Goal: Information Seeking & Learning: Learn about a topic

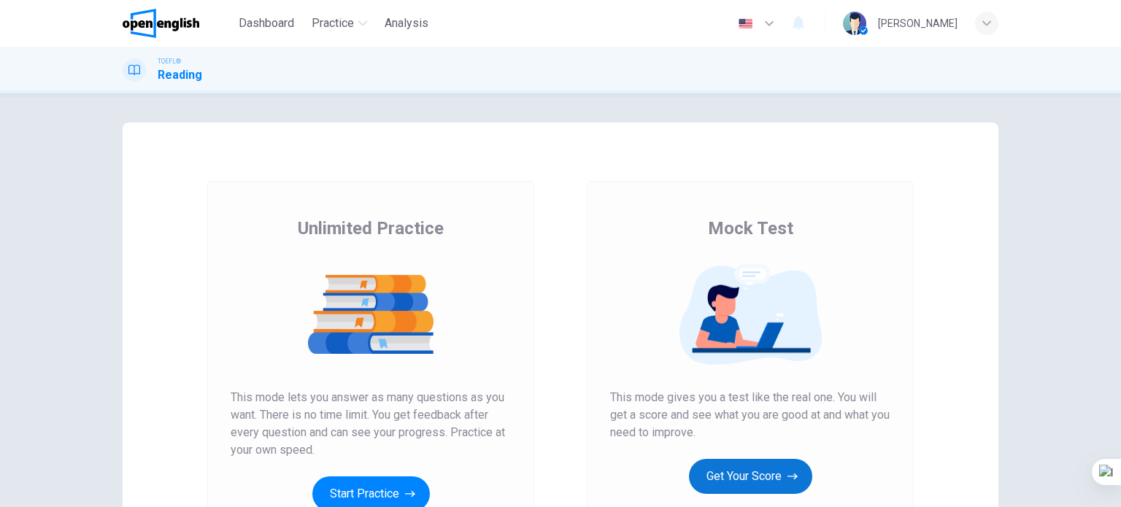
click at [723, 469] on button "Get Your Score" at bounding box center [750, 476] width 123 height 35
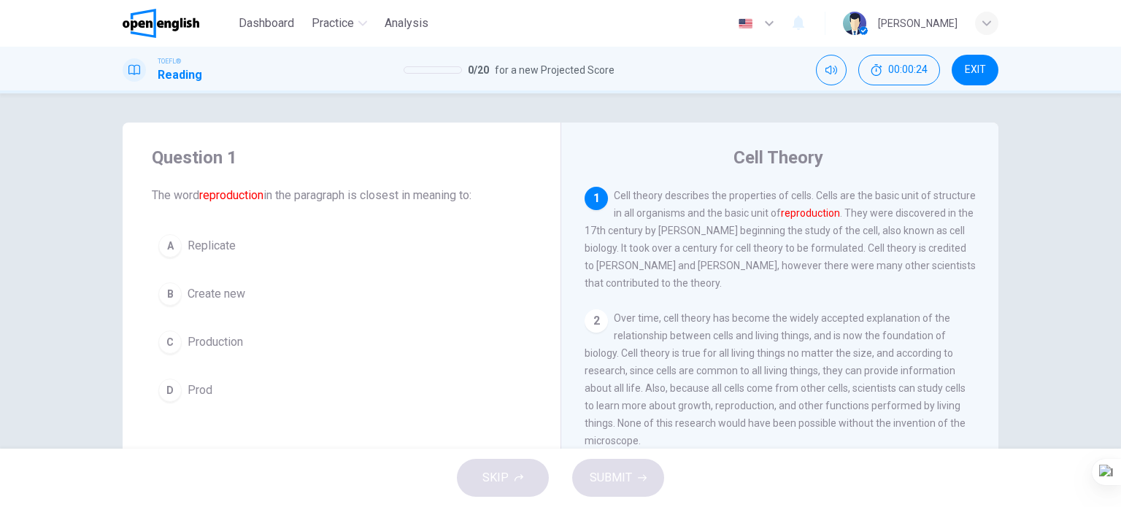
click at [213, 293] on span "Create new" at bounding box center [217, 294] width 58 height 18
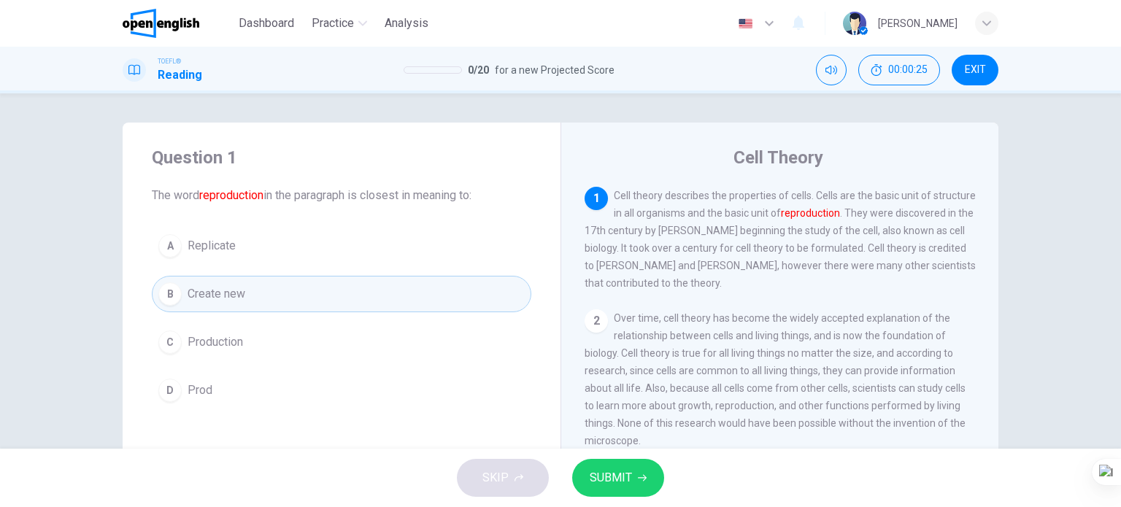
click at [611, 485] on span "SUBMIT" at bounding box center [611, 478] width 42 height 20
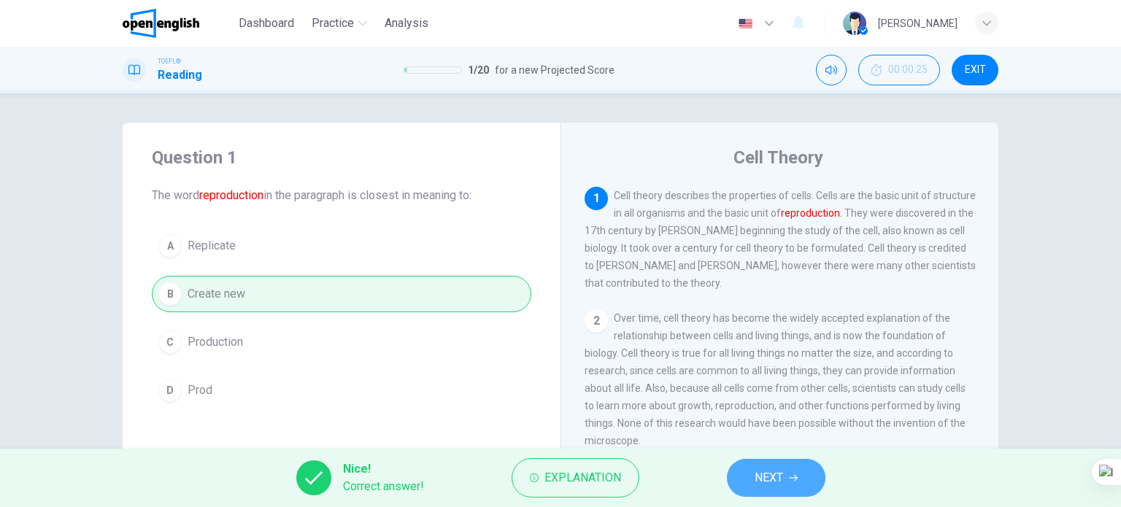
click at [753, 471] on button "NEXT" at bounding box center [776, 478] width 99 height 38
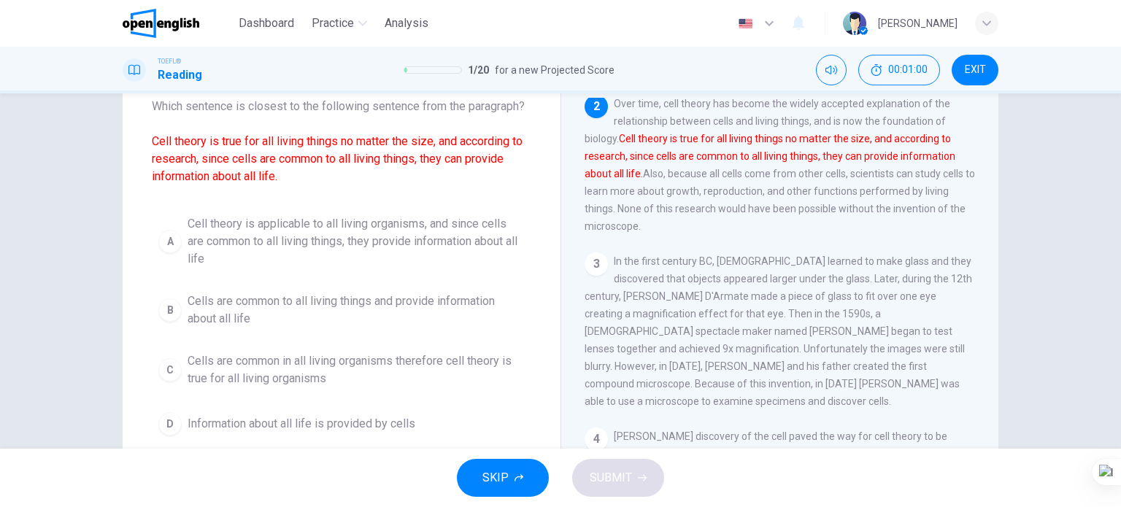
scroll to position [73, 0]
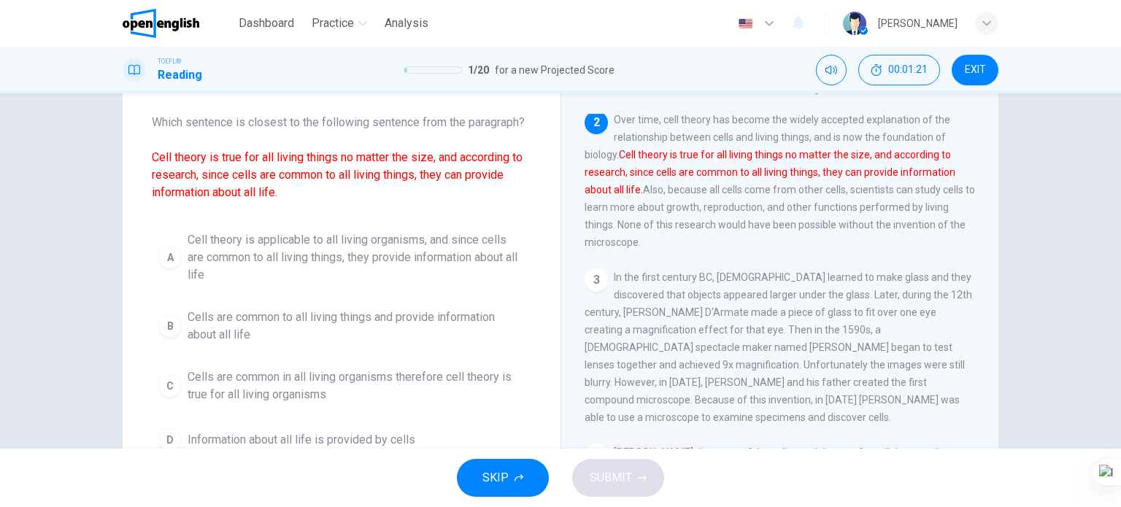
click at [340, 259] on span "Cell theory is applicable to all living organisms, and since cells are common t…" at bounding box center [356, 257] width 337 height 53
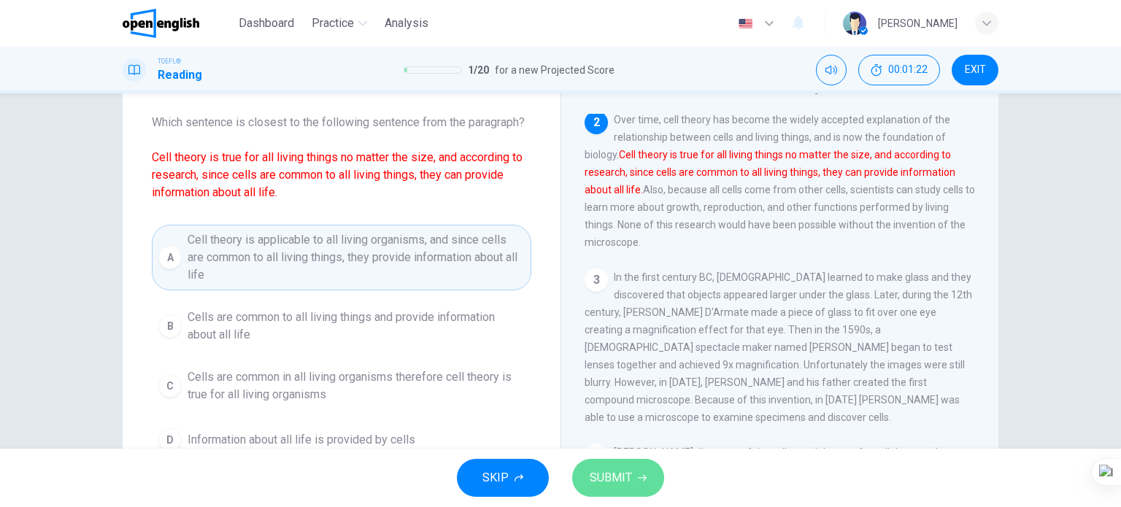
click at [596, 475] on span "SUBMIT" at bounding box center [611, 478] width 42 height 20
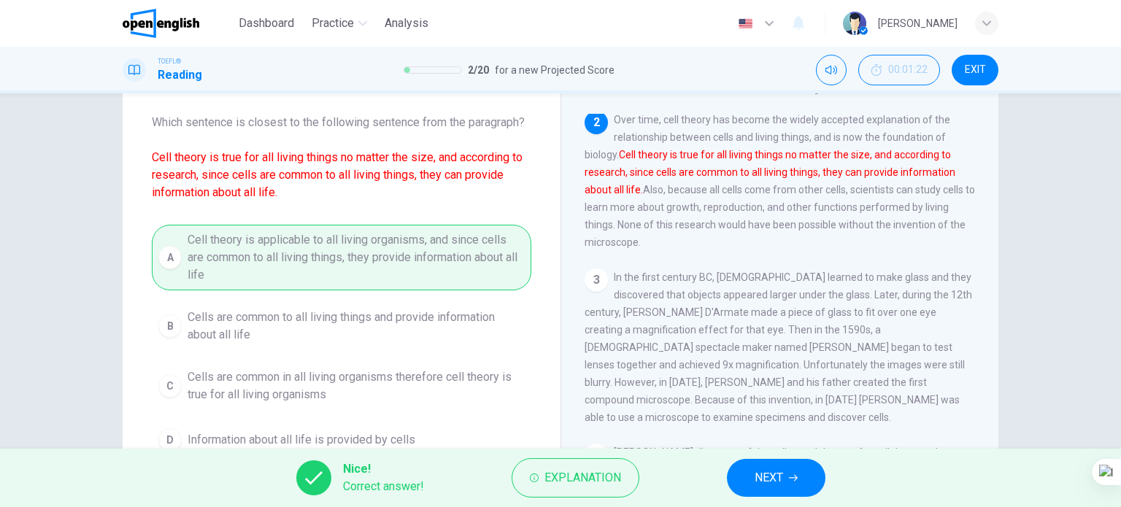
click at [756, 478] on span "NEXT" at bounding box center [769, 478] width 28 height 20
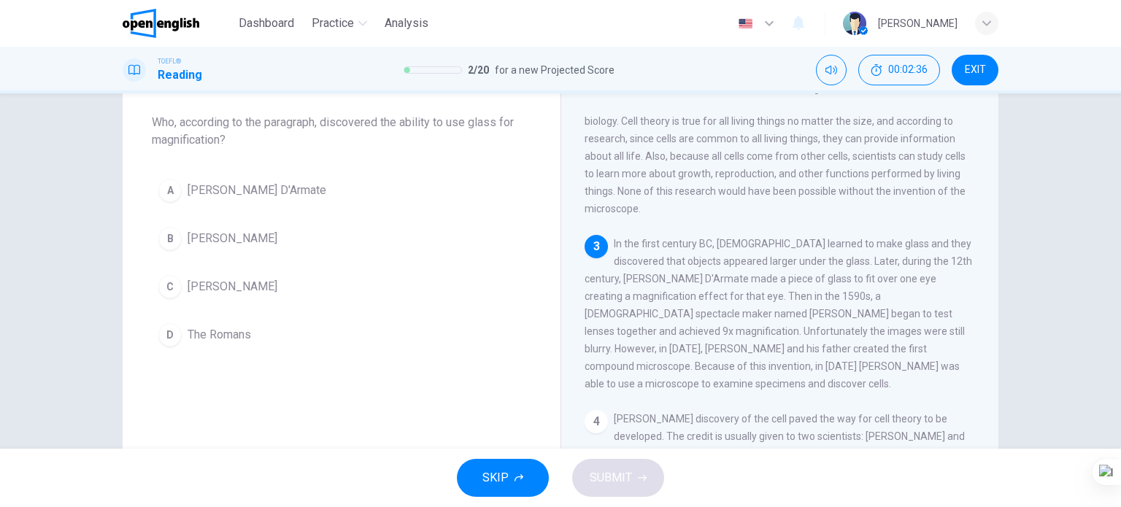
click at [261, 195] on span "Salvino D'Armate" at bounding box center [257, 191] width 139 height 18
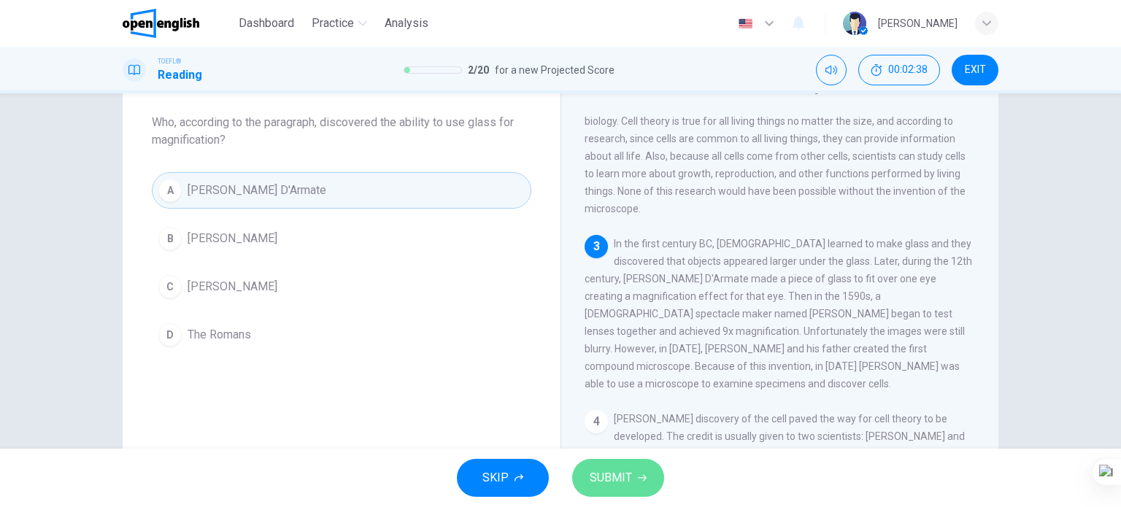
click at [613, 494] on button "SUBMIT" at bounding box center [618, 478] width 92 height 38
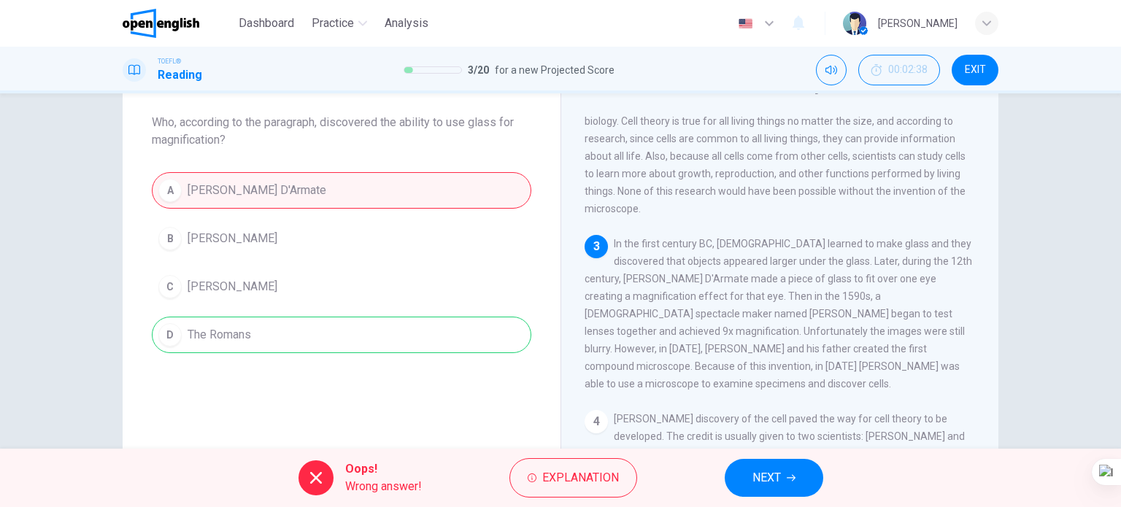
click at [740, 456] on div "Oops! Wrong answer! Explanation NEXT" at bounding box center [560, 478] width 1121 height 58
click at [744, 461] on button "NEXT" at bounding box center [774, 478] width 99 height 38
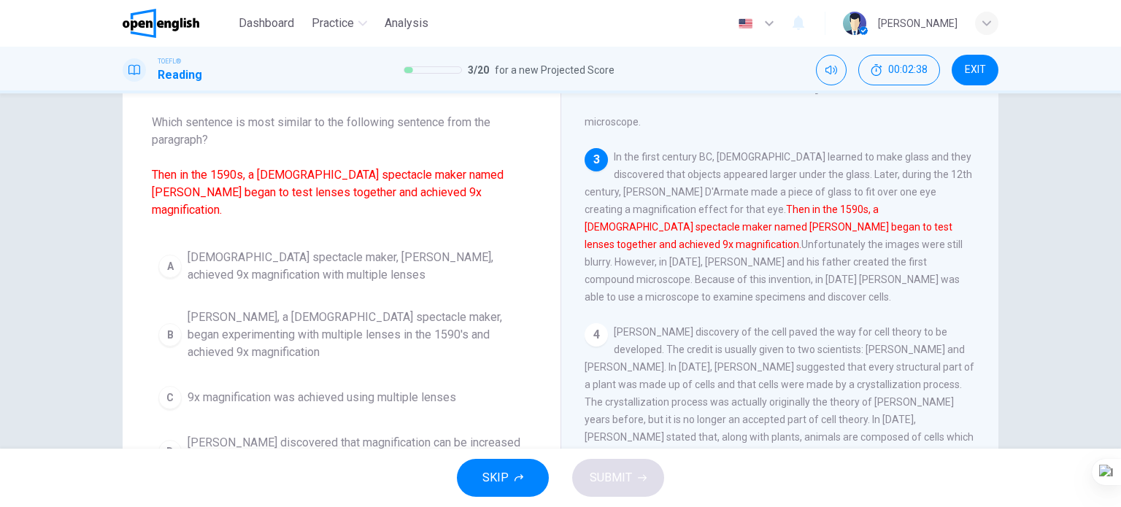
scroll to position [247, 0]
click at [361, 312] on span "Zacharias Jansen, a Dutch spectacle maker, began experimenting with multiple le…" at bounding box center [356, 335] width 337 height 53
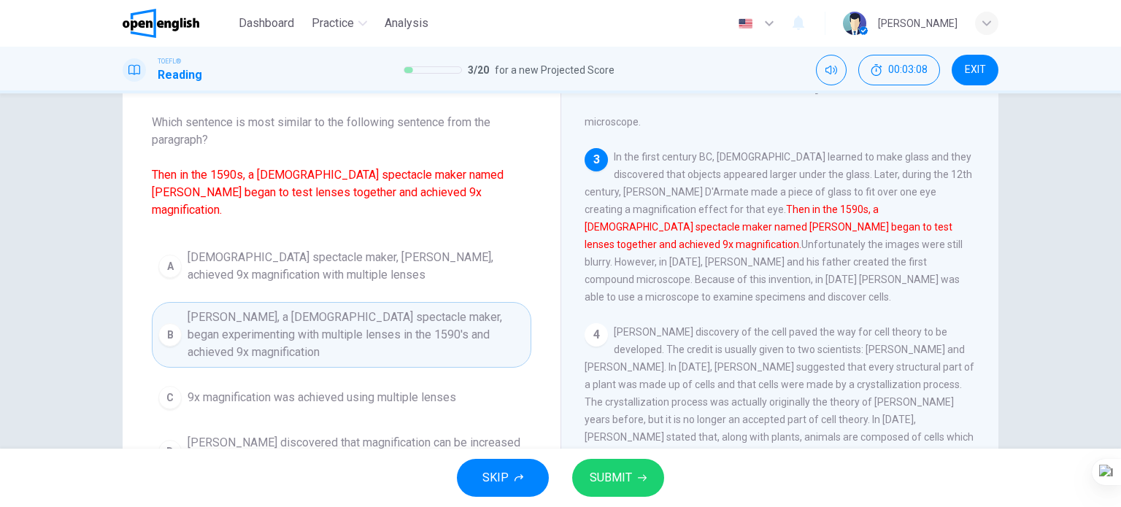
click at [617, 475] on span "SUBMIT" at bounding box center [611, 478] width 42 height 20
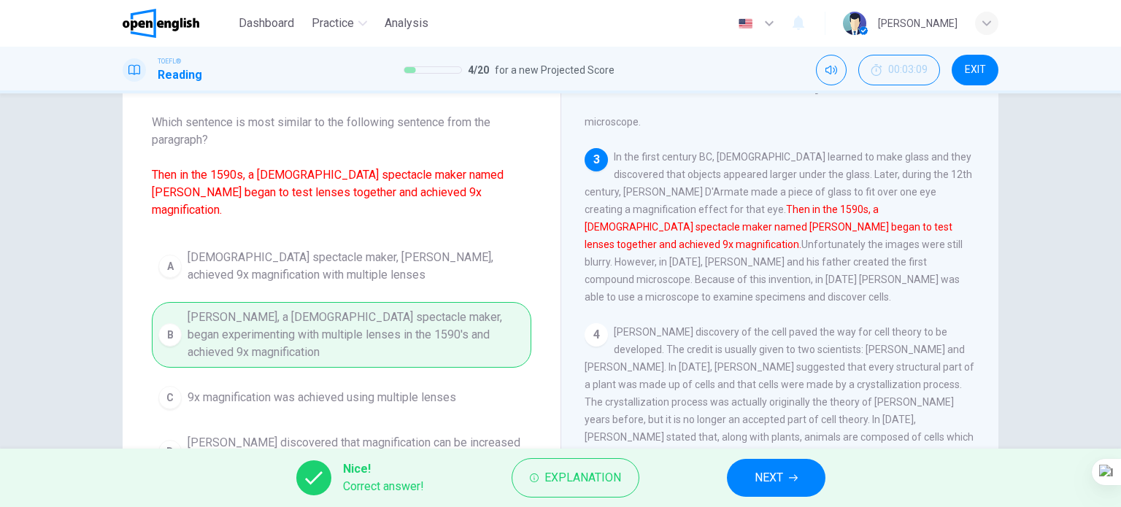
click at [789, 478] on icon "button" at bounding box center [793, 478] width 9 height 9
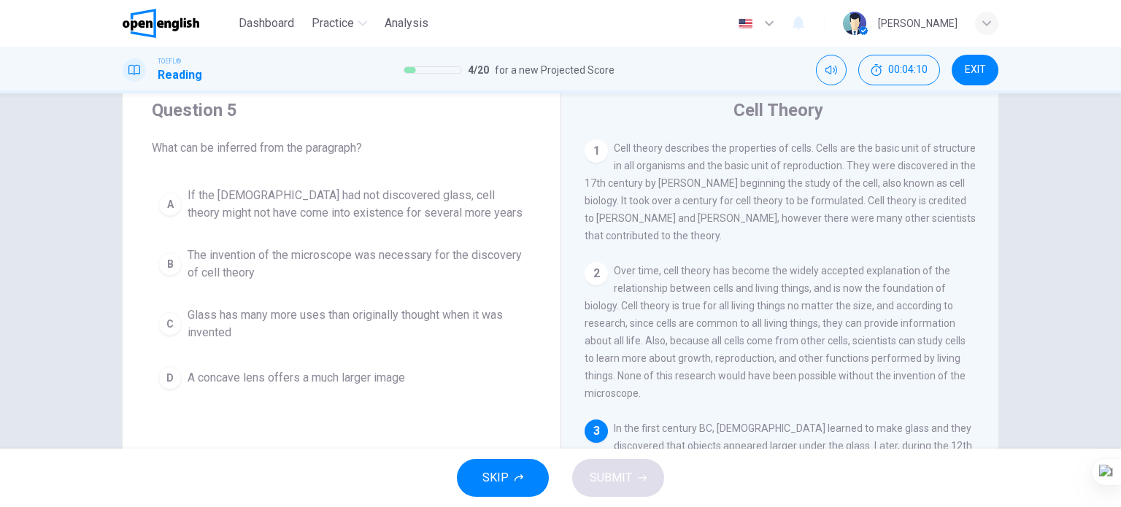
scroll to position [73, 0]
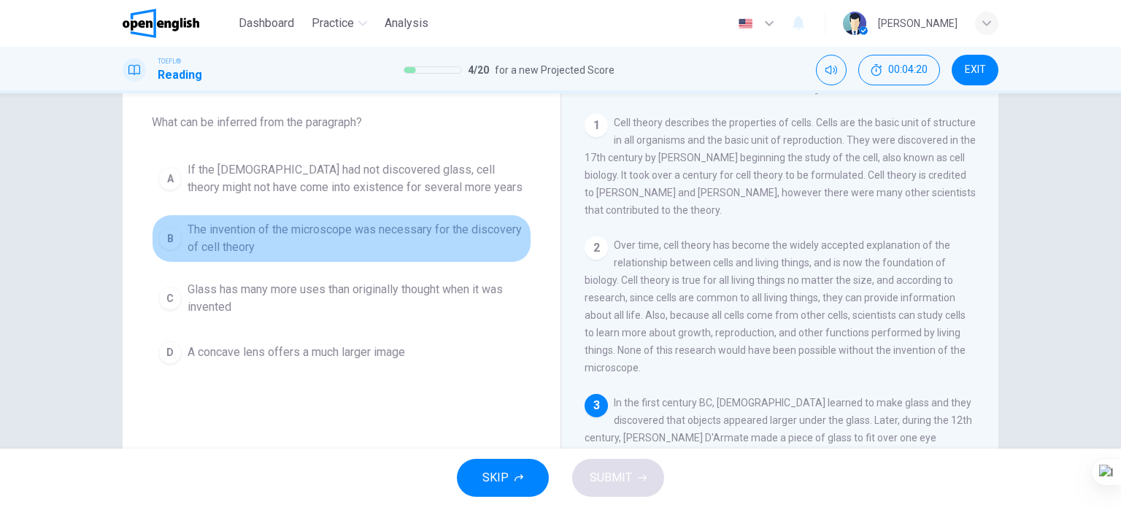
click at [400, 224] on span "The invention of the microscope was necessary for the discovery of cell theory" at bounding box center [356, 238] width 337 height 35
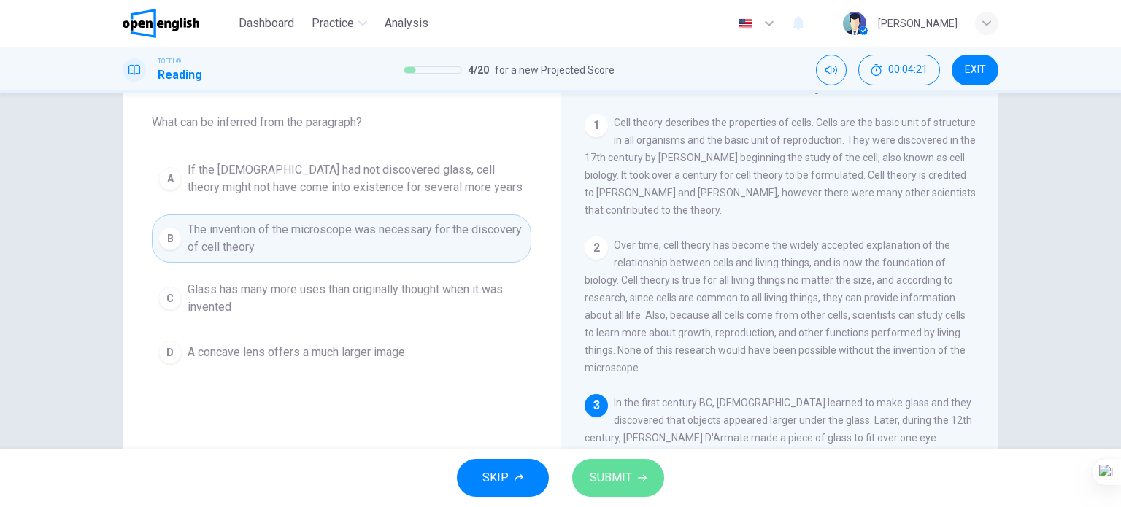
click at [602, 475] on span "SUBMIT" at bounding box center [611, 478] width 42 height 20
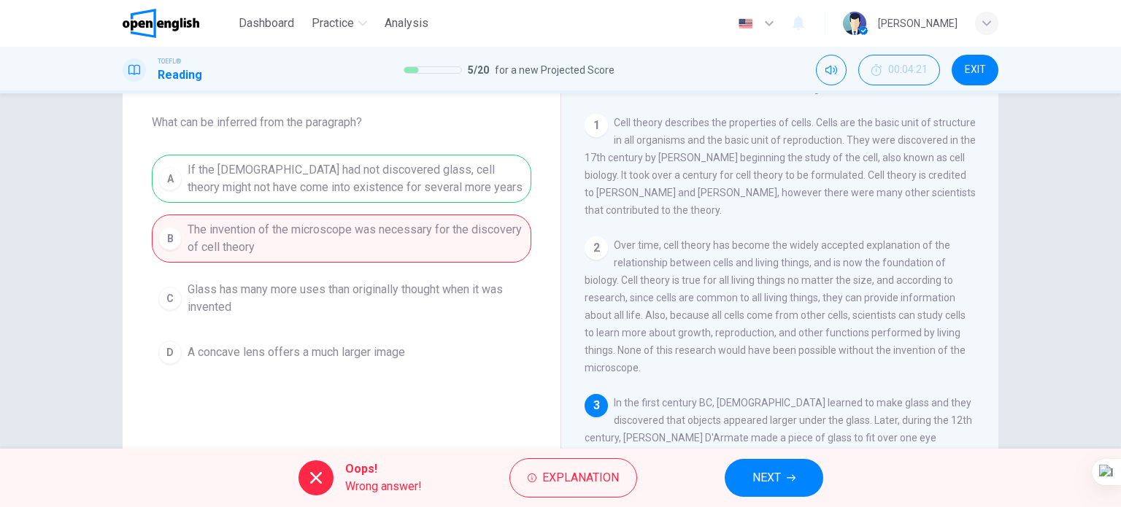
scroll to position [0, 0]
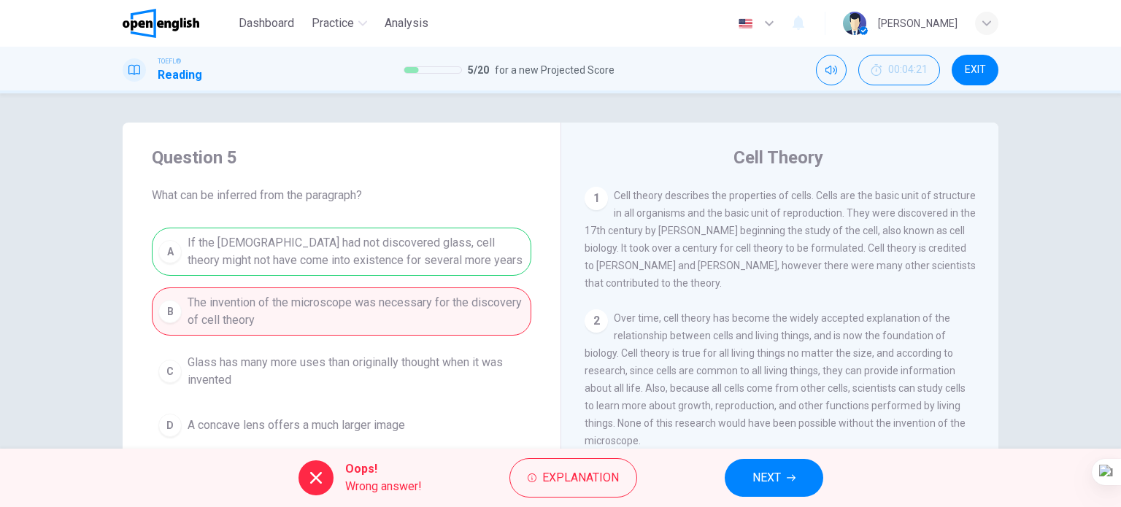
click at [783, 484] on button "NEXT" at bounding box center [774, 478] width 99 height 38
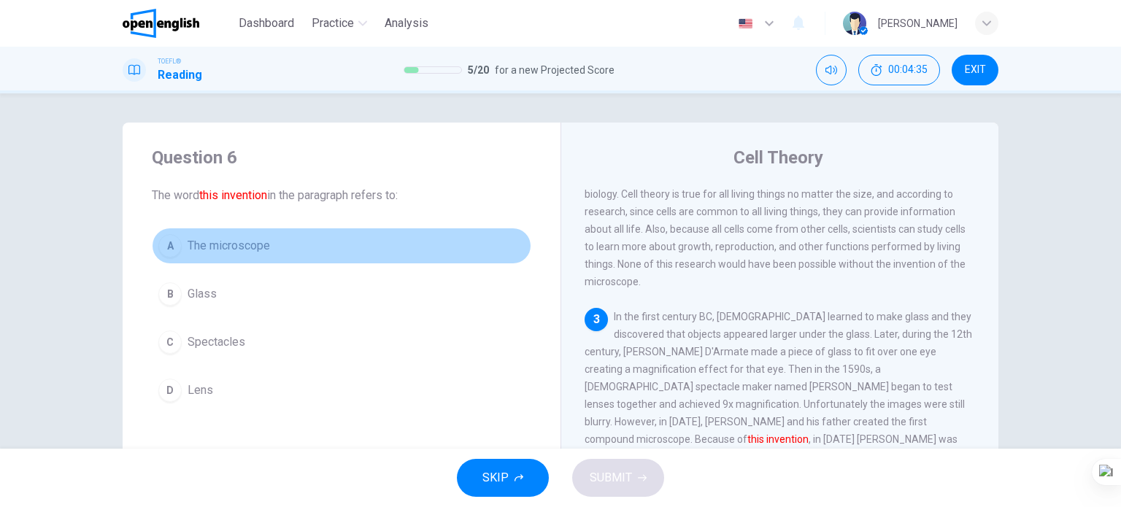
click at [254, 245] on span "The microscope" at bounding box center [229, 246] width 82 height 18
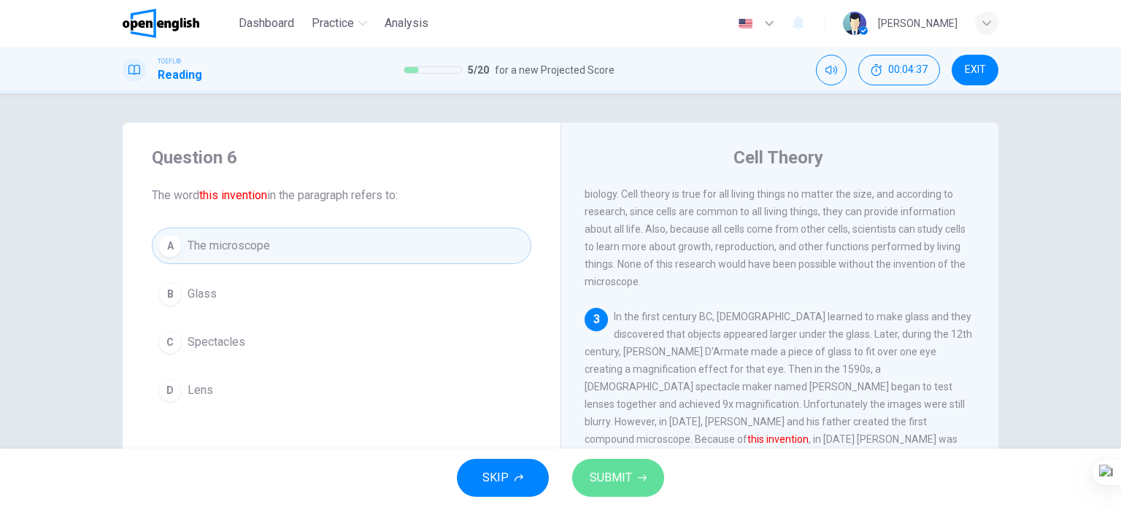
click at [597, 481] on span "SUBMIT" at bounding box center [611, 478] width 42 height 20
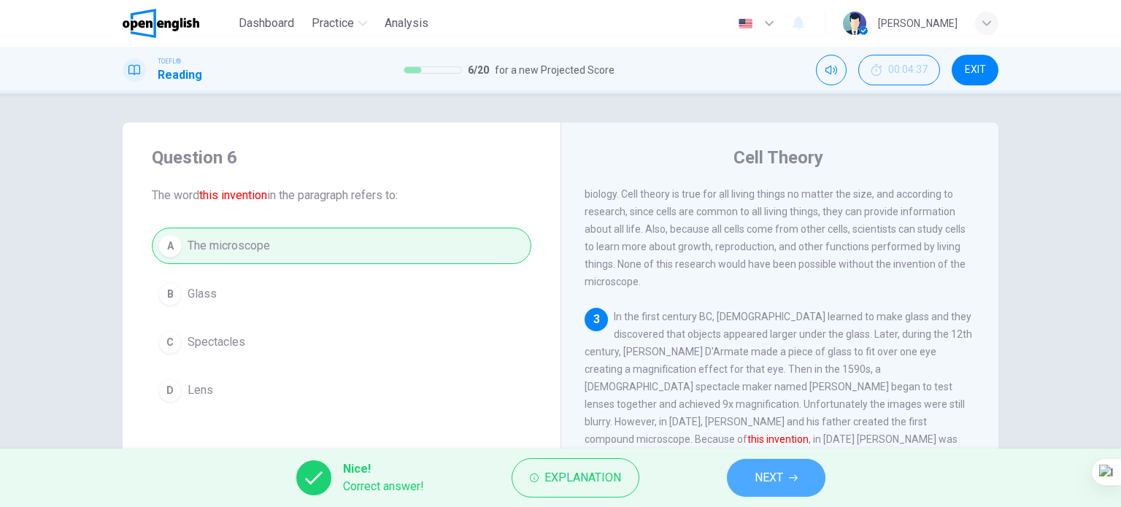
click at [763, 486] on span "NEXT" at bounding box center [769, 478] width 28 height 20
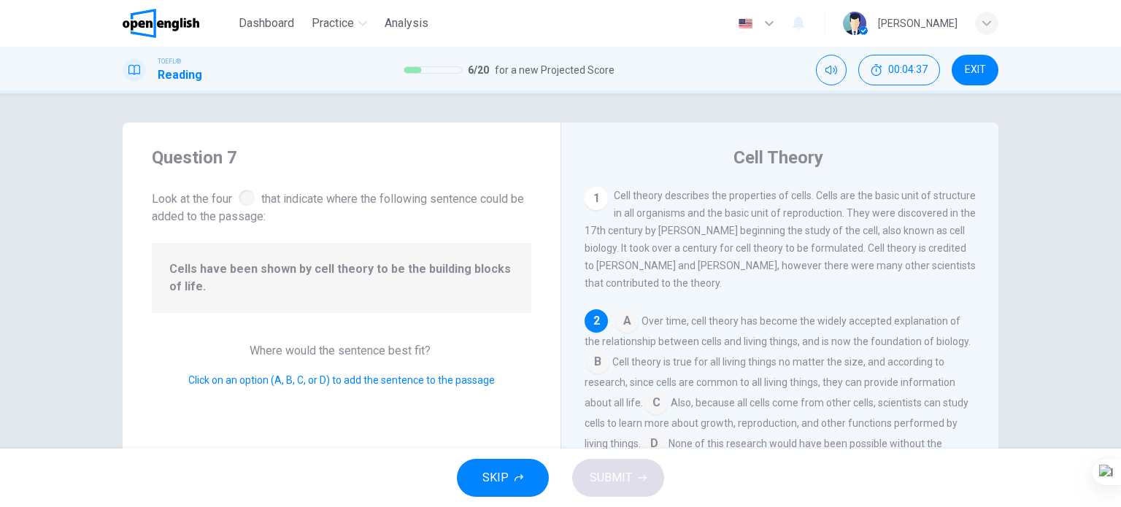
scroll to position [126, 0]
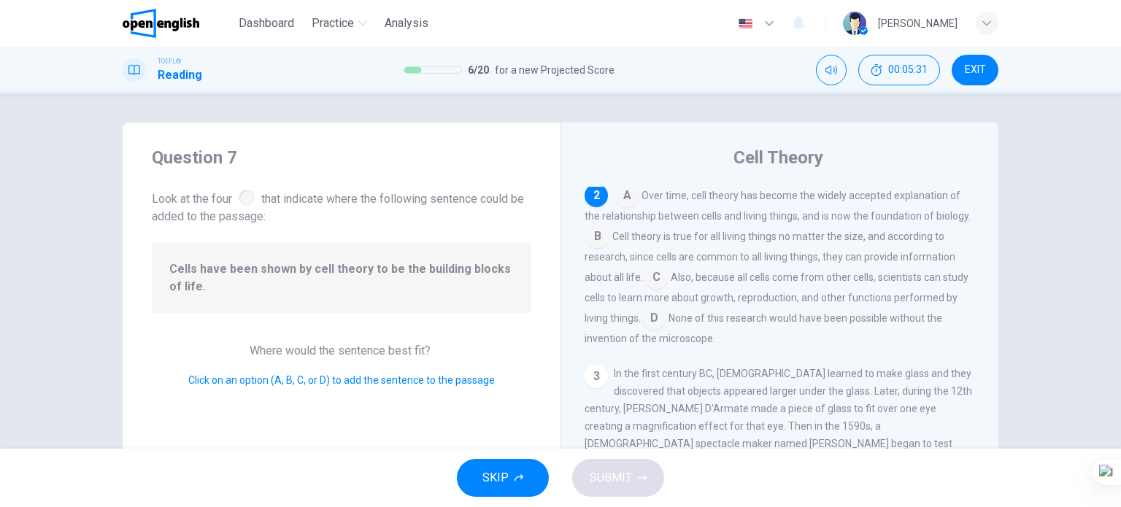
click at [588, 239] on input at bounding box center [597, 237] width 23 height 23
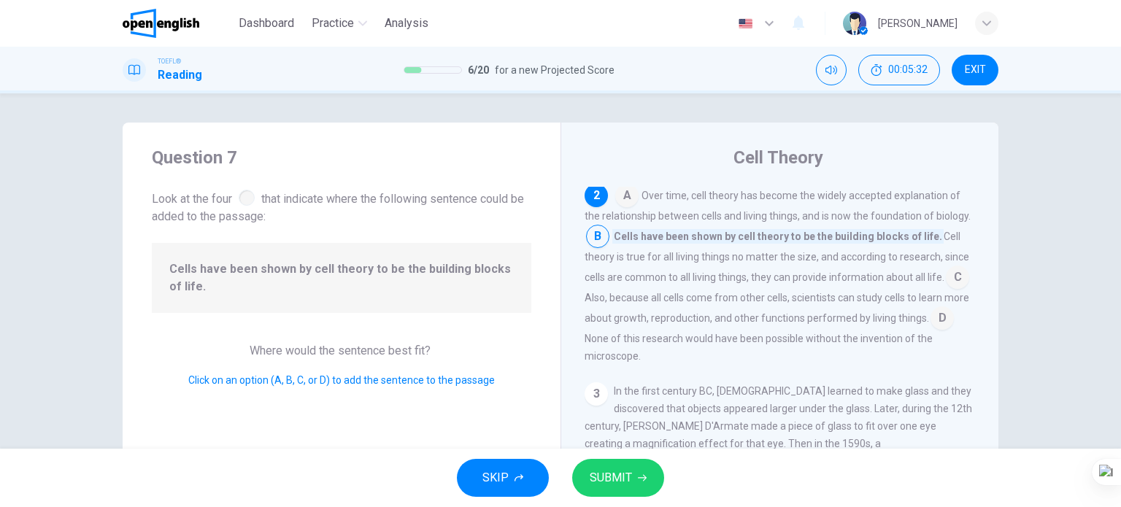
click at [621, 475] on span "SUBMIT" at bounding box center [611, 478] width 42 height 20
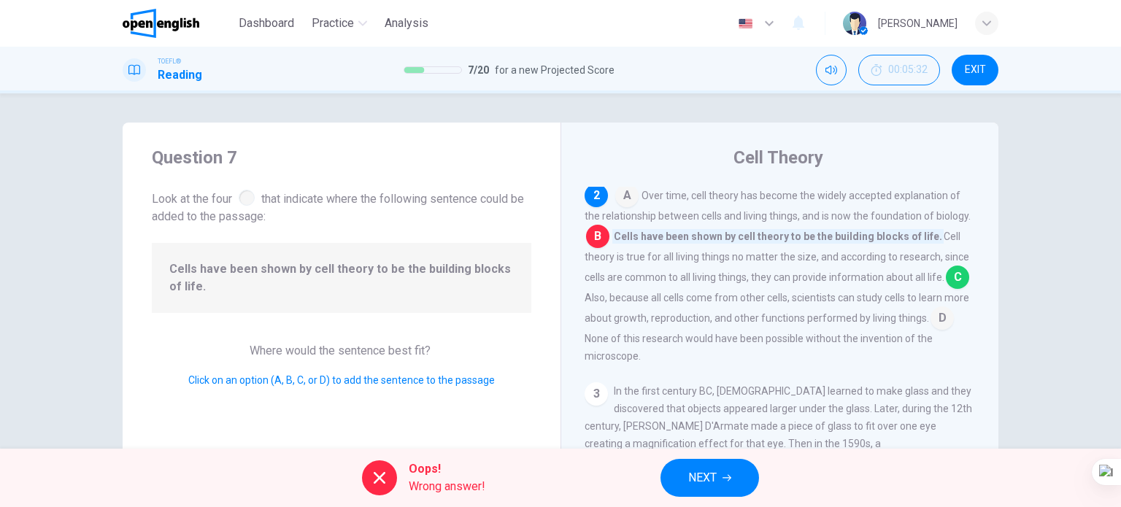
click at [720, 481] on button "NEXT" at bounding box center [710, 478] width 99 height 38
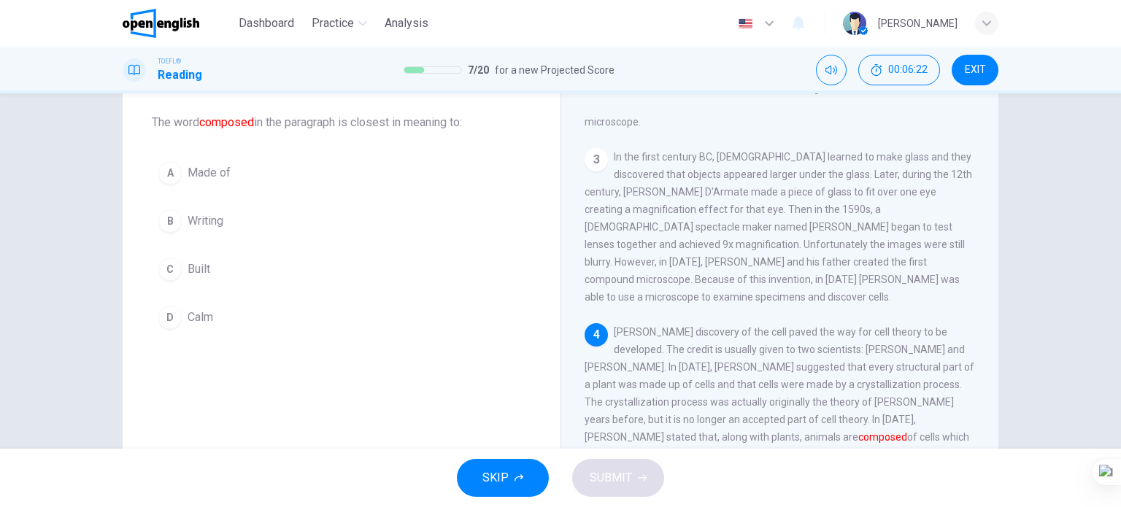
scroll to position [64, 0]
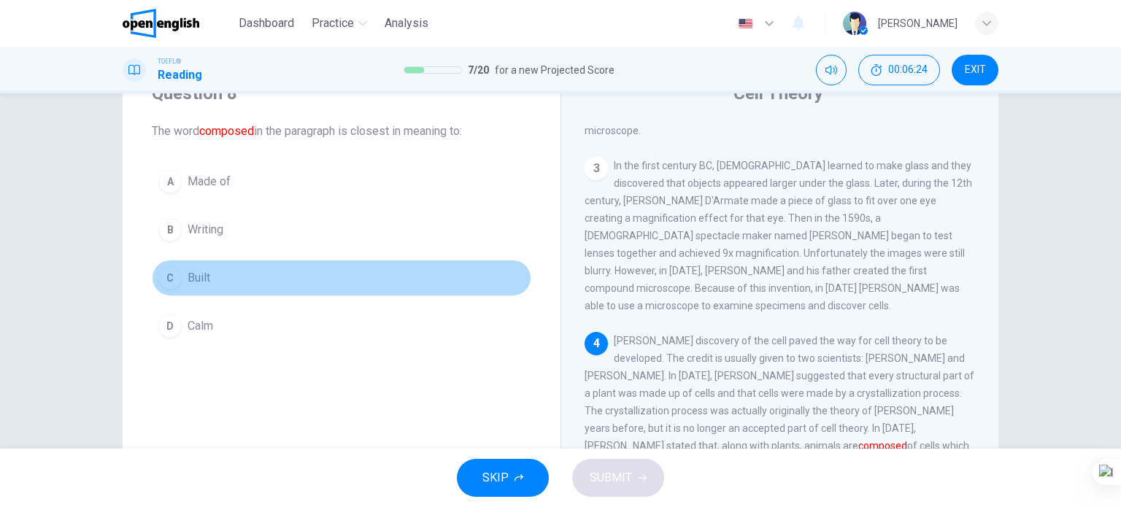
drag, startPoint x: 202, startPoint y: 283, endPoint x: 262, endPoint y: 300, distance: 62.4
click at [205, 283] on span "Built" at bounding box center [199, 278] width 23 height 18
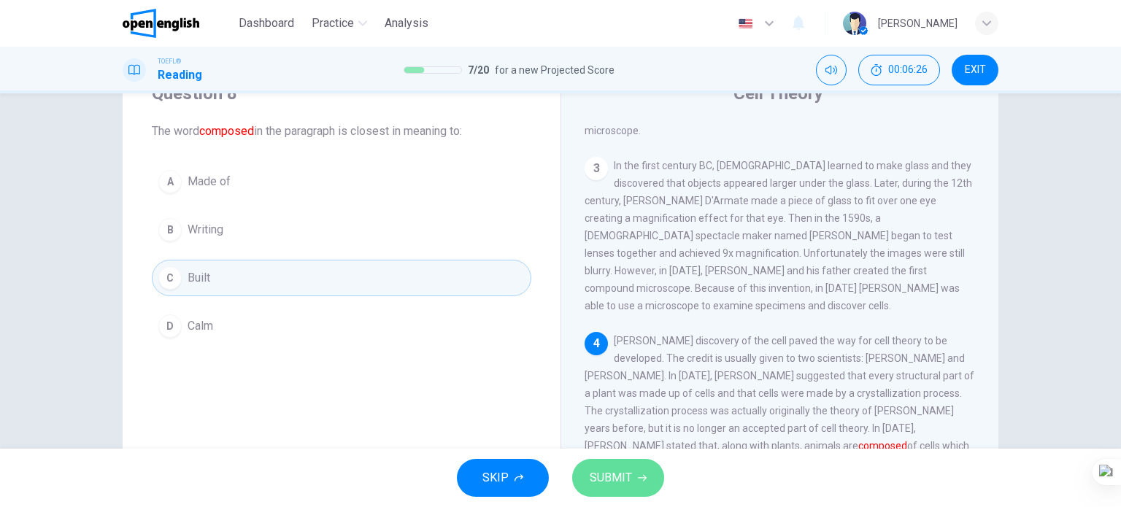
click at [590, 477] on span "SUBMIT" at bounding box center [611, 478] width 42 height 20
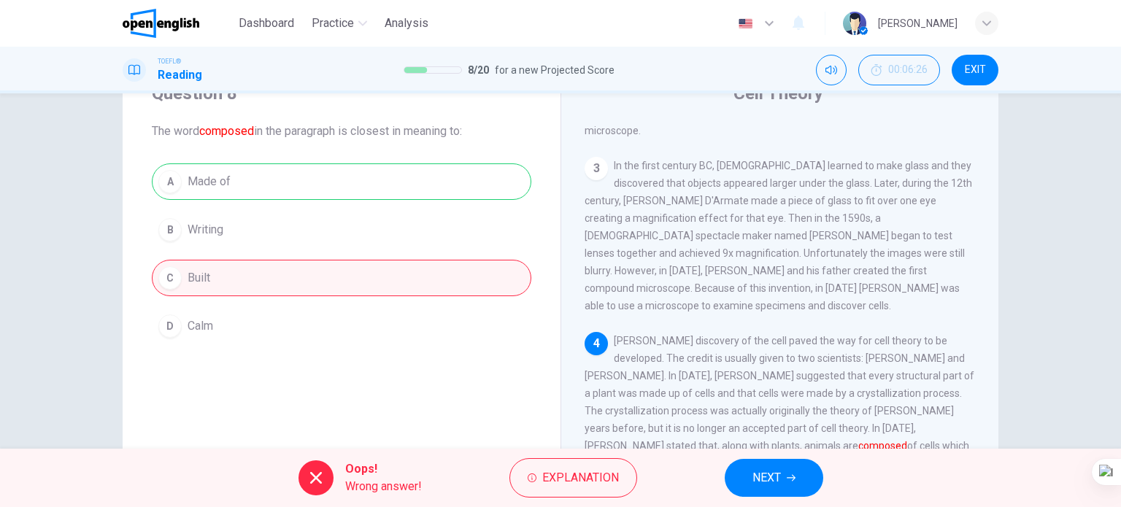
click at [769, 485] on span "NEXT" at bounding box center [767, 478] width 28 height 20
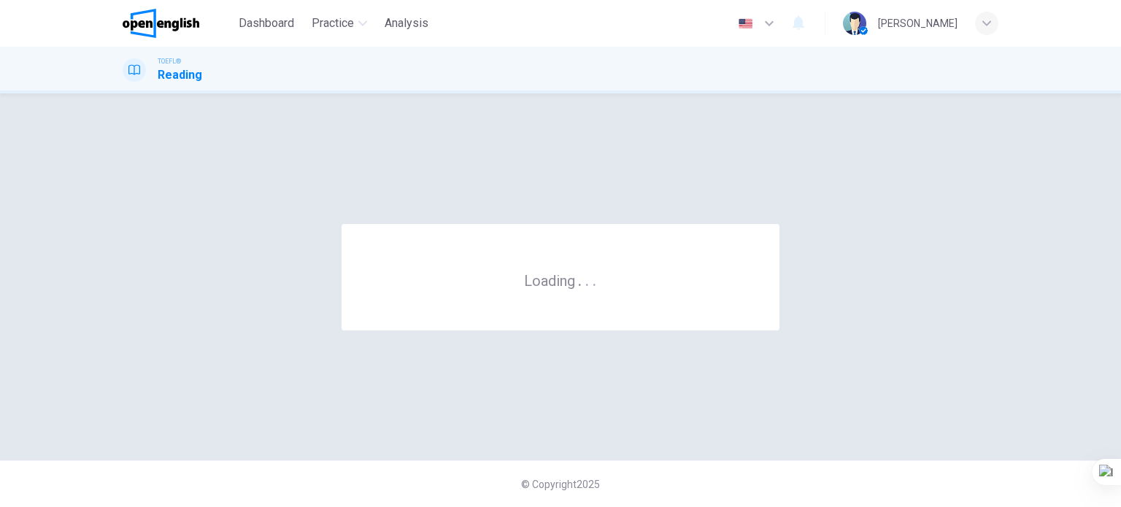
scroll to position [0, 0]
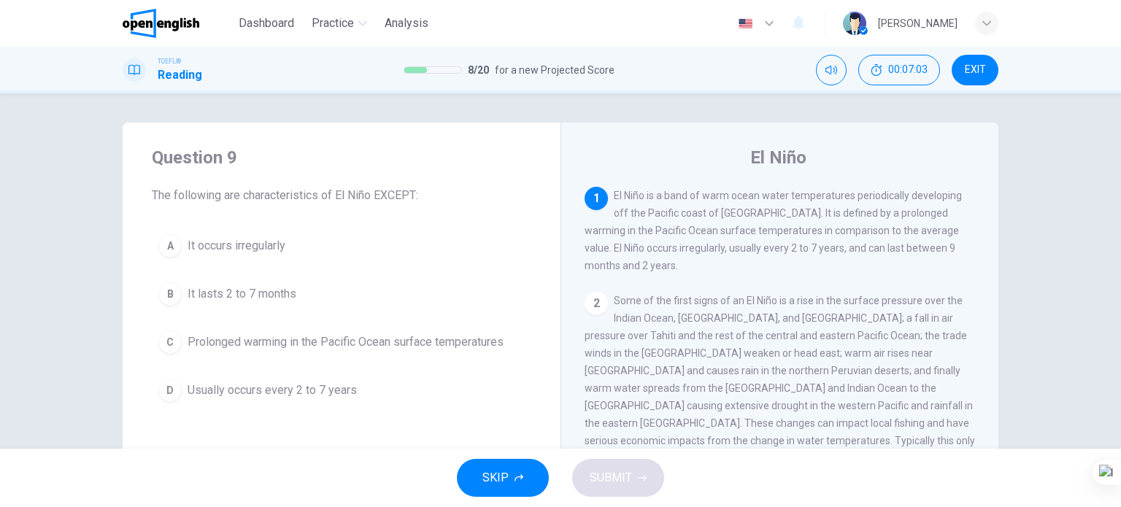
click at [263, 292] on span "It lasts 2 to 7 months" at bounding box center [242, 294] width 109 height 18
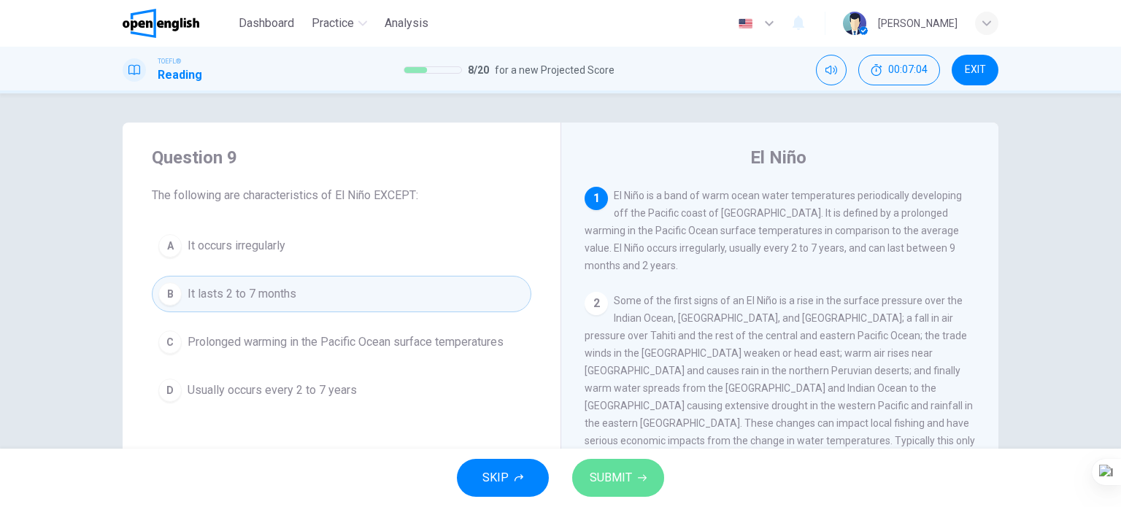
click at [590, 473] on span "SUBMIT" at bounding box center [611, 478] width 42 height 20
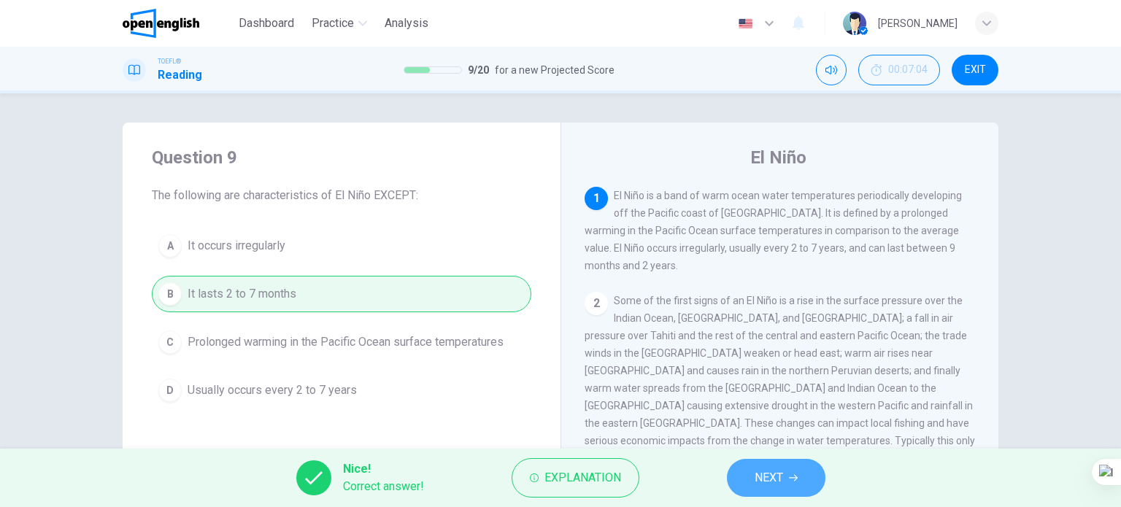
click at [779, 483] on span "NEXT" at bounding box center [769, 478] width 28 height 20
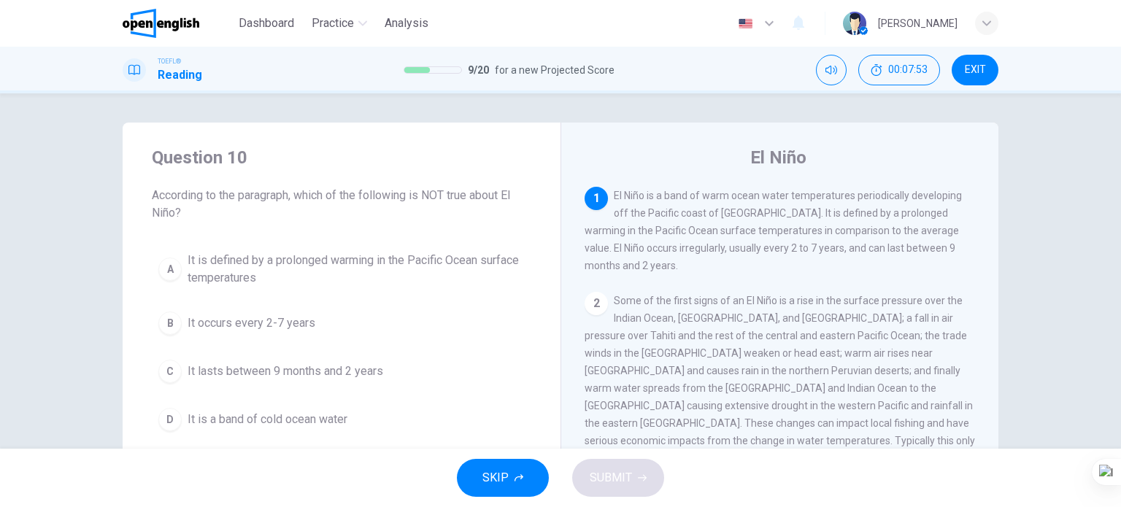
click at [337, 423] on span "It is a band of cold ocean water" at bounding box center [268, 420] width 160 height 18
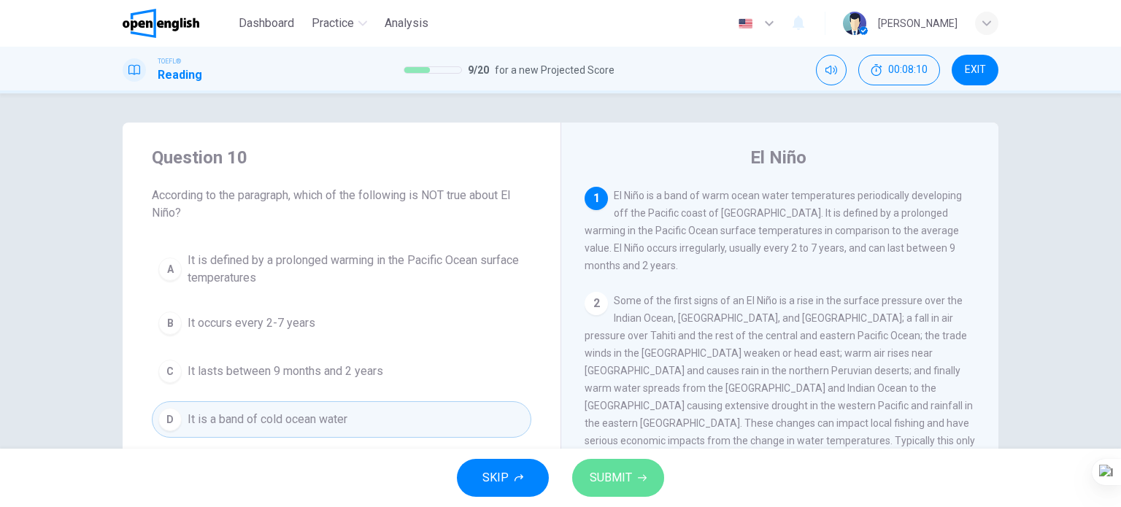
click at [607, 470] on span "SUBMIT" at bounding box center [611, 478] width 42 height 20
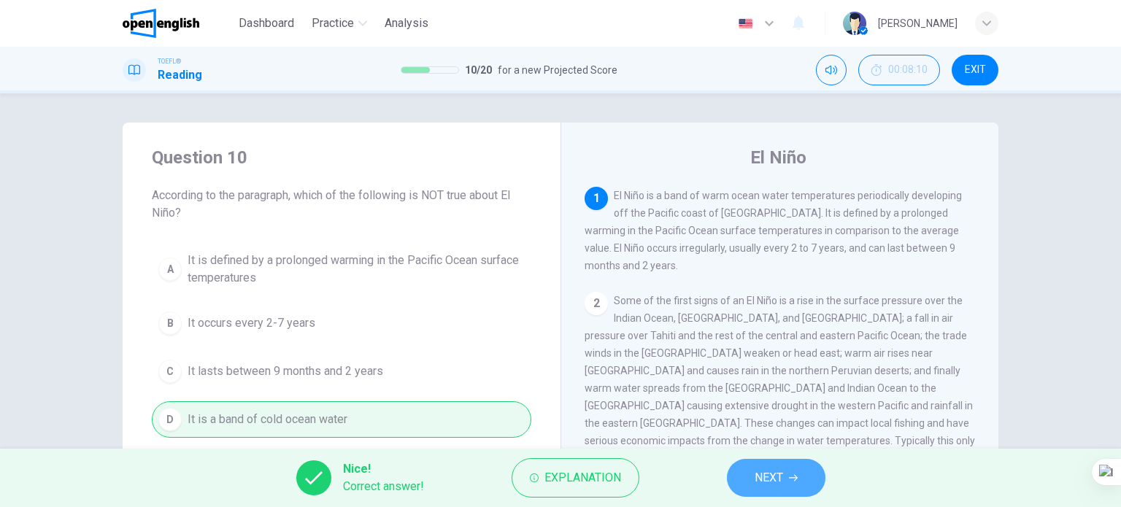
click at [767, 487] on span "NEXT" at bounding box center [769, 478] width 28 height 20
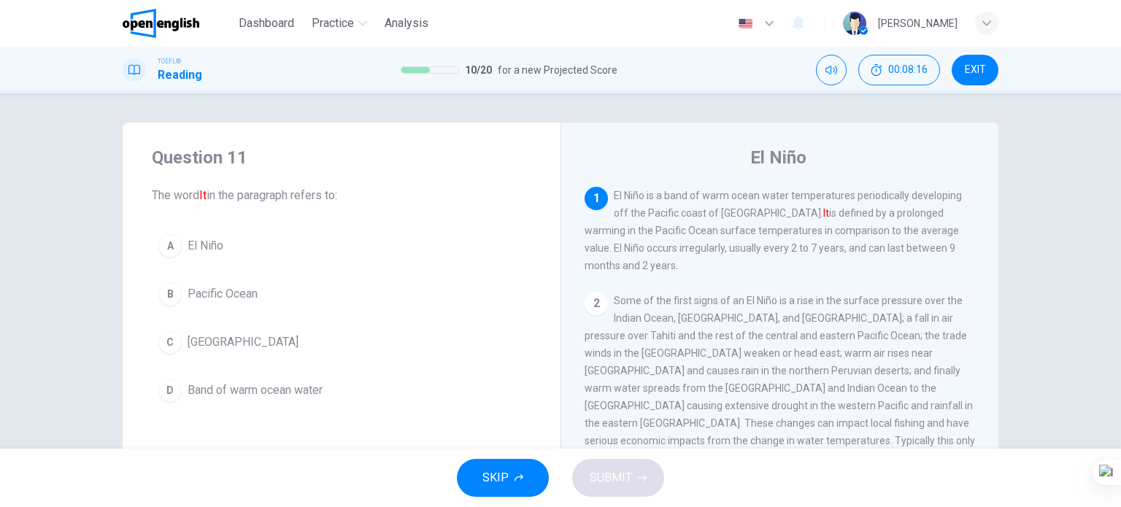
click at [228, 245] on button "A El Niño" at bounding box center [342, 246] width 380 height 37
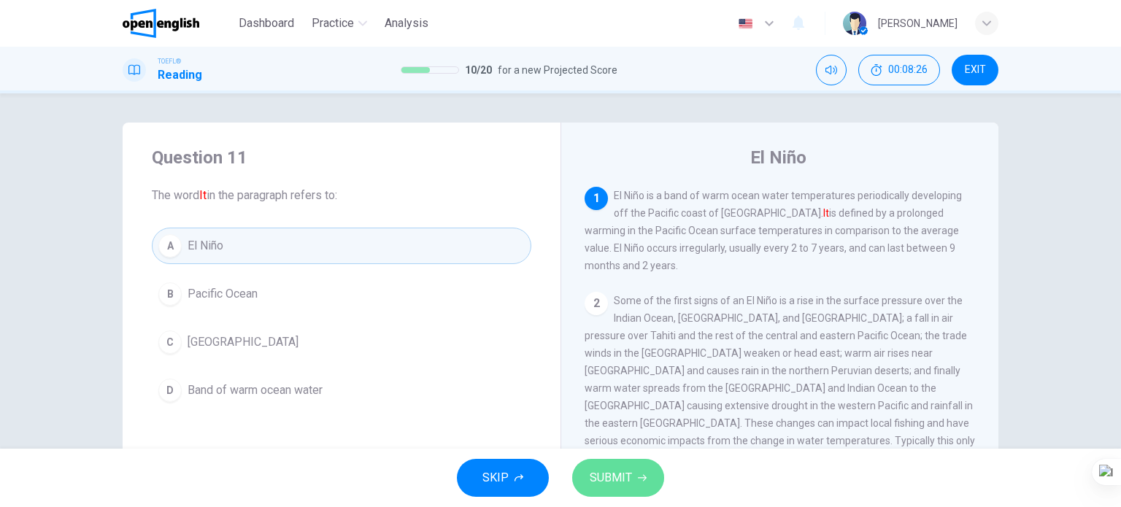
click at [602, 473] on span "SUBMIT" at bounding box center [611, 478] width 42 height 20
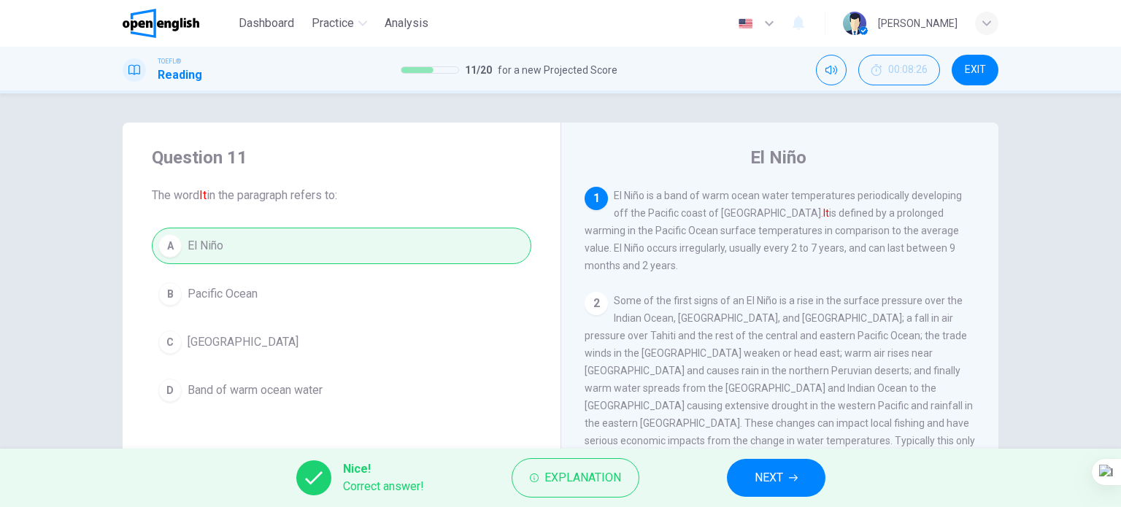
click at [764, 488] on span "NEXT" at bounding box center [769, 478] width 28 height 20
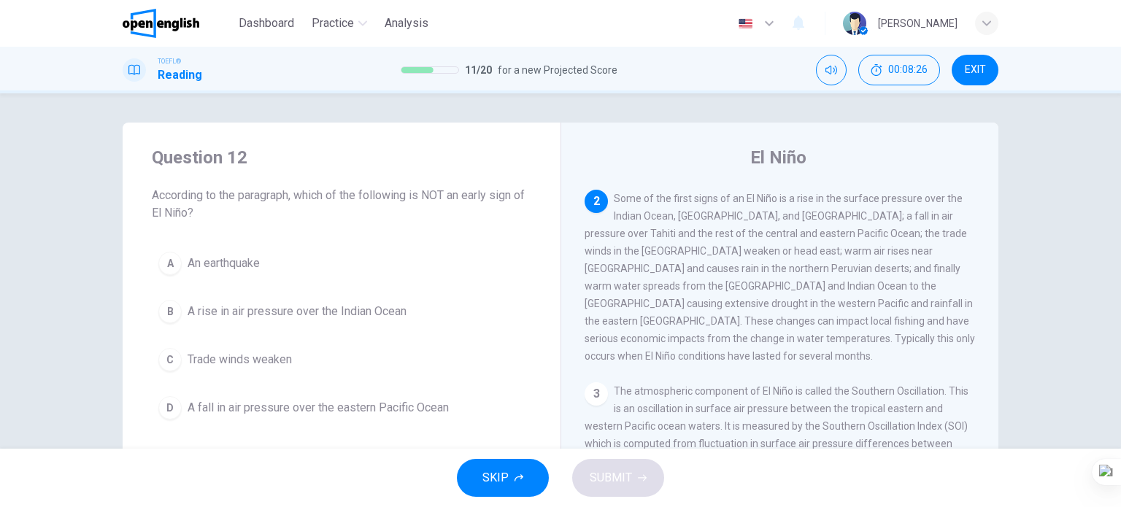
scroll to position [108, 0]
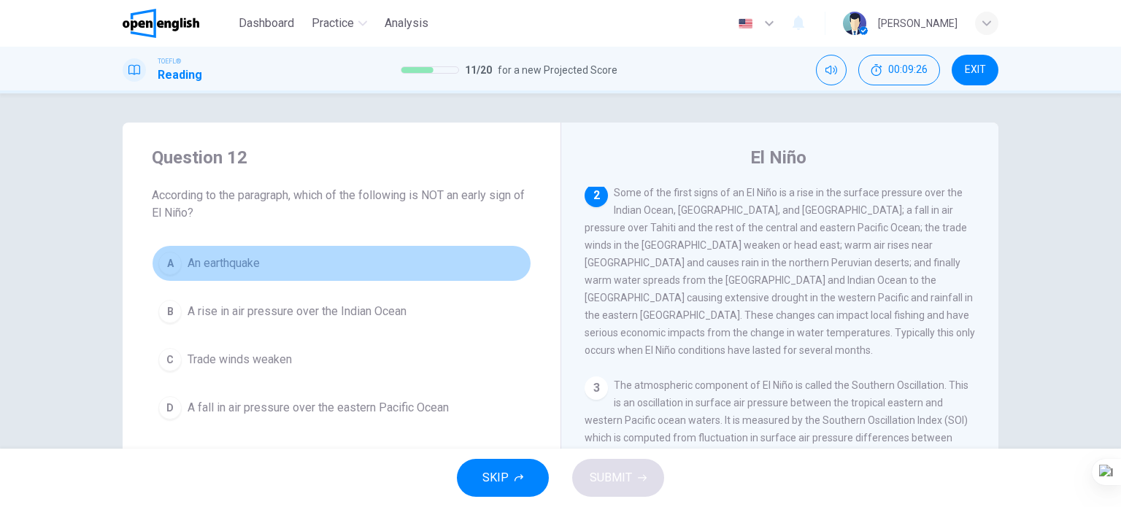
click at [250, 265] on span "An earthquake" at bounding box center [224, 264] width 72 height 18
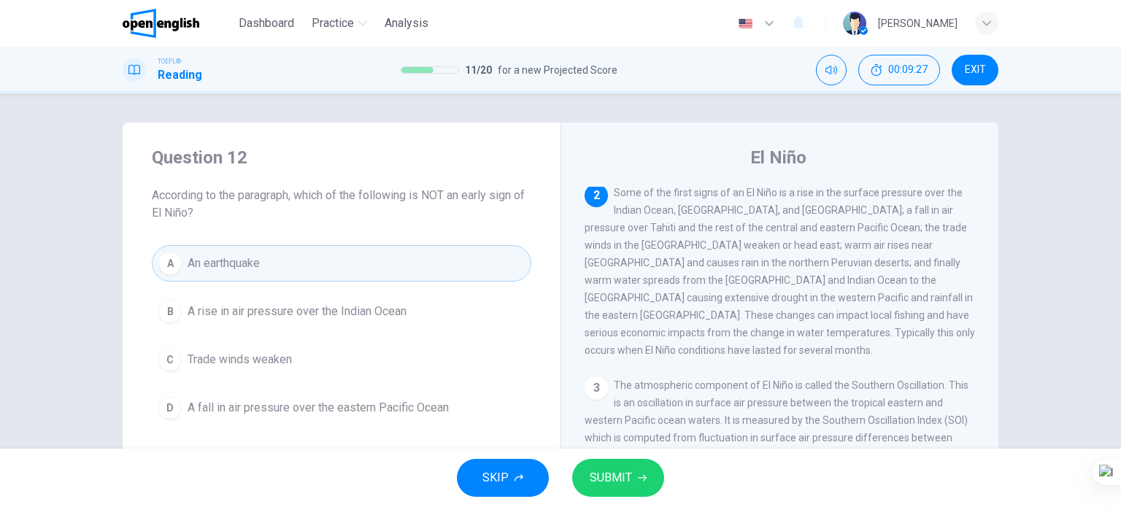
click at [638, 482] on icon "button" at bounding box center [642, 478] width 9 height 9
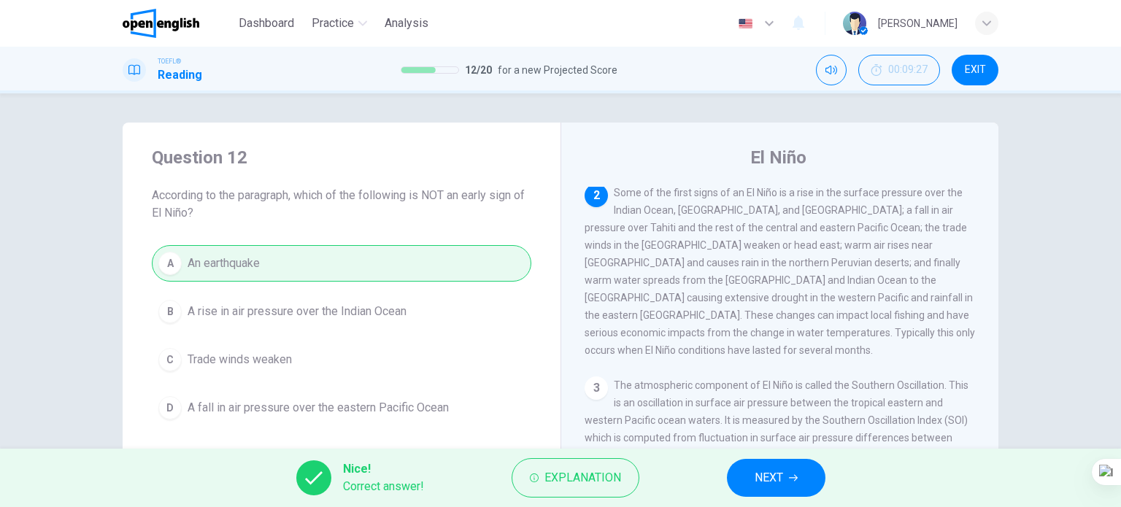
click at [791, 488] on button "NEXT" at bounding box center [776, 478] width 99 height 38
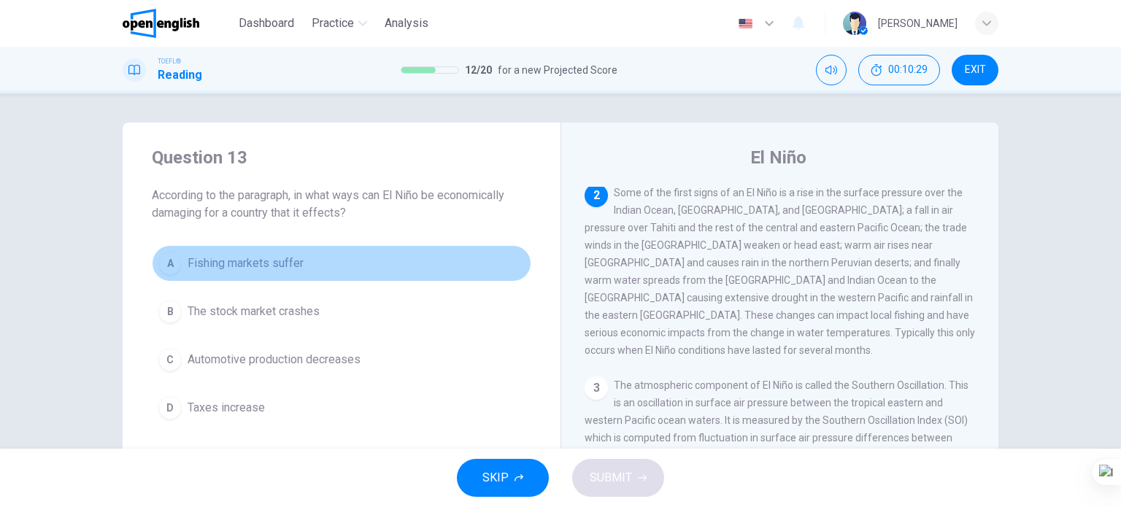
click at [267, 269] on span "Fishing markets suffer" at bounding box center [246, 264] width 116 height 18
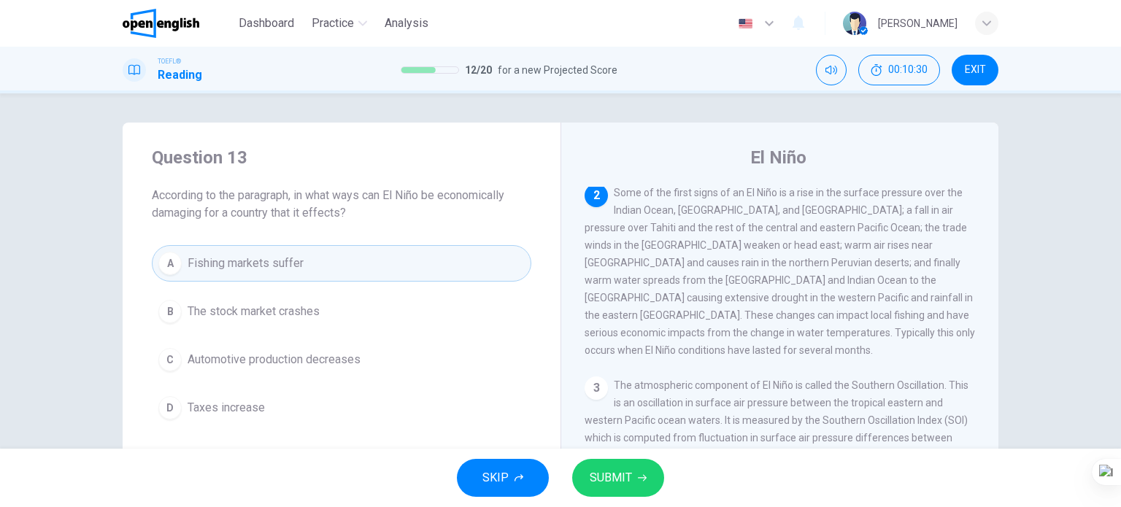
click at [604, 476] on span "SUBMIT" at bounding box center [611, 478] width 42 height 20
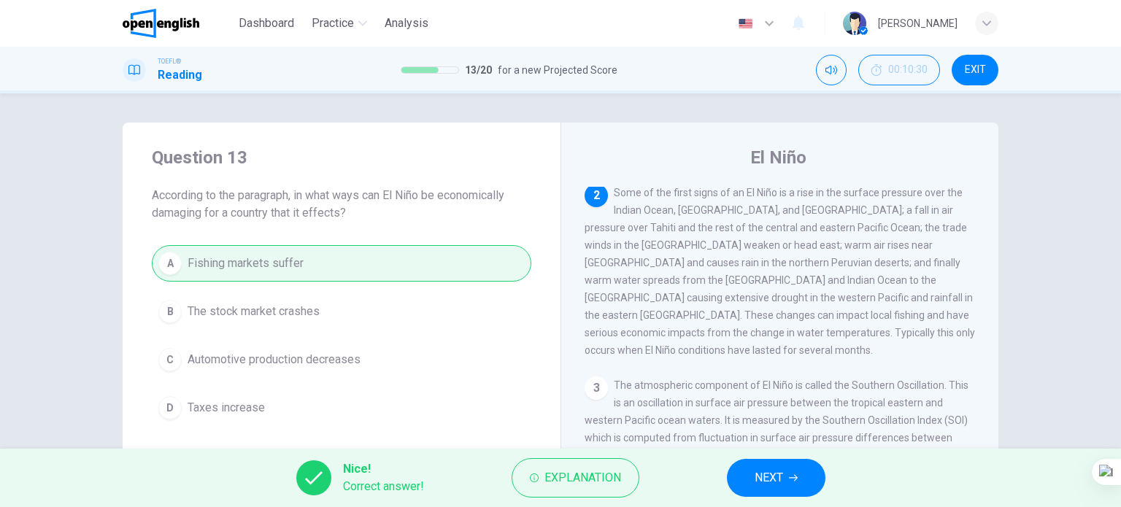
click at [755, 480] on span "NEXT" at bounding box center [769, 478] width 28 height 20
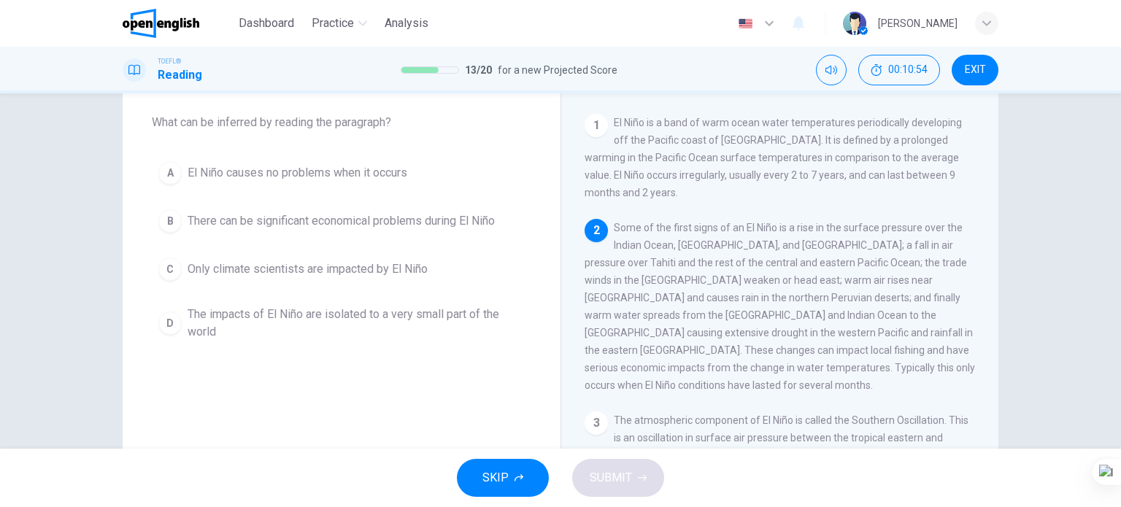
scroll to position [0, 0]
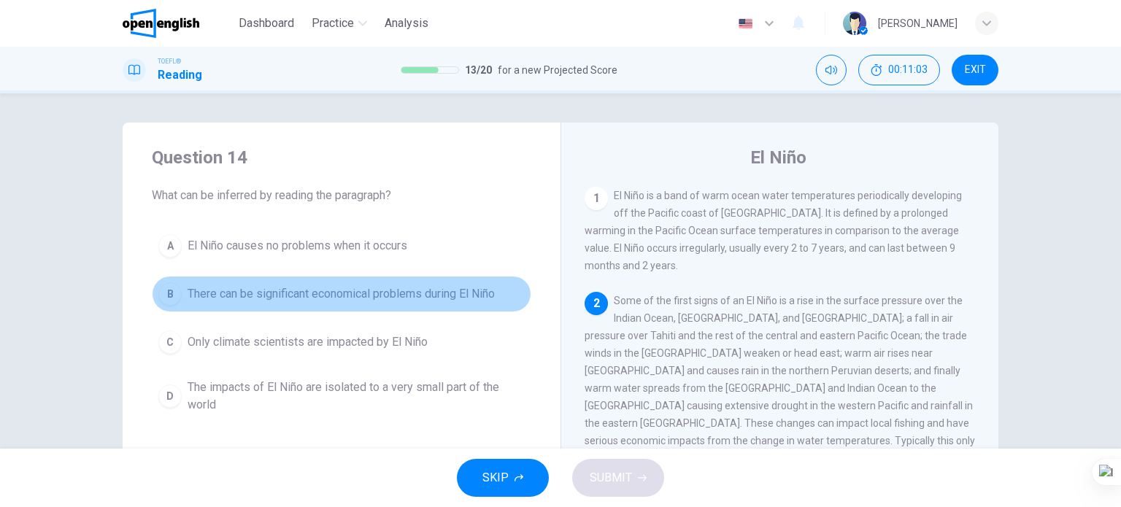
click at [318, 291] on span "There can be significant economical problems during El Niño" at bounding box center [341, 294] width 307 height 18
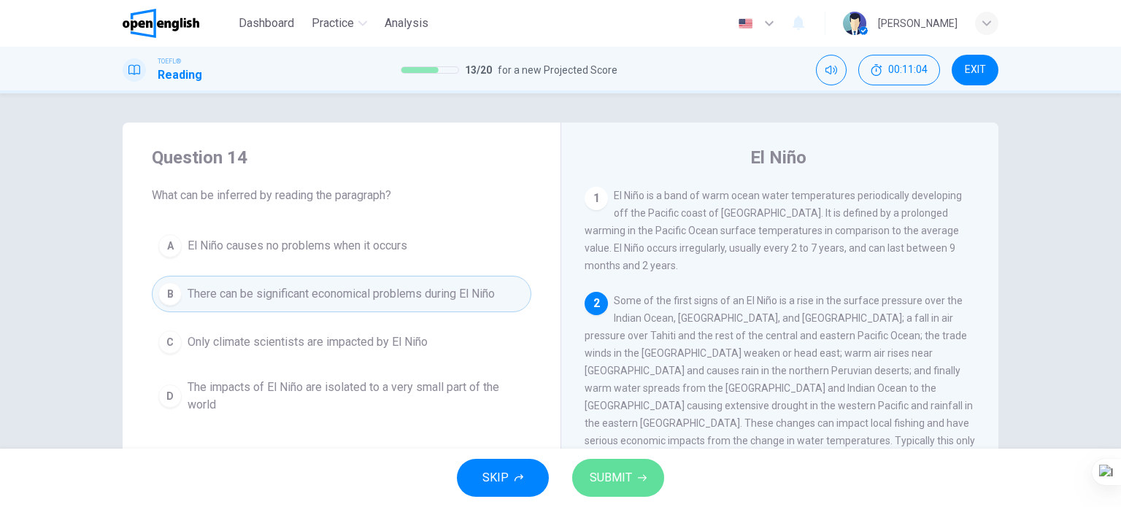
click at [595, 487] on span "SUBMIT" at bounding box center [611, 478] width 42 height 20
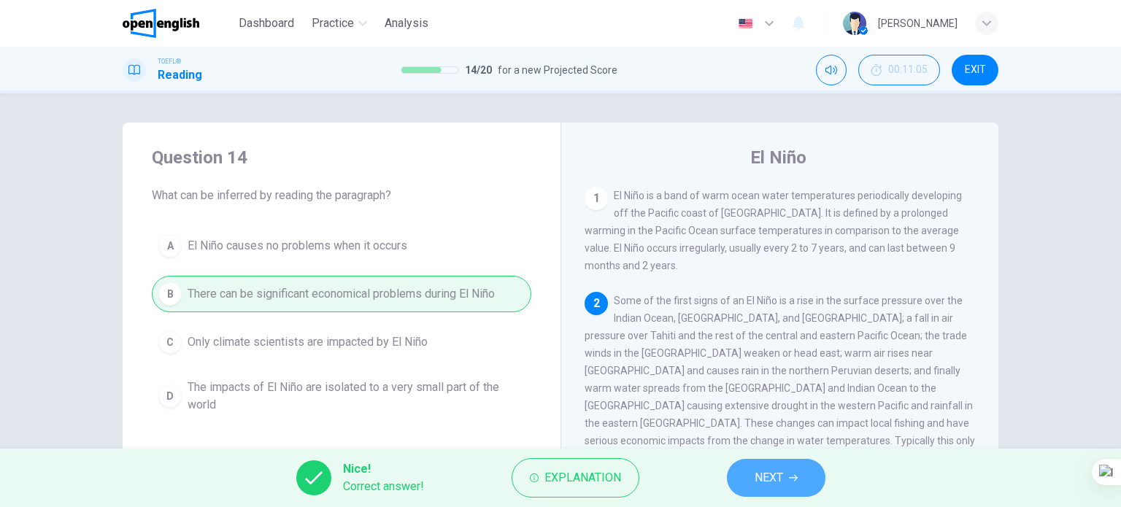
click at [767, 488] on button "NEXT" at bounding box center [776, 478] width 99 height 38
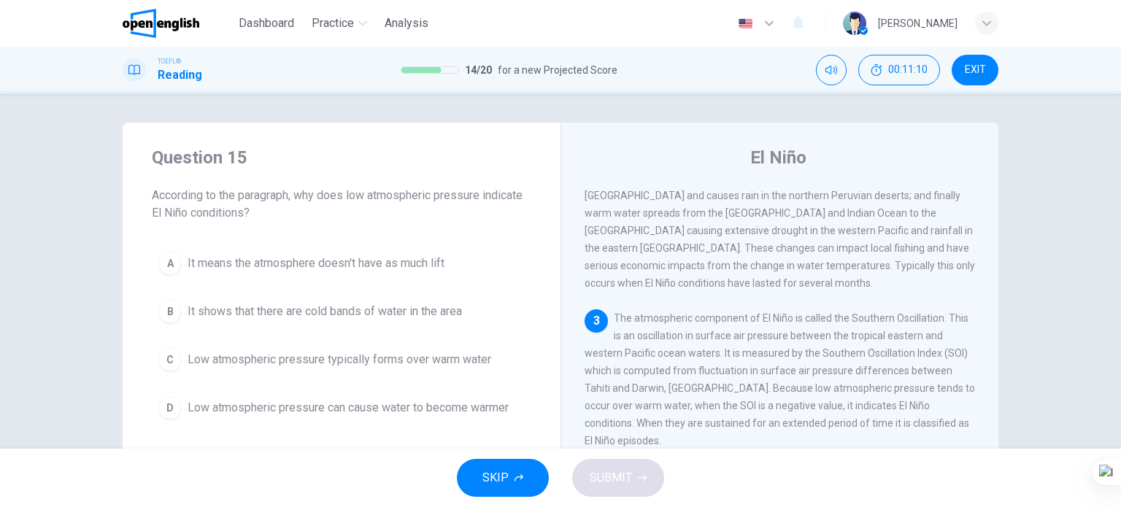
scroll to position [73, 0]
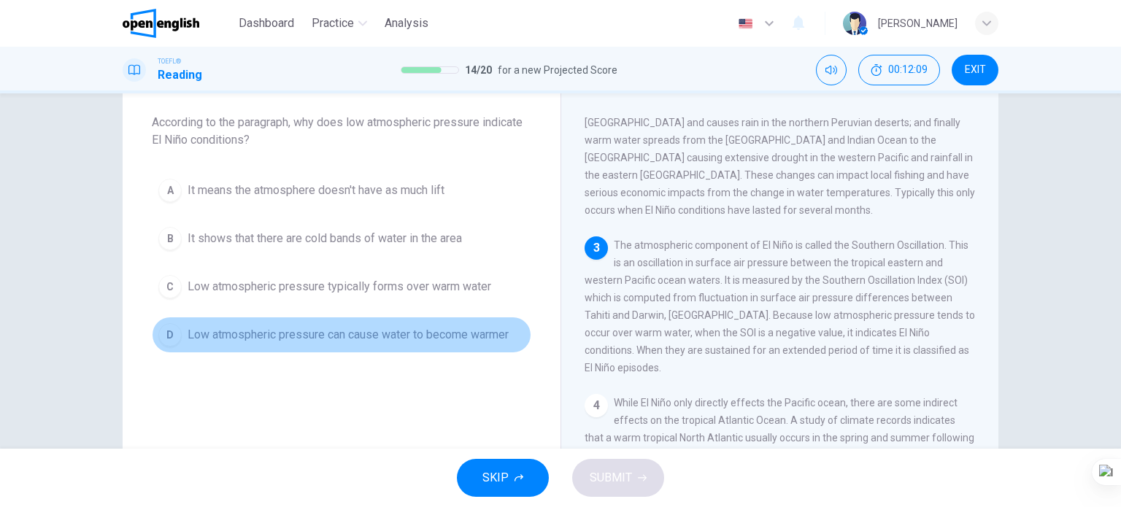
click at [399, 343] on button "D Low atmospheric pressure can cause water to become warmer" at bounding box center [342, 335] width 380 height 37
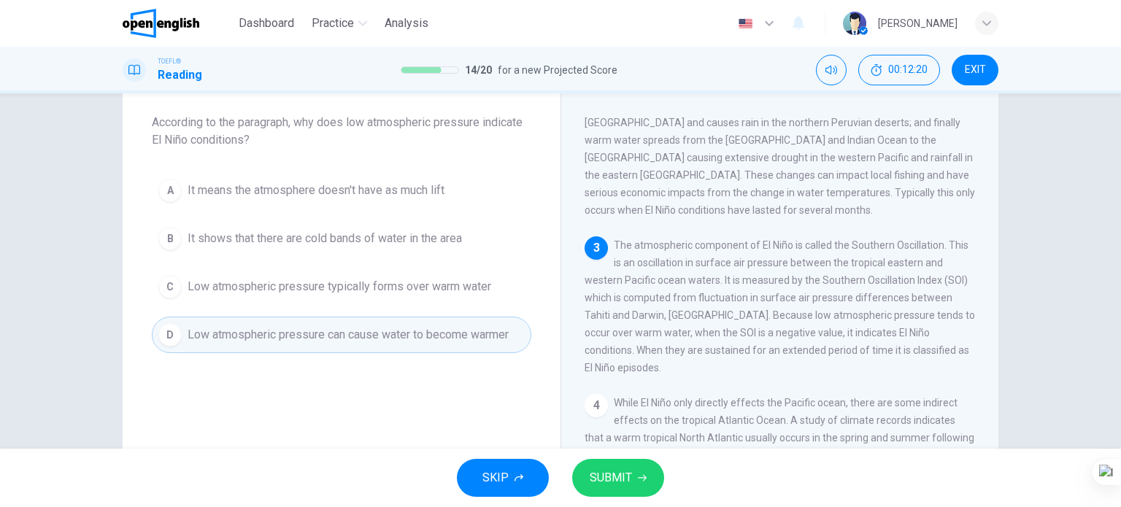
click at [622, 477] on span "SUBMIT" at bounding box center [611, 478] width 42 height 20
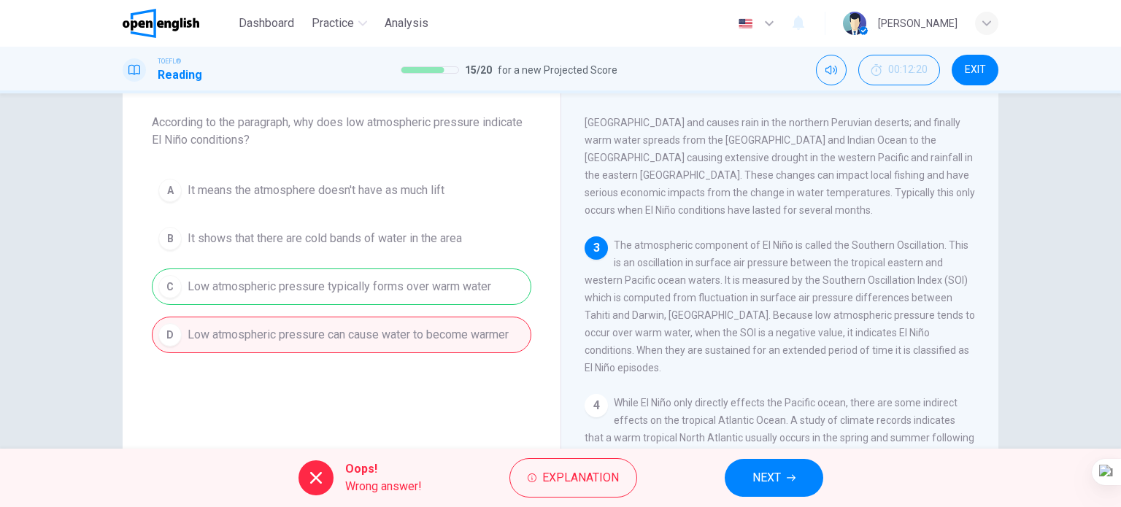
click at [786, 476] on button "NEXT" at bounding box center [774, 478] width 99 height 38
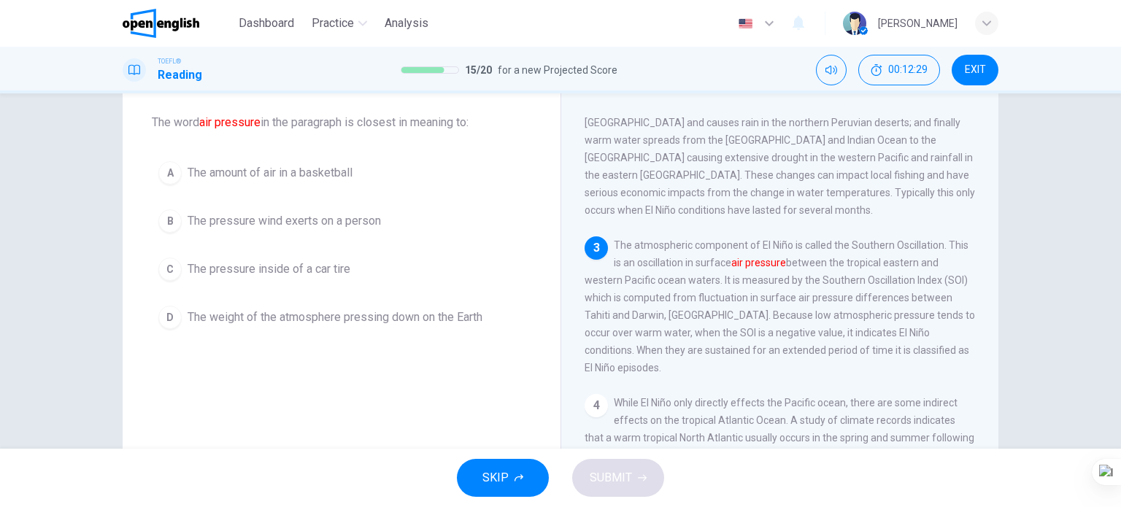
click at [429, 314] on span "The weight of the atmosphere pressing down on the Earth" at bounding box center [335, 318] width 295 height 18
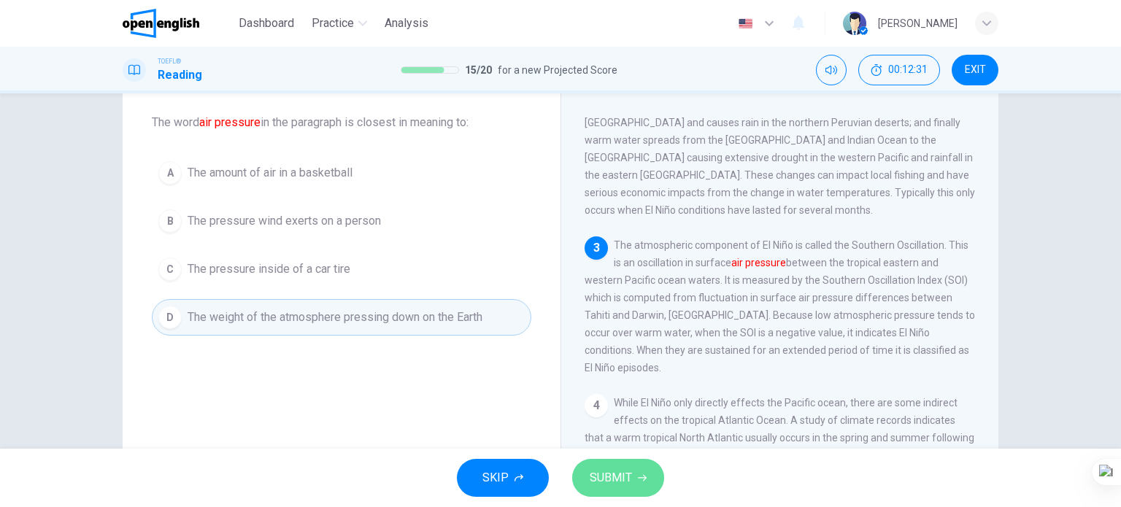
click at [613, 485] on span "SUBMIT" at bounding box center [611, 478] width 42 height 20
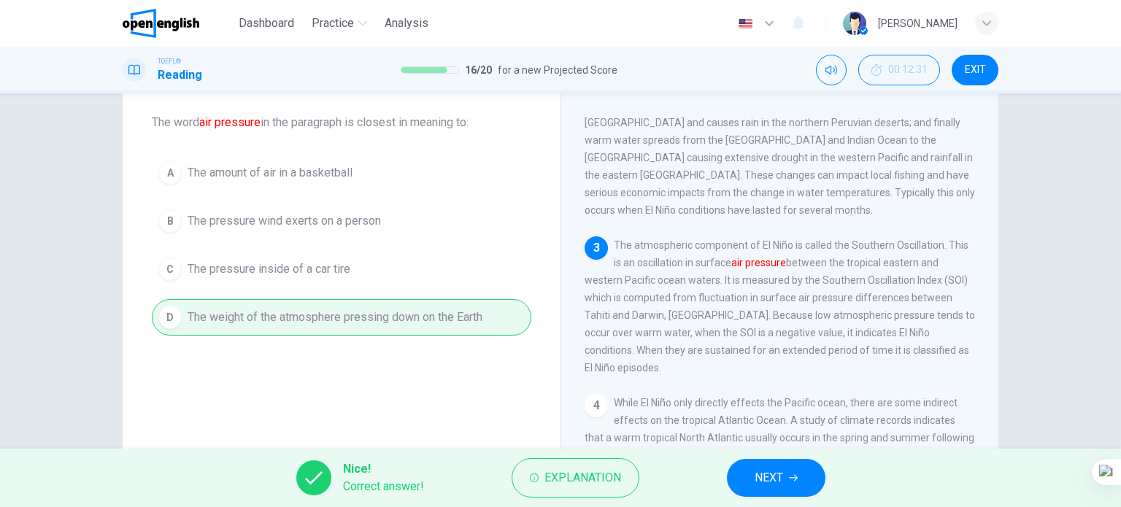
click at [777, 473] on span "NEXT" at bounding box center [769, 478] width 28 height 20
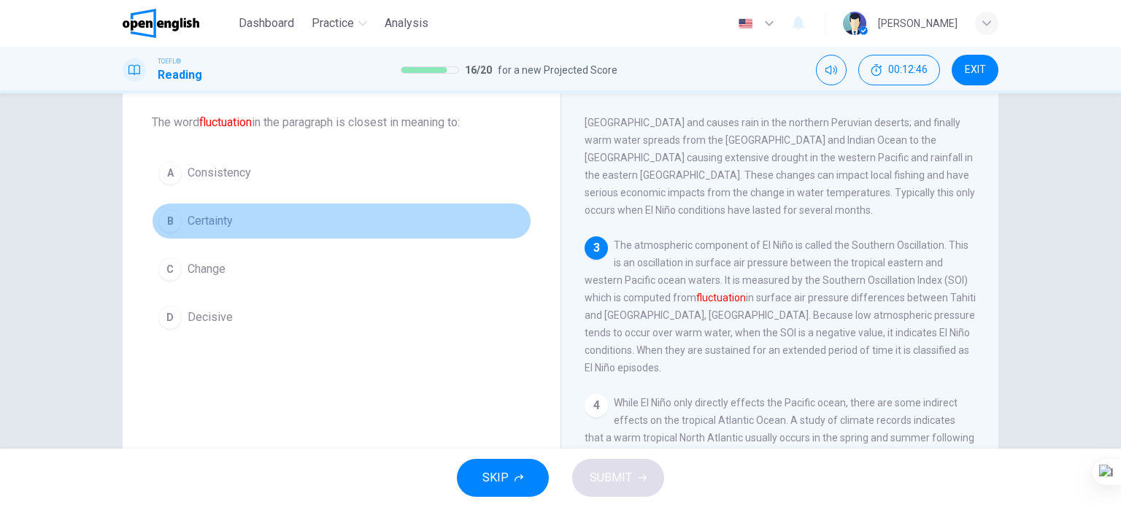
click at [224, 230] on button "B Certainty" at bounding box center [342, 221] width 380 height 37
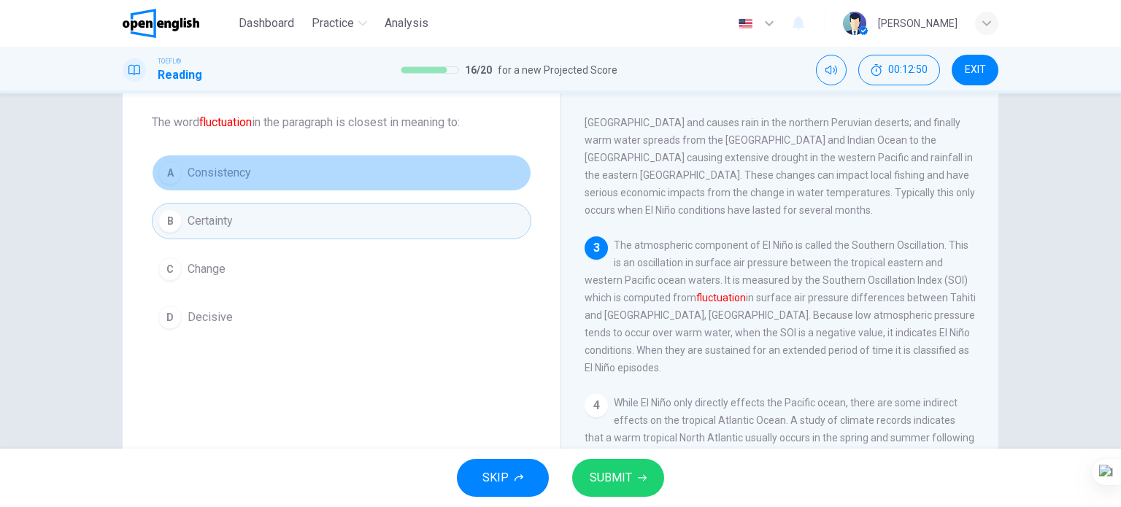
click at [237, 180] on span "Consistency" at bounding box center [220, 173] width 64 height 18
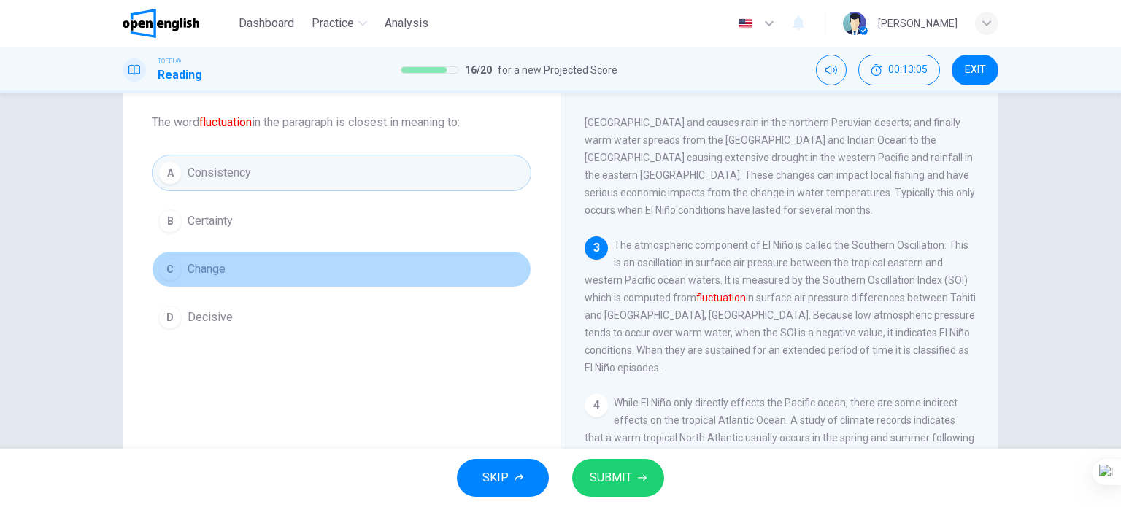
click at [224, 275] on button "C Change" at bounding box center [342, 269] width 380 height 37
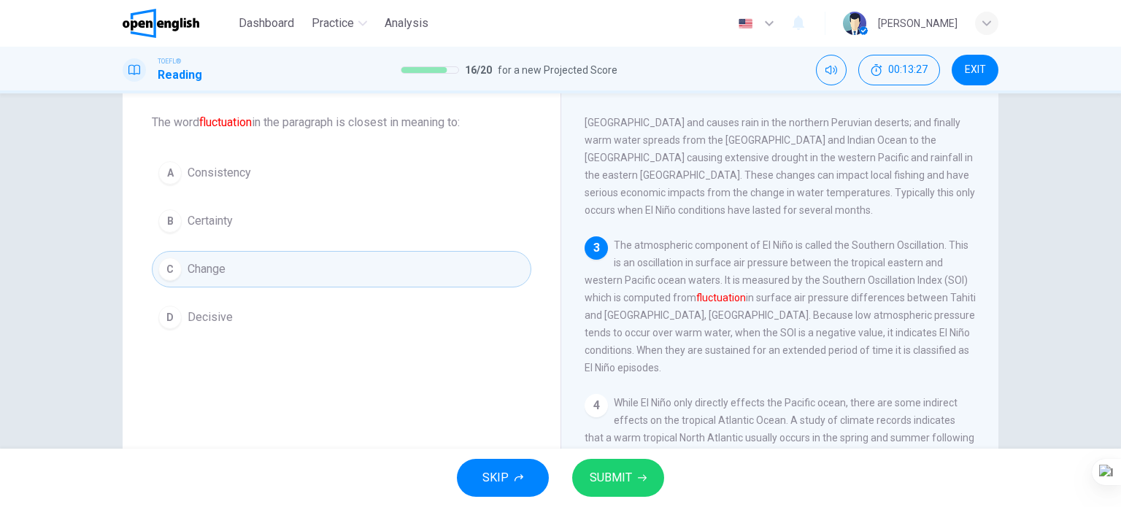
click at [620, 476] on span "SUBMIT" at bounding box center [611, 478] width 42 height 20
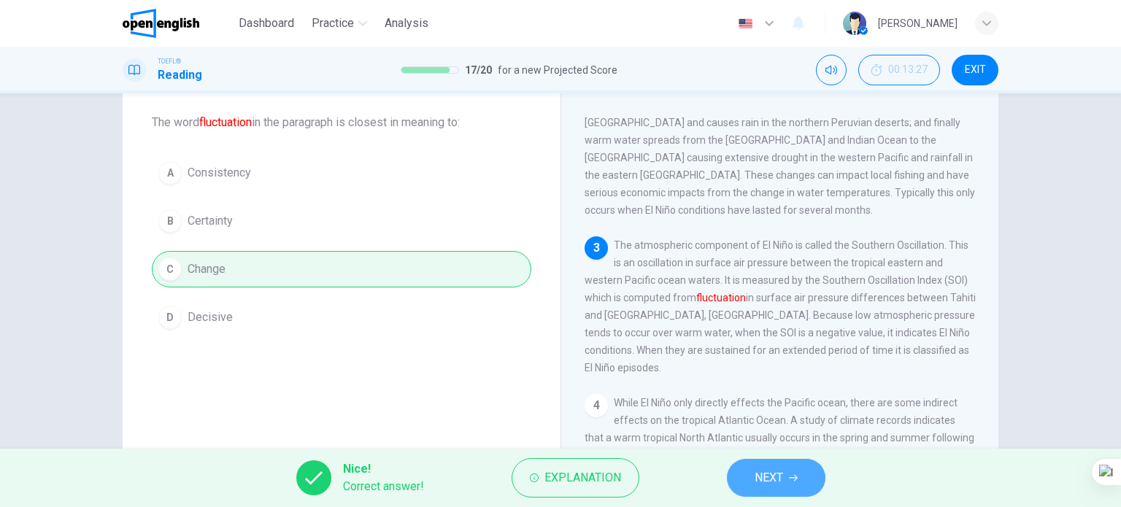
click at [764, 480] on span "NEXT" at bounding box center [769, 478] width 28 height 20
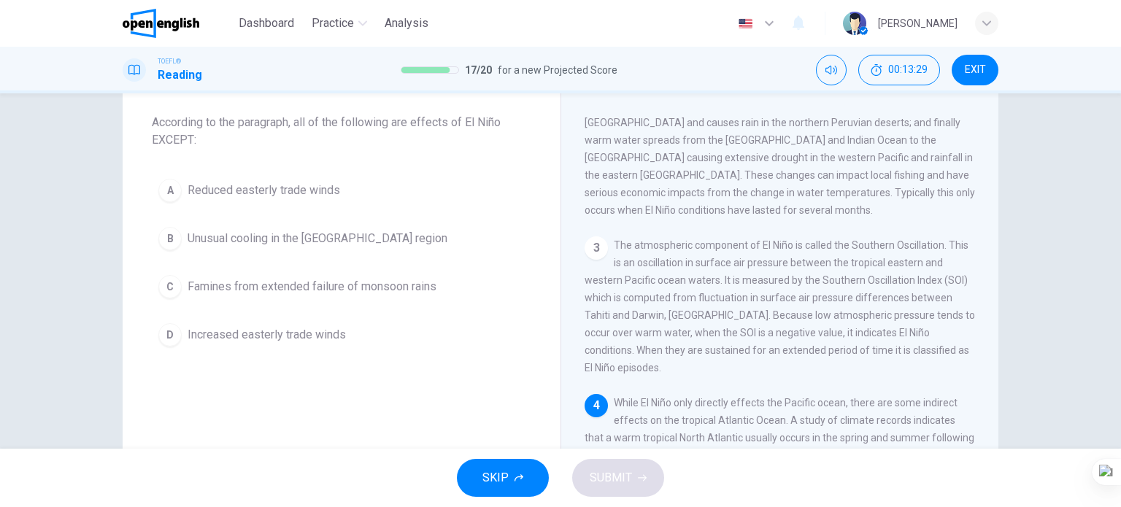
scroll to position [210, 0]
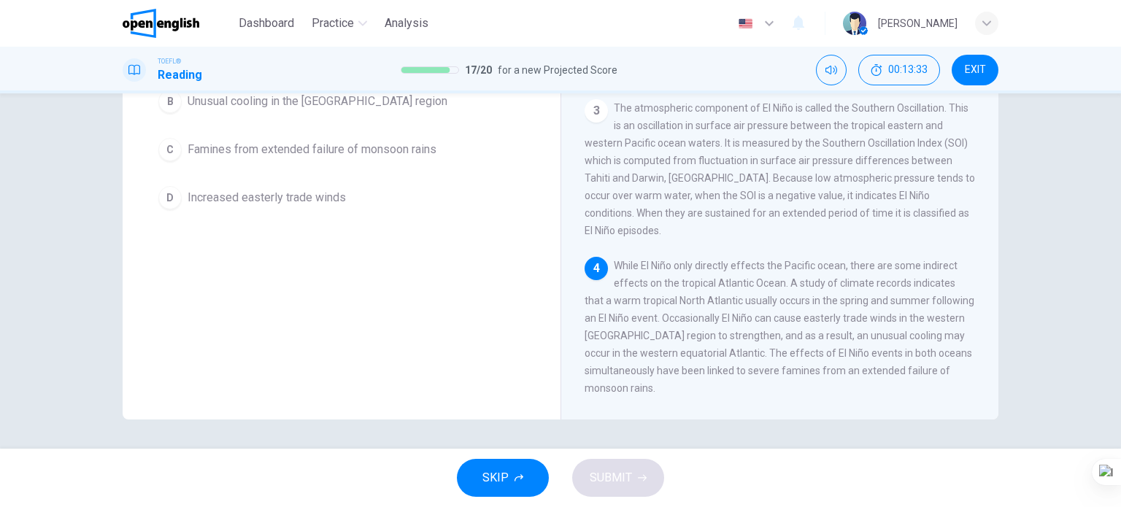
click at [724, 341] on div "4 While El Niño only directly effects the Pacific ocean, there are some indirec…" at bounding box center [780, 327] width 391 height 140
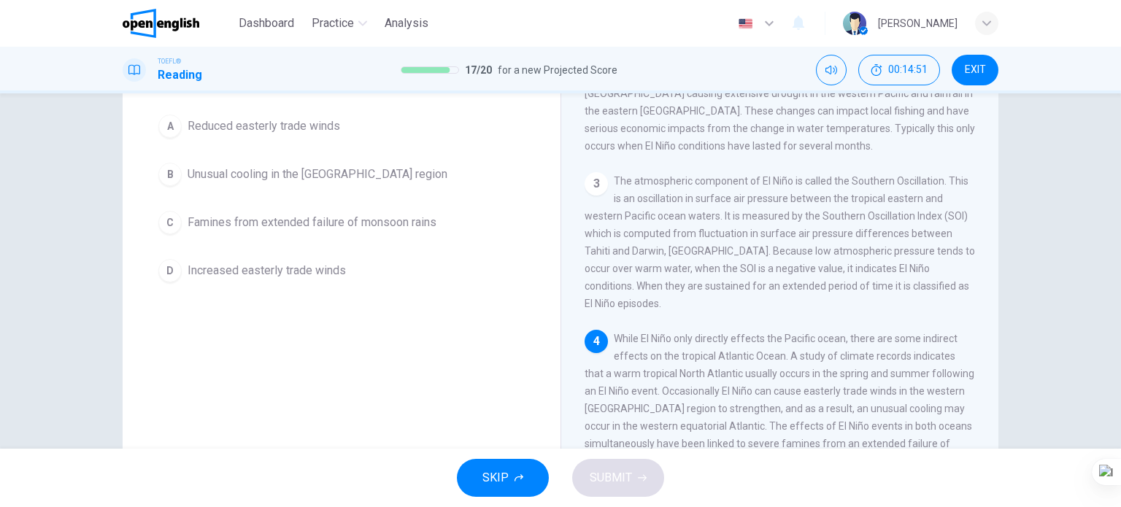
scroll to position [0, 0]
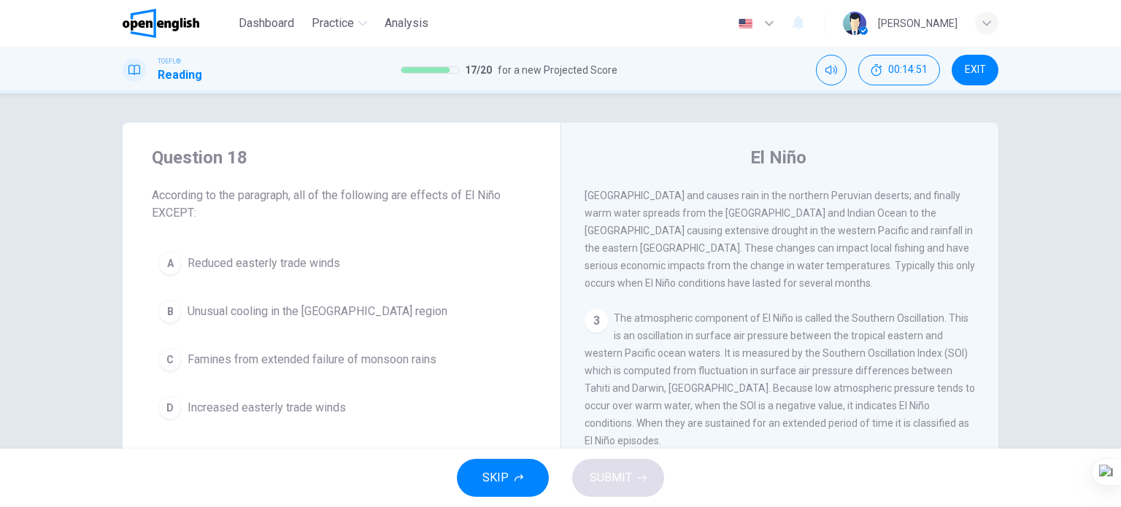
click at [310, 269] on span "Reduced easterly trade winds" at bounding box center [264, 264] width 153 height 18
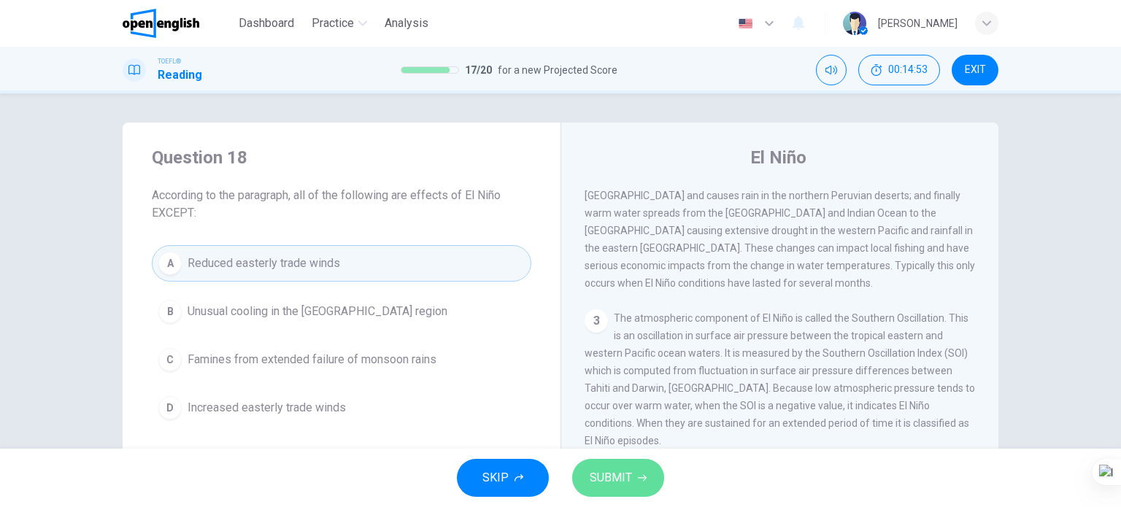
click at [613, 475] on span "SUBMIT" at bounding box center [611, 478] width 42 height 20
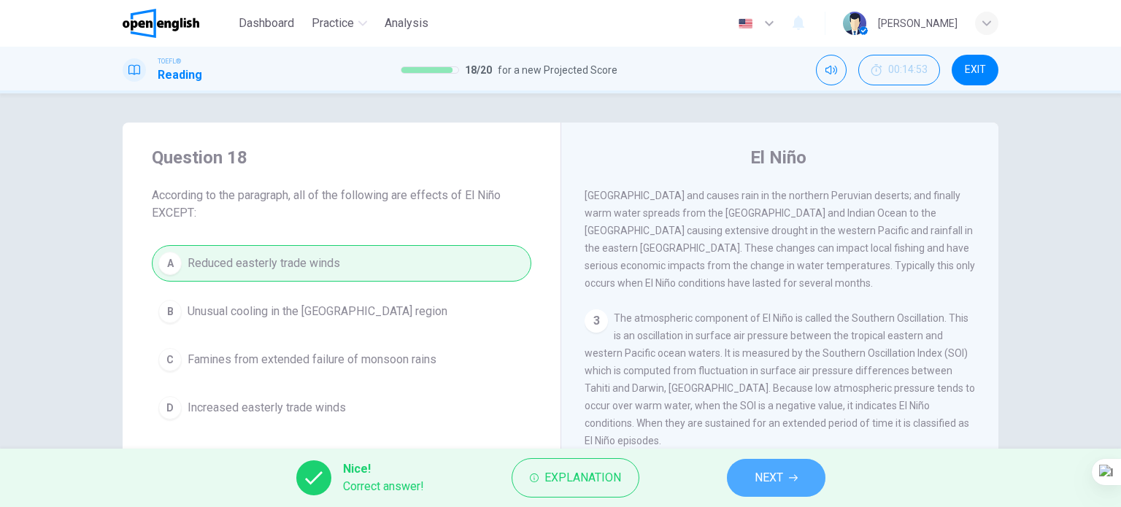
click at [762, 469] on span "NEXT" at bounding box center [769, 478] width 28 height 20
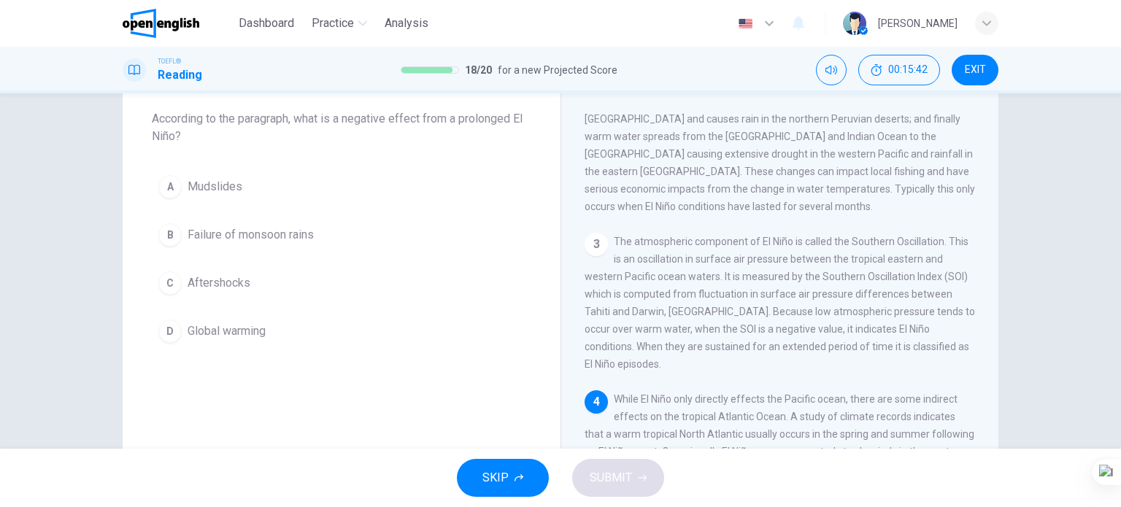
scroll to position [64, 0]
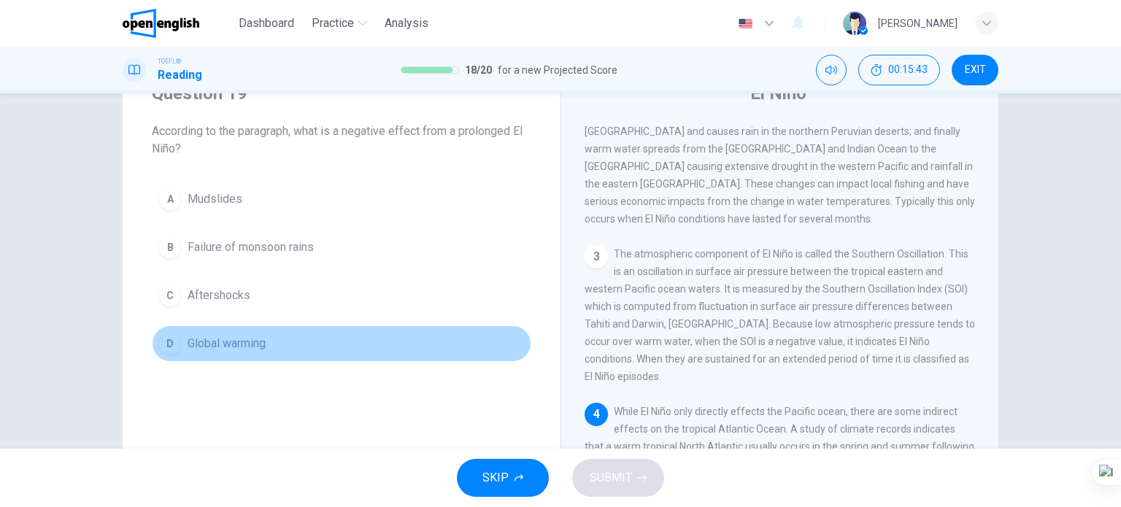
click at [246, 333] on button "D Global warming" at bounding box center [342, 344] width 380 height 37
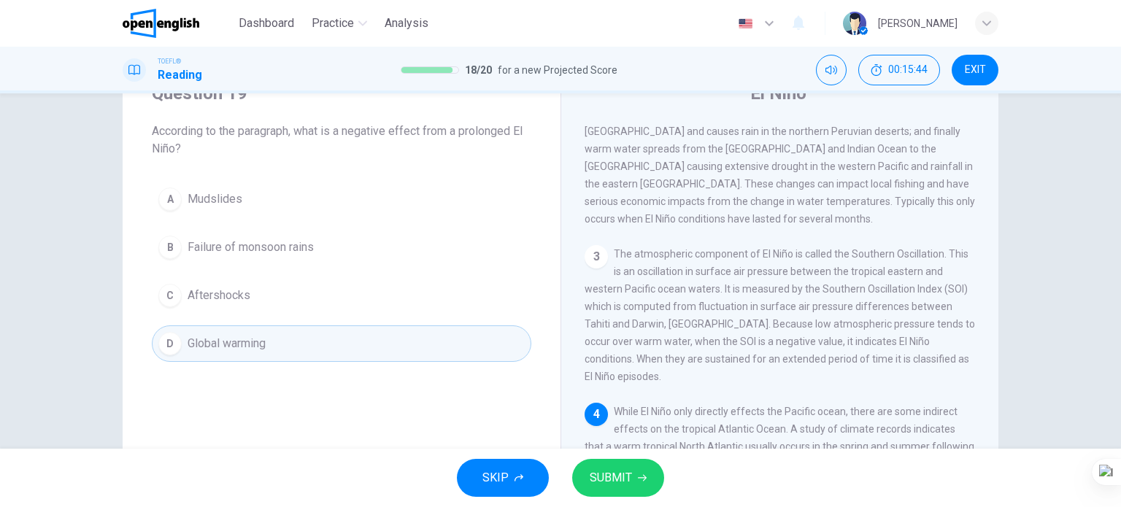
click at [592, 468] on button "SUBMIT" at bounding box center [618, 478] width 92 height 38
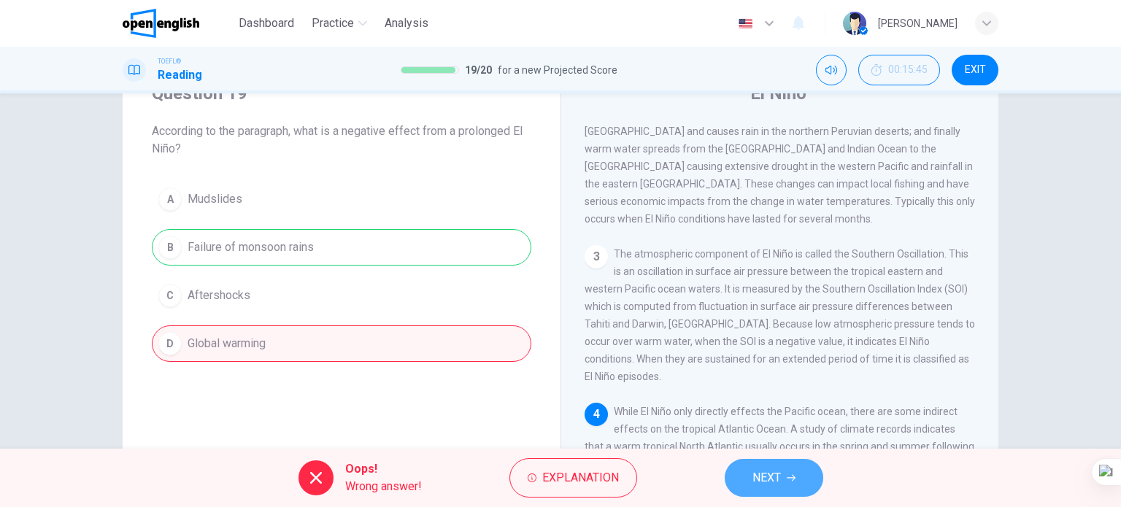
click at [753, 474] on span "NEXT" at bounding box center [767, 478] width 28 height 20
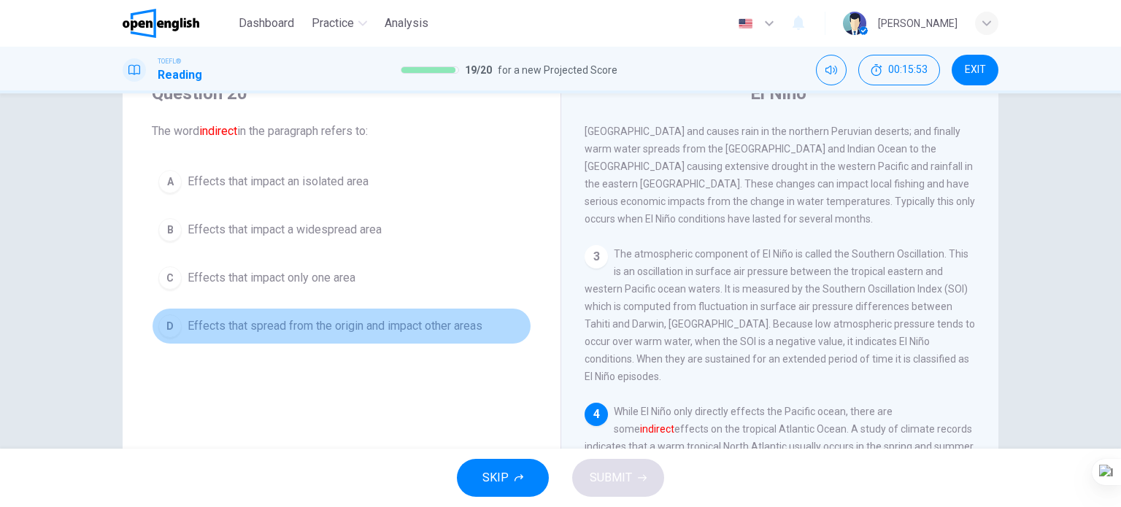
click at [421, 330] on span "Effects that spread from the origin and impact other areas" at bounding box center [335, 327] width 295 height 18
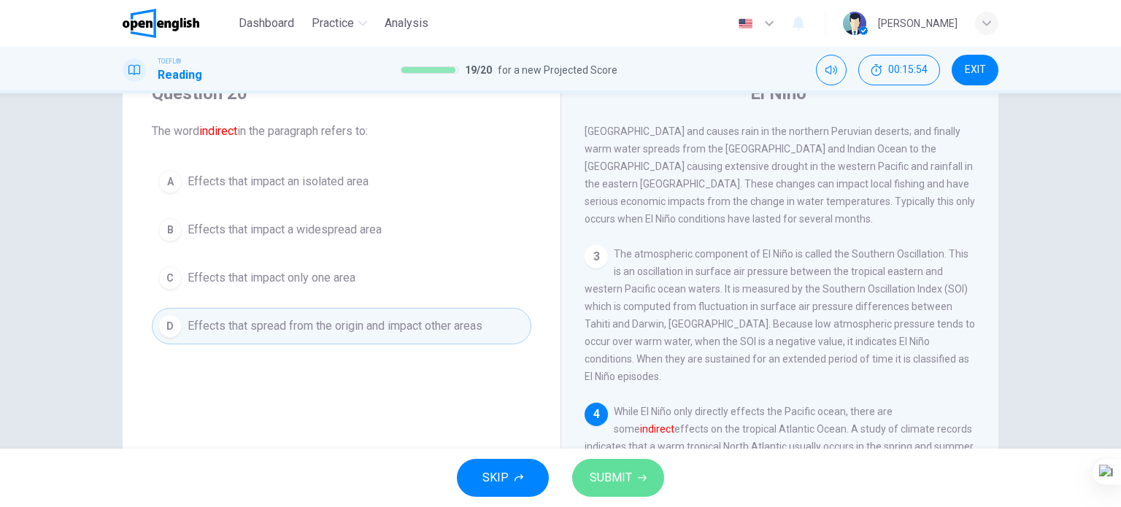
click at [624, 477] on span "SUBMIT" at bounding box center [611, 478] width 42 height 20
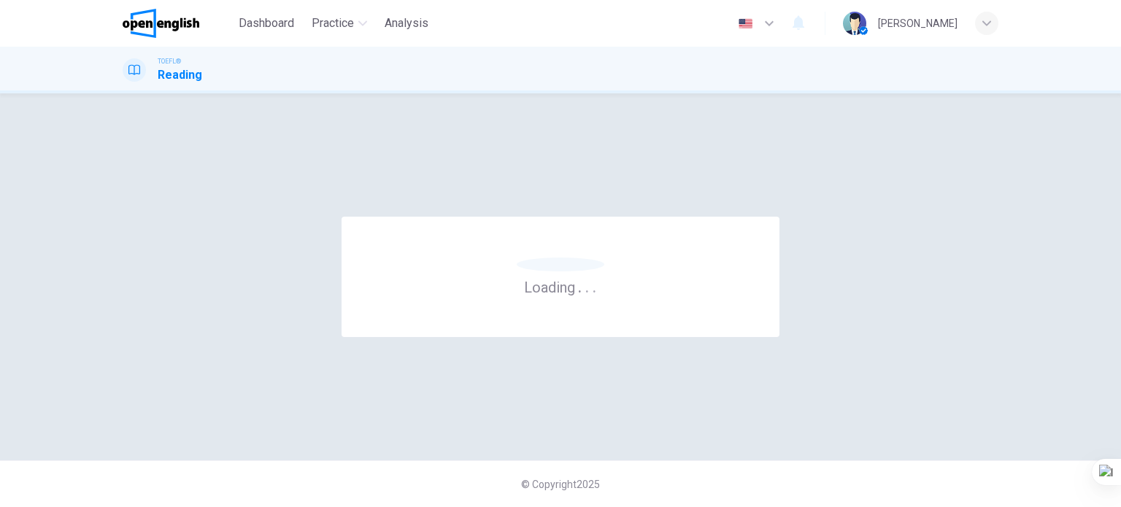
scroll to position [0, 0]
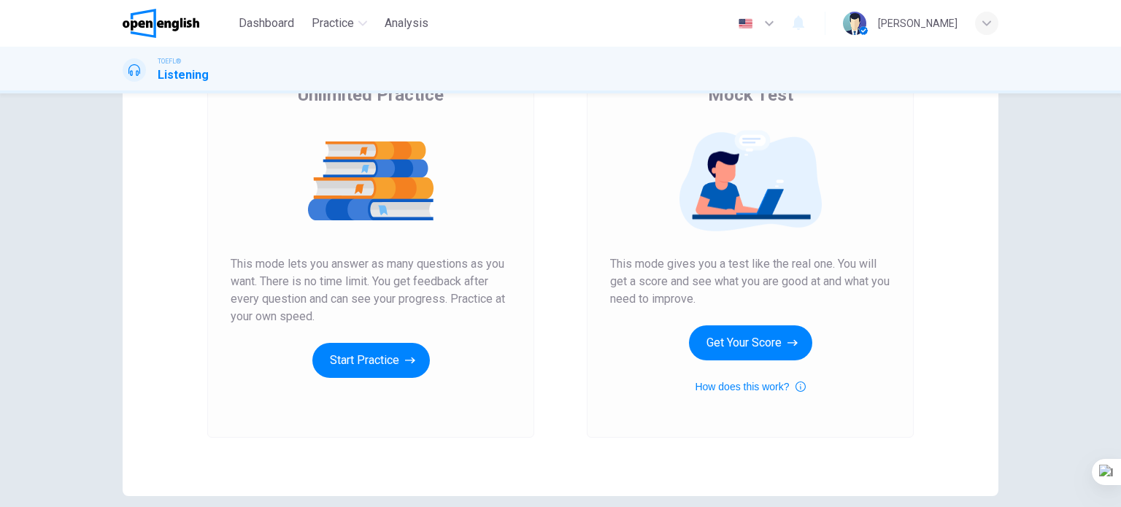
scroll to position [146, 0]
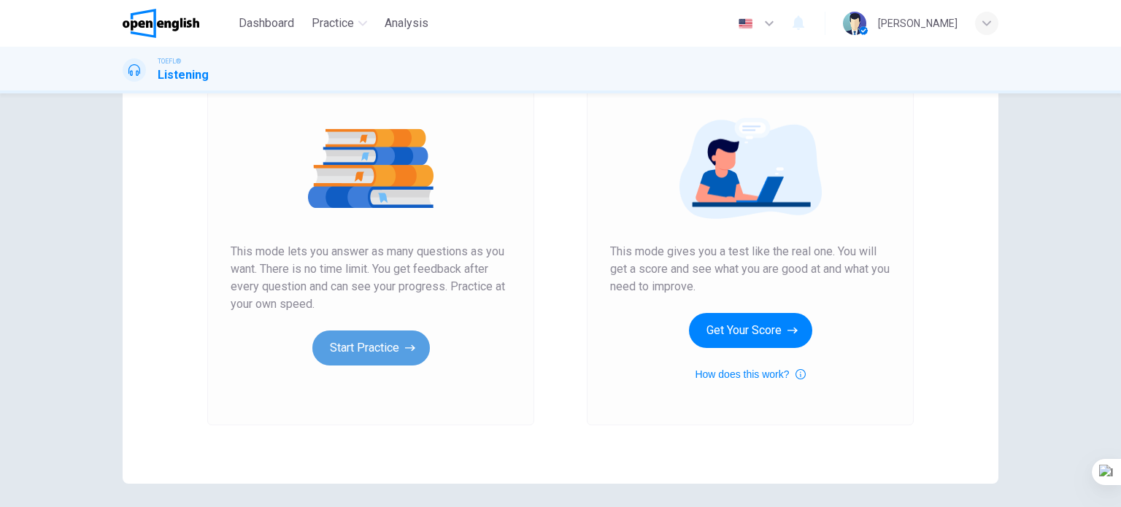
click at [396, 345] on button "Start Practice" at bounding box center [371, 348] width 118 height 35
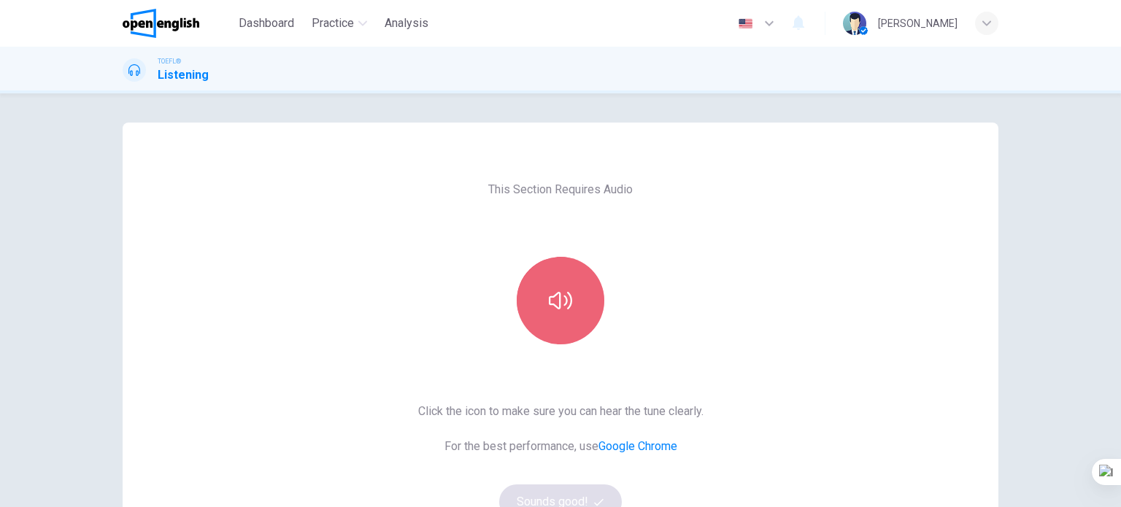
click at [536, 297] on button "button" at bounding box center [561, 301] width 88 height 88
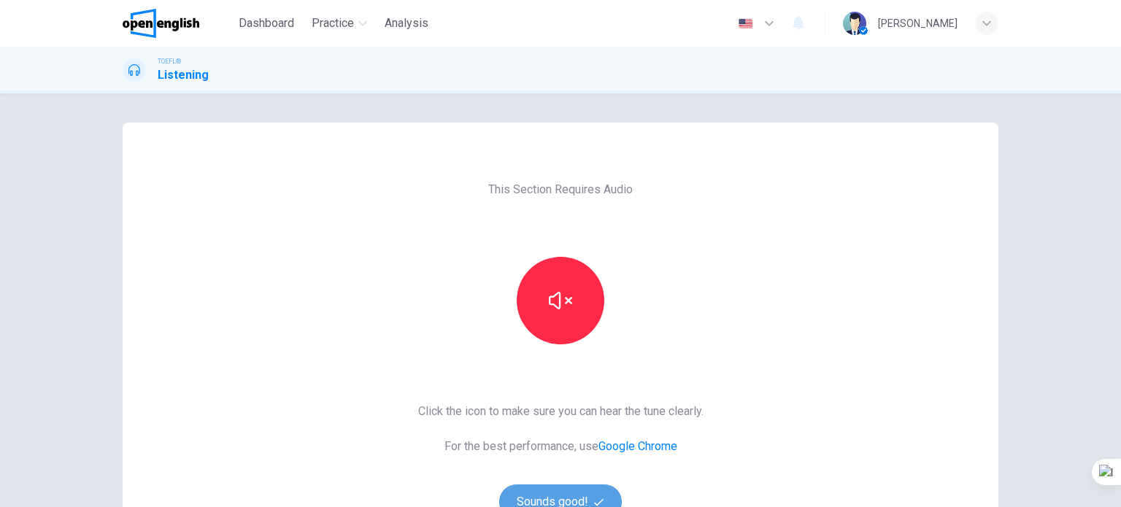
click at [577, 496] on button "Sounds good!" at bounding box center [560, 502] width 123 height 35
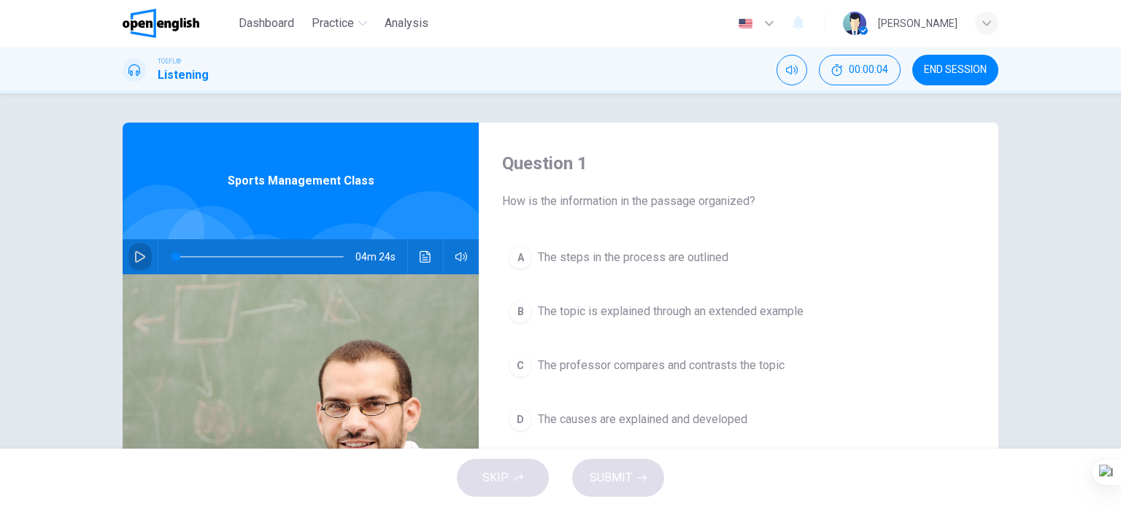
click at [135, 261] on icon "button" at bounding box center [140, 257] width 10 height 12
type input "*"
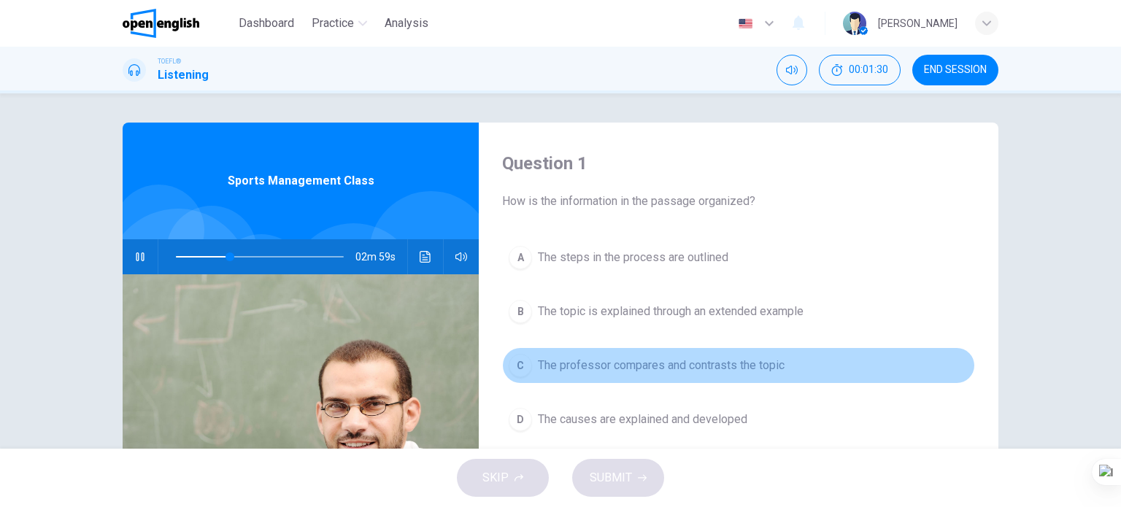
click at [547, 360] on span "The professor compares and contrasts the topic" at bounding box center [661, 366] width 247 height 18
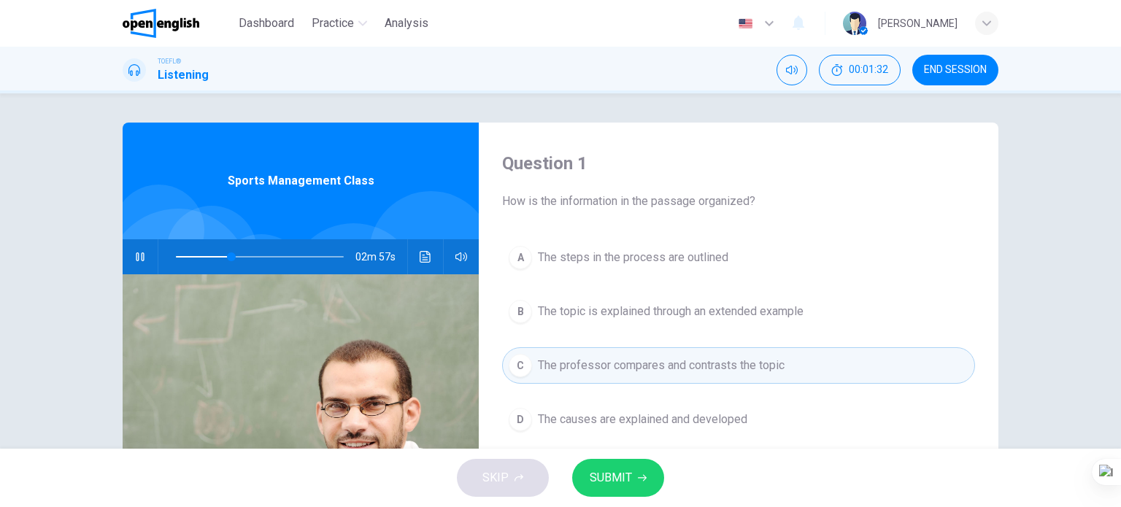
click at [587, 323] on button "B The topic is explained through an extended example" at bounding box center [738, 311] width 473 height 37
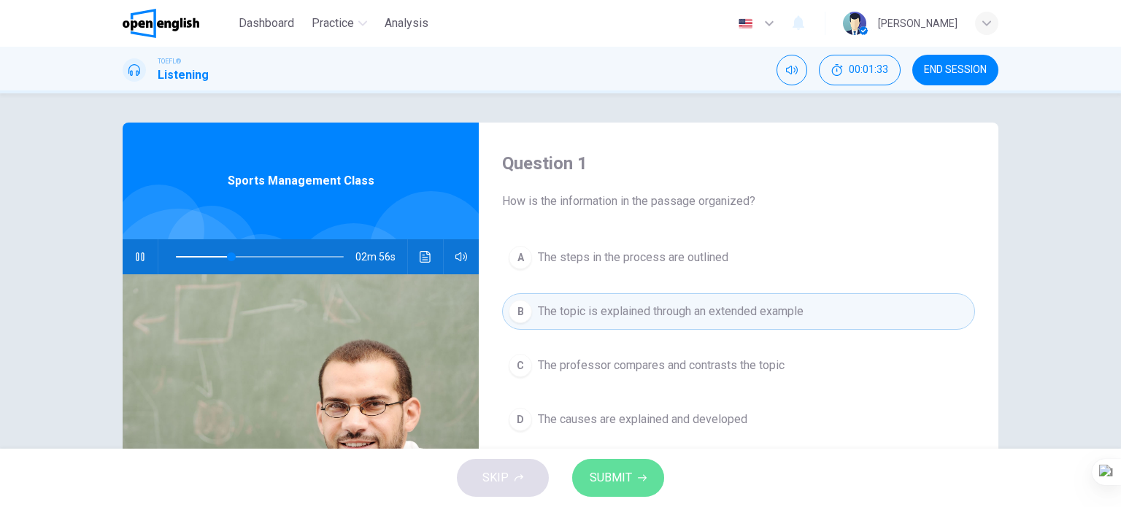
click at [613, 477] on span "SUBMIT" at bounding box center [611, 478] width 42 height 20
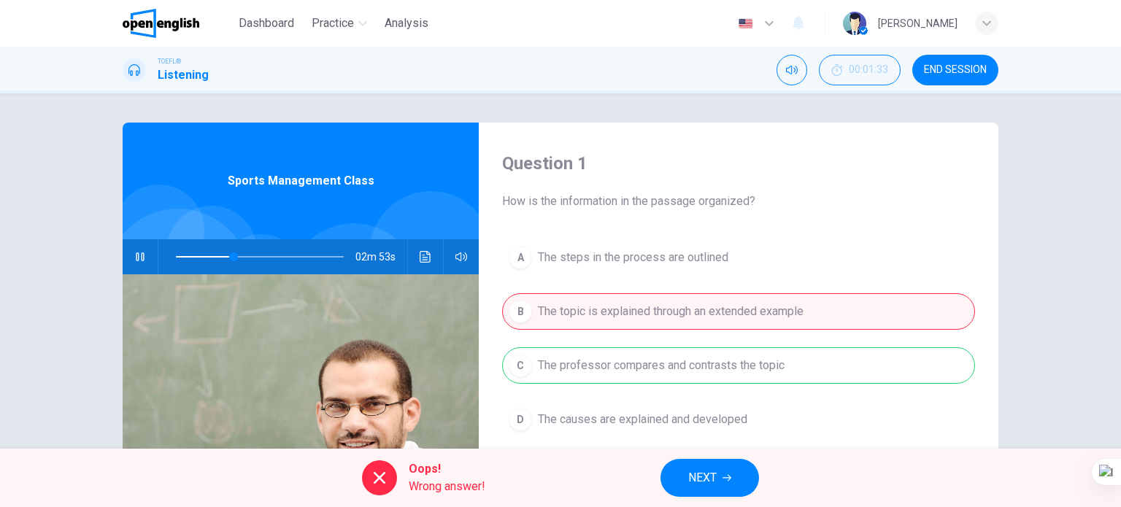
click at [667, 477] on button "NEXT" at bounding box center [710, 478] width 99 height 38
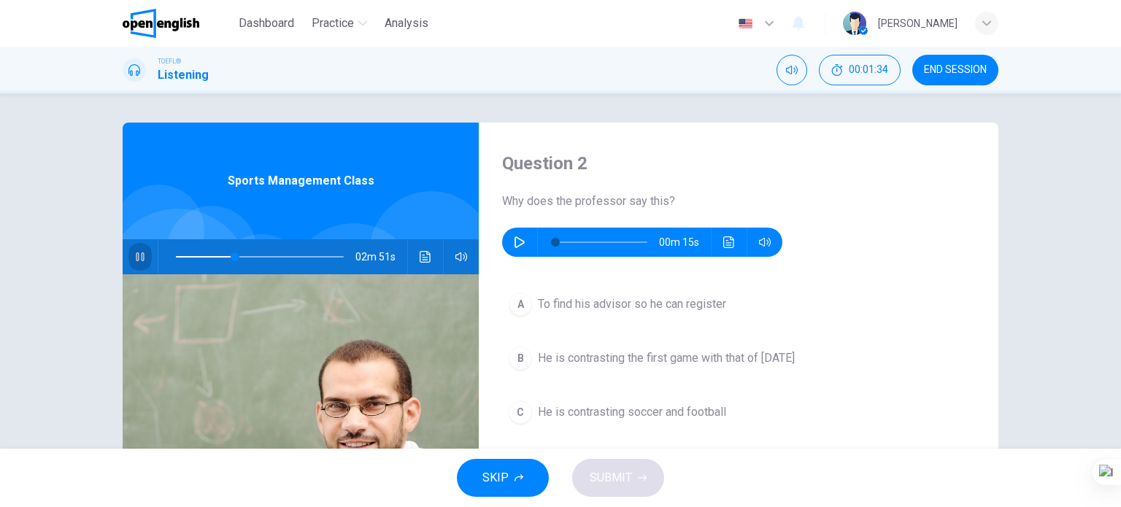
click at [143, 258] on button "button" at bounding box center [139, 256] width 23 height 35
type input "**"
click at [515, 237] on icon "button" at bounding box center [520, 243] width 10 height 12
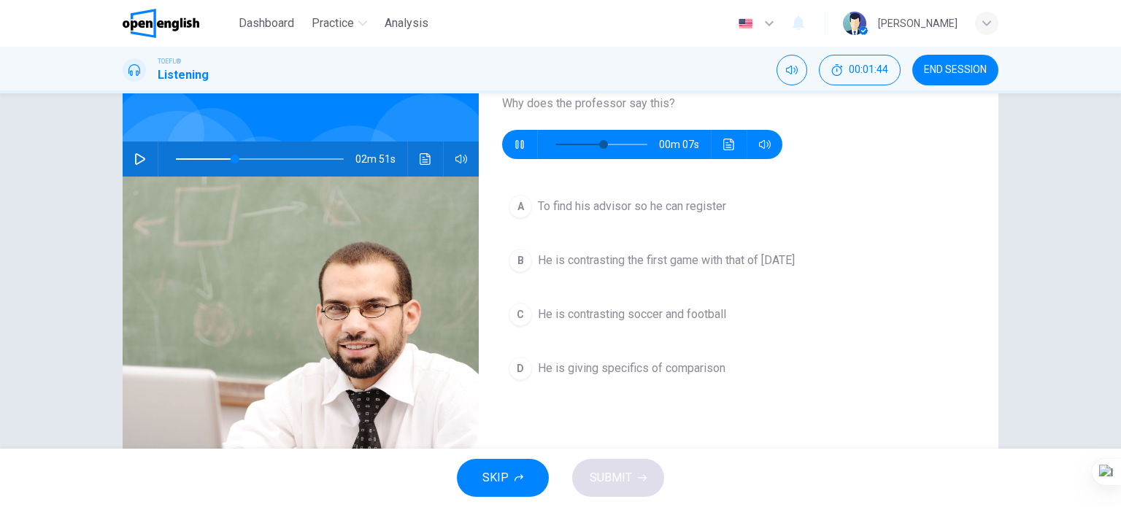
scroll to position [73, 0]
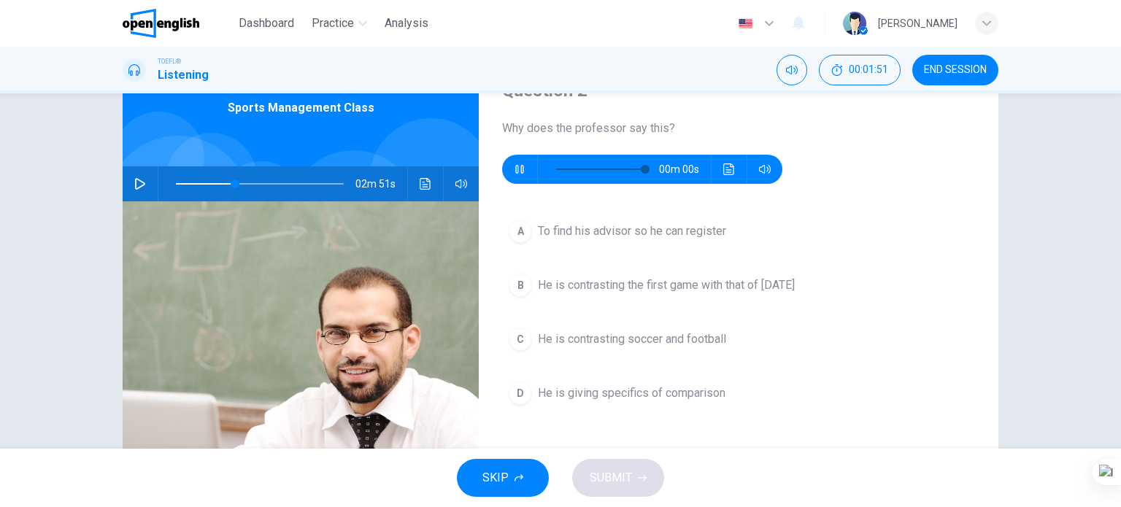
type input "*"
click at [596, 341] on span "He is contrasting soccer and football" at bounding box center [632, 340] width 188 height 18
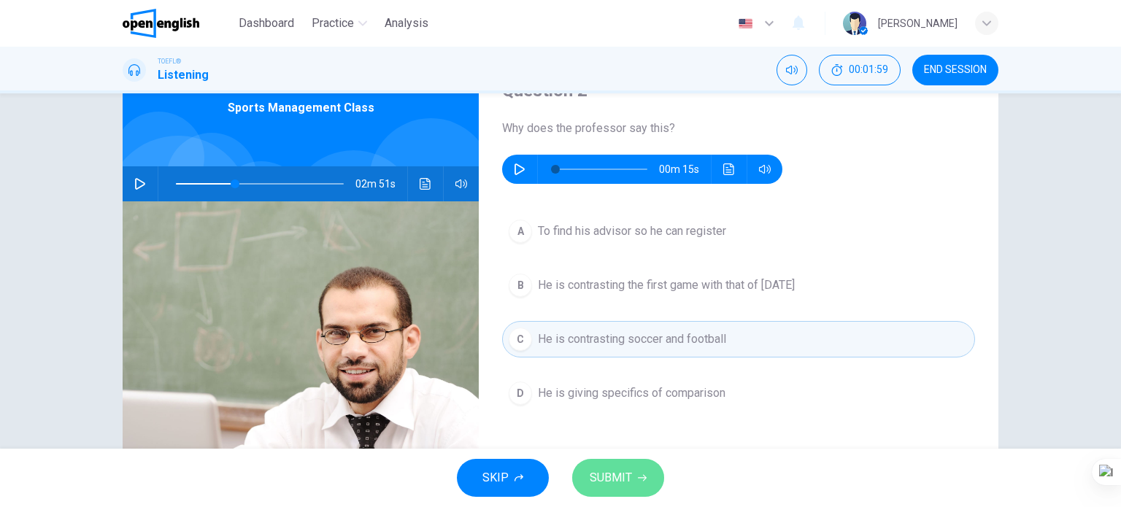
click at [607, 474] on span "SUBMIT" at bounding box center [611, 478] width 42 height 20
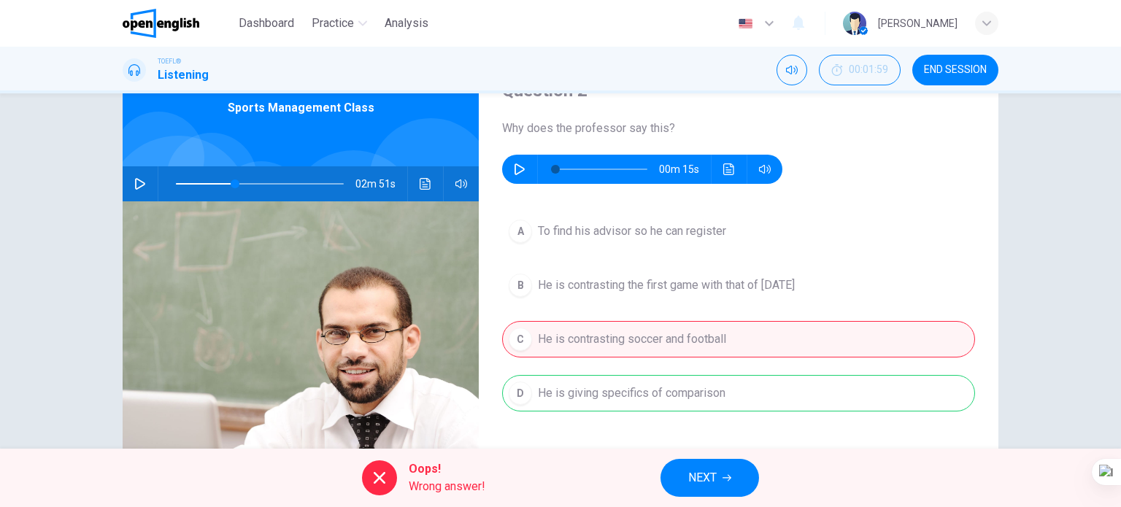
click at [681, 472] on button "NEXT" at bounding box center [710, 478] width 99 height 38
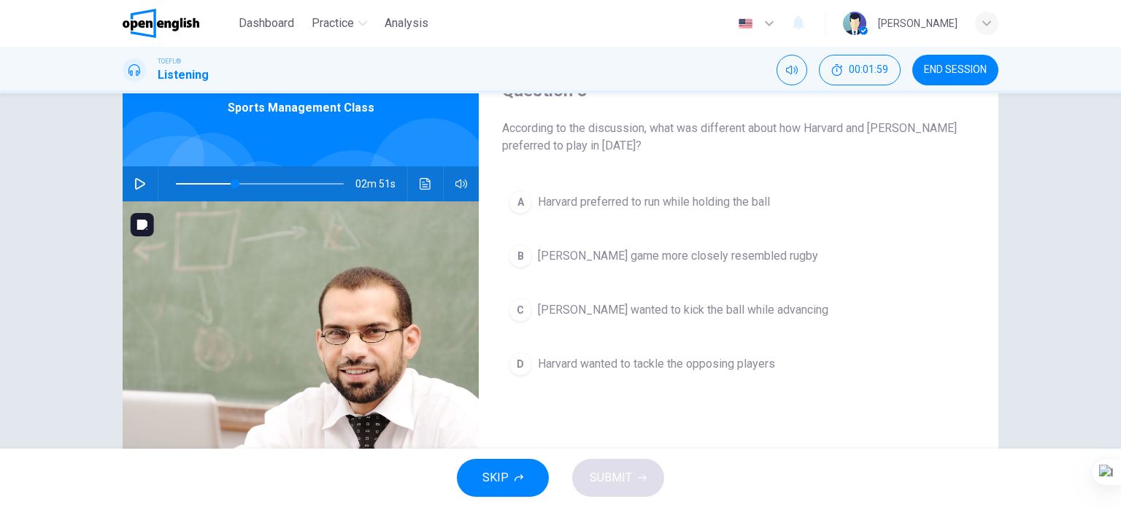
scroll to position [0, 0]
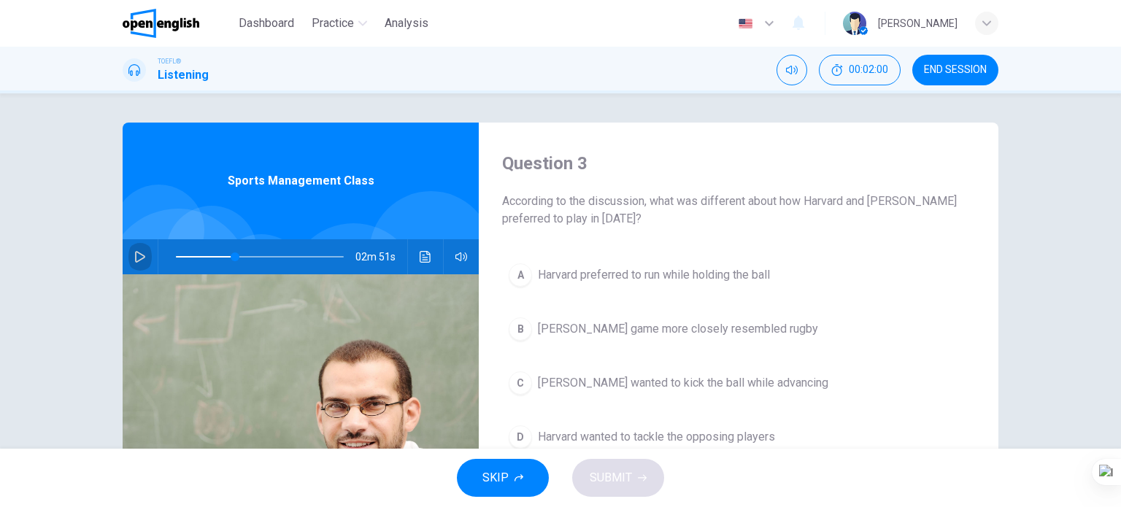
click at [139, 250] on button "button" at bounding box center [139, 256] width 23 height 35
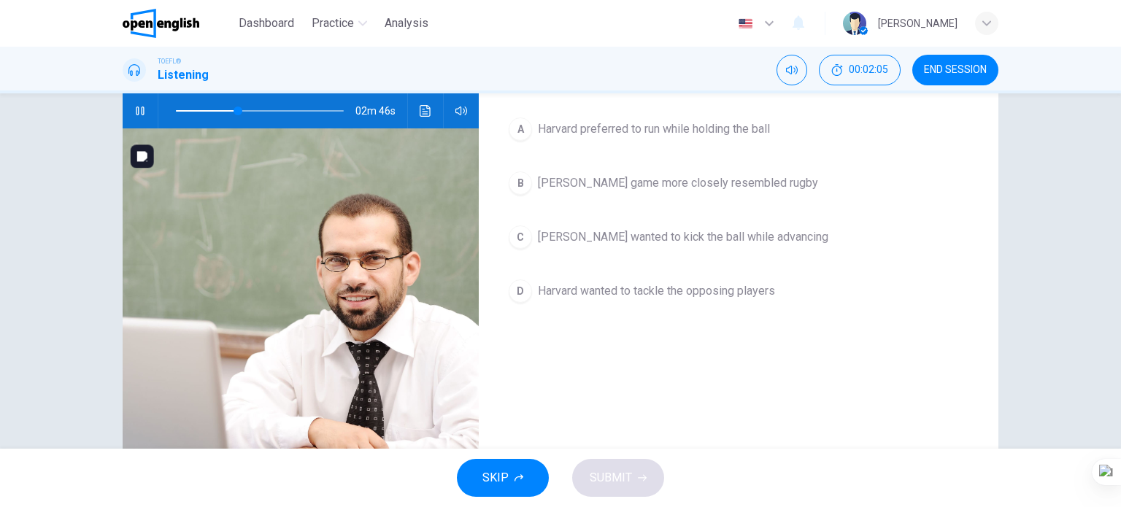
scroll to position [73, 0]
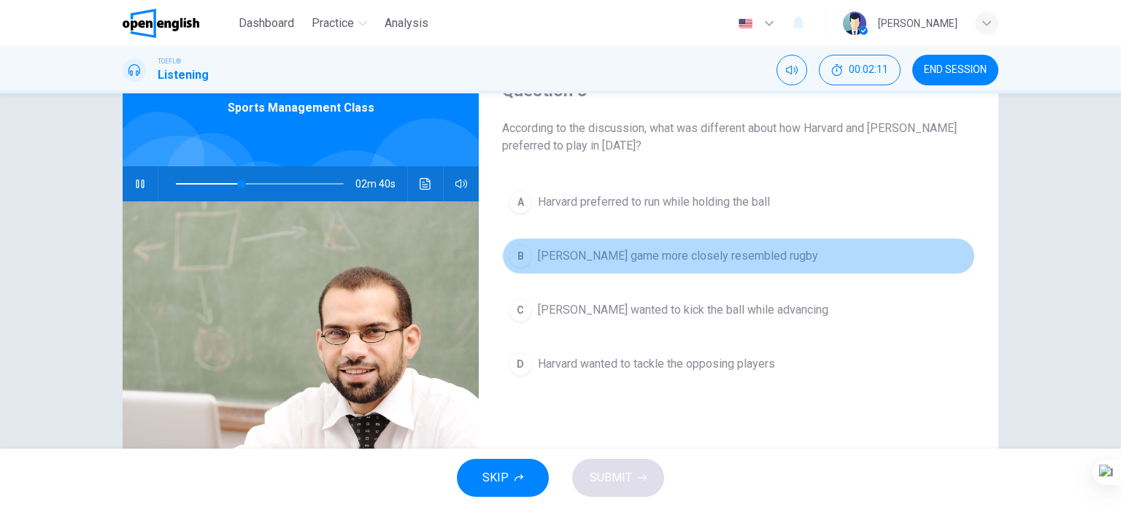
click at [578, 261] on span "McGill's game more closely resembled rugby" at bounding box center [678, 256] width 280 height 18
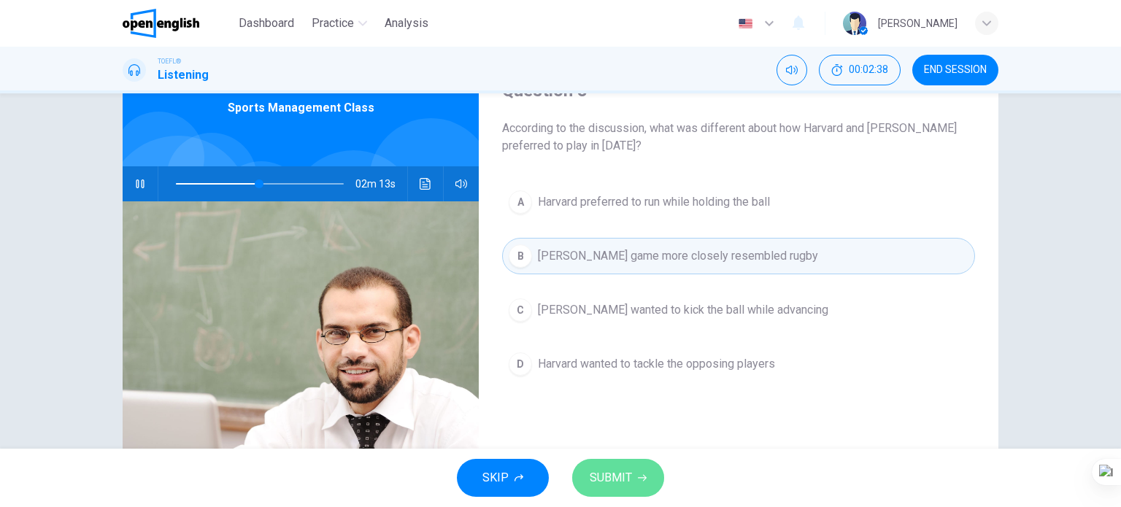
click at [607, 477] on span "SUBMIT" at bounding box center [611, 478] width 42 height 20
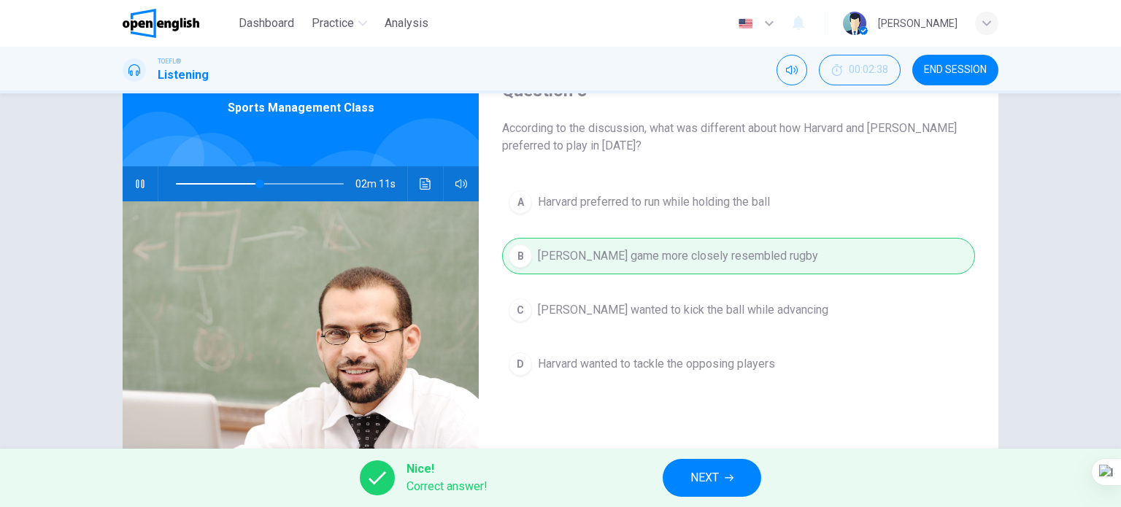
drag, startPoint x: 690, startPoint y: 471, endPoint x: 686, endPoint y: 454, distance: 17.2
click at [691, 471] on span "NEXT" at bounding box center [705, 478] width 28 height 20
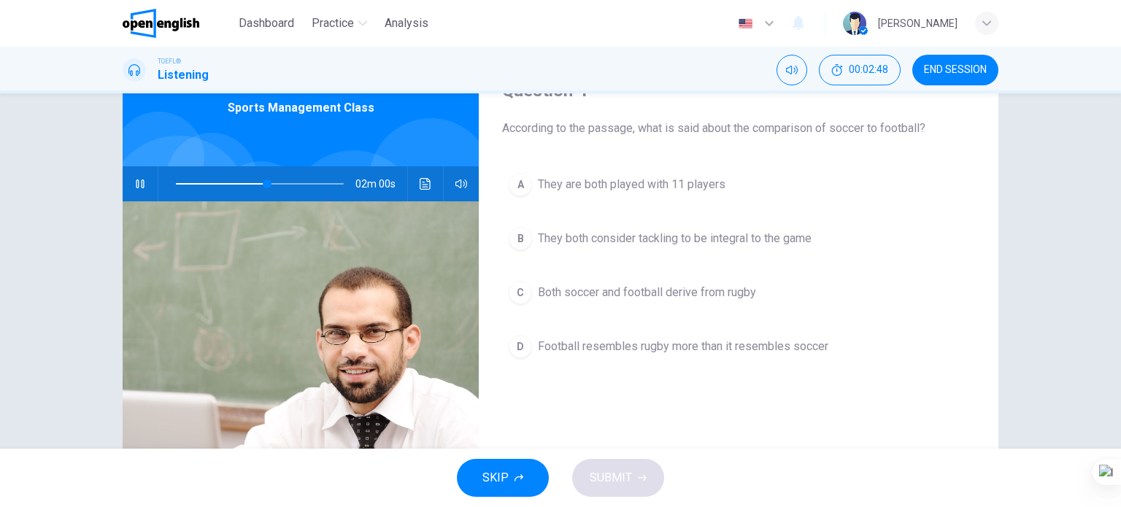
click at [139, 178] on icon "button" at bounding box center [140, 184] width 12 height 12
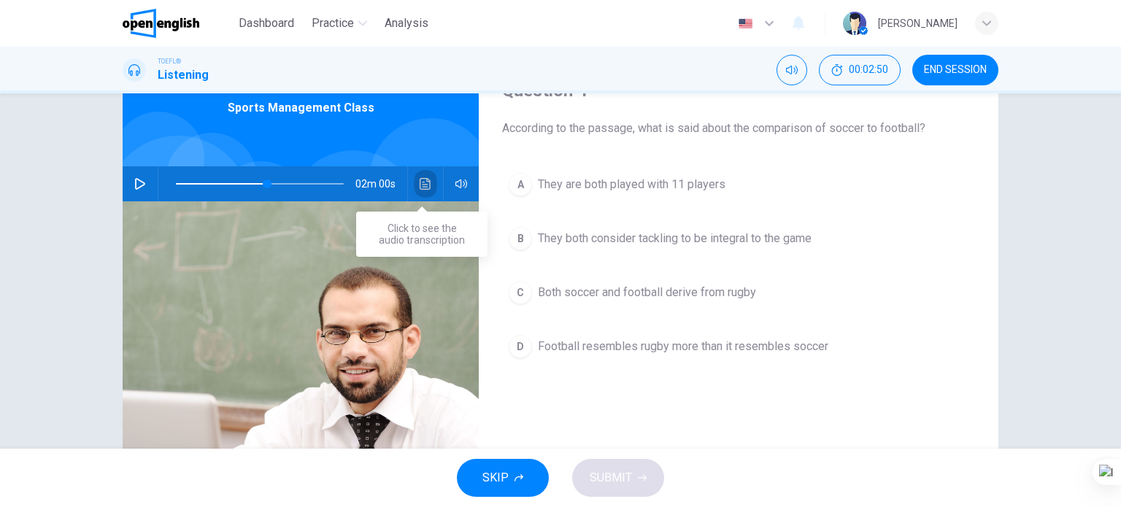
click at [428, 183] on button "Click to see the audio transcription" at bounding box center [425, 183] width 23 height 35
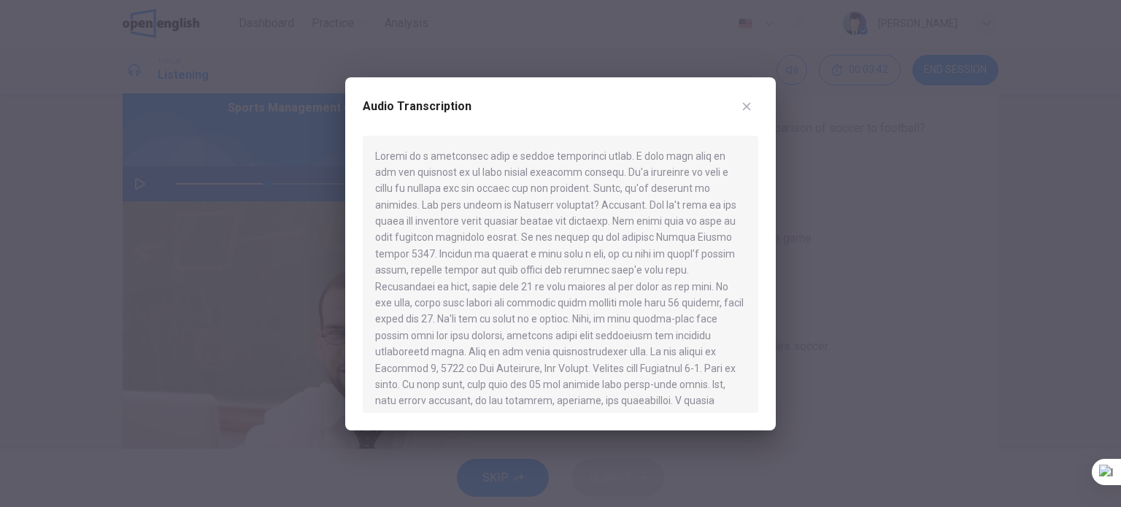
click at [741, 112] on button "button" at bounding box center [746, 106] width 23 height 23
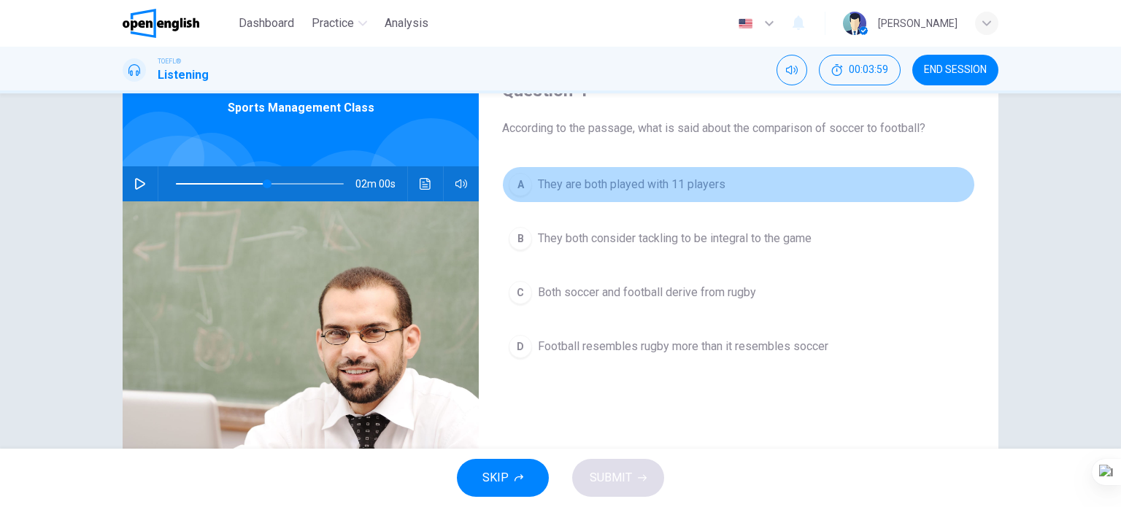
click at [626, 184] on span "They are both played with 11 players" at bounding box center [632, 185] width 188 height 18
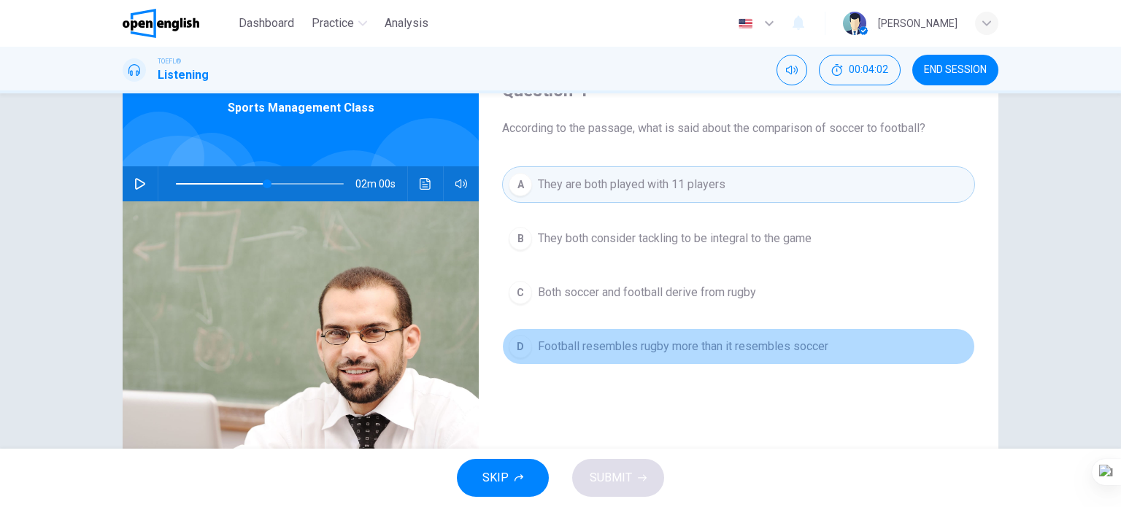
click at [604, 347] on span "Football resembles rugby more than it resembles soccer" at bounding box center [683, 347] width 291 height 18
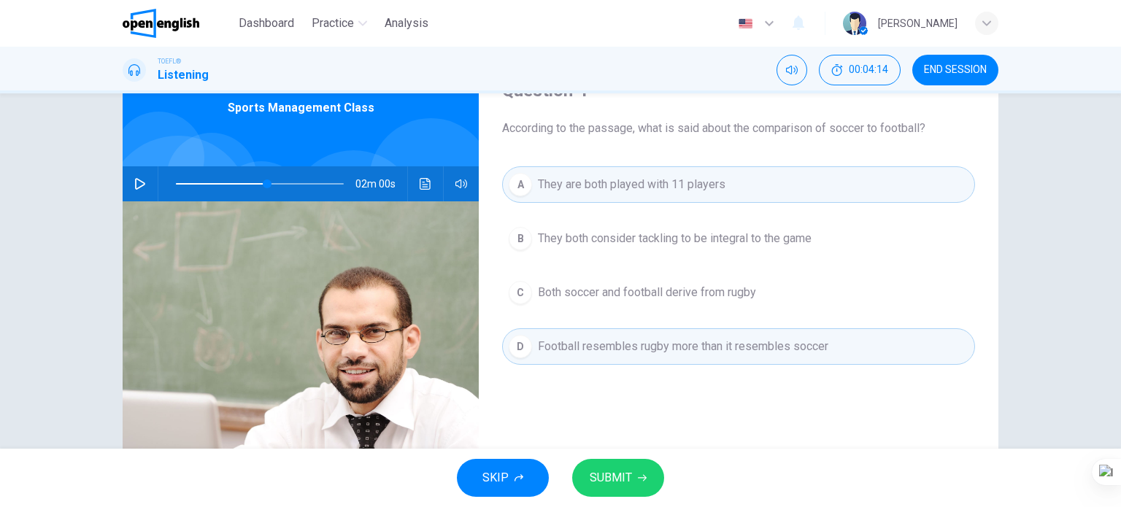
click at [633, 481] on button "SUBMIT" at bounding box center [618, 478] width 92 height 38
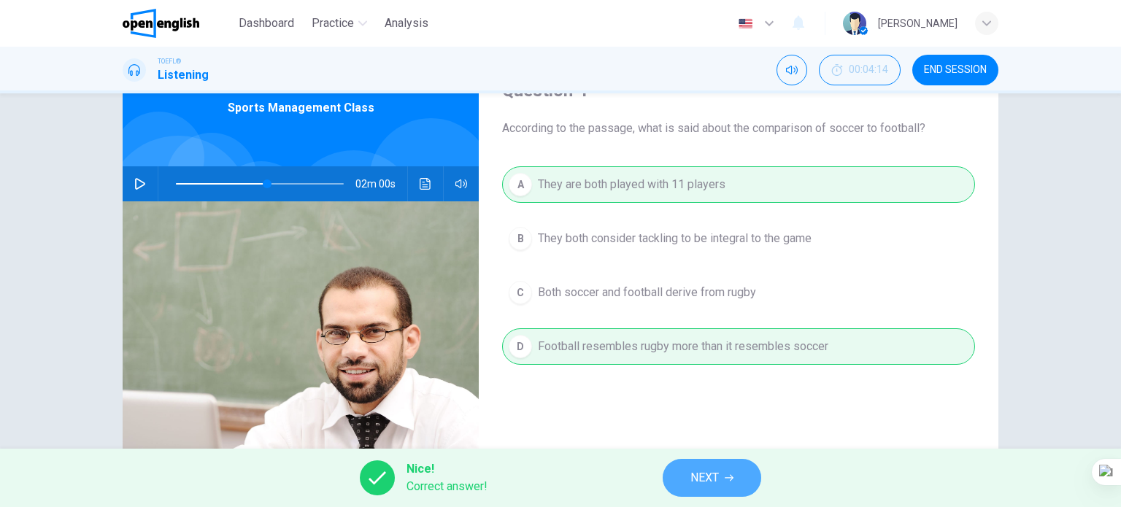
click at [733, 484] on button "NEXT" at bounding box center [712, 478] width 99 height 38
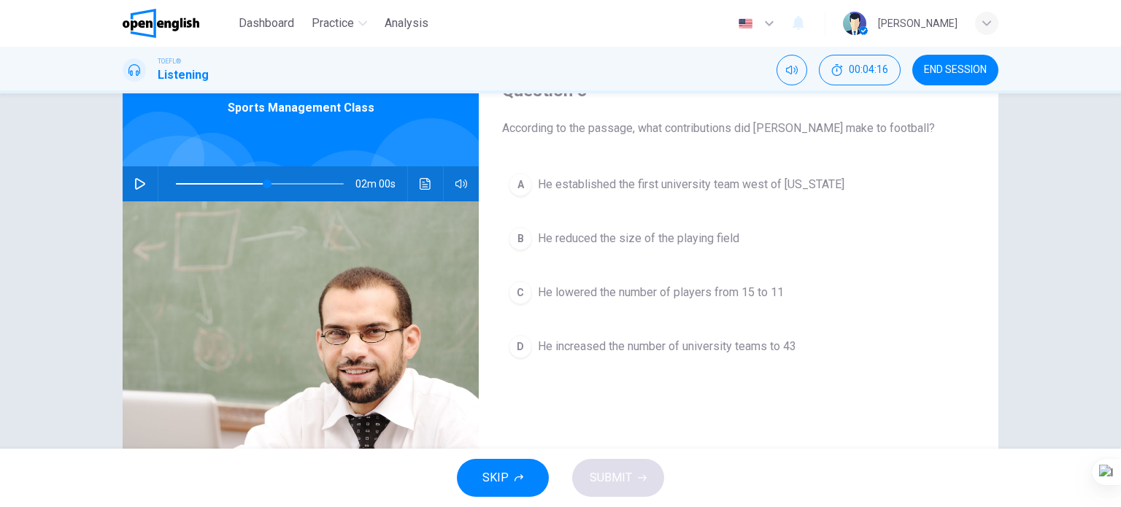
drag, startPoint x: 172, startPoint y: 188, endPoint x: 155, endPoint y: 187, distance: 16.1
click at [164, 187] on div at bounding box center [256, 183] width 197 height 35
click at [137, 180] on icon "button" at bounding box center [140, 184] width 12 height 12
click at [128, 186] on button "button" at bounding box center [139, 183] width 23 height 35
drag, startPoint x: 409, startPoint y: 181, endPoint x: 417, endPoint y: 183, distance: 8.2
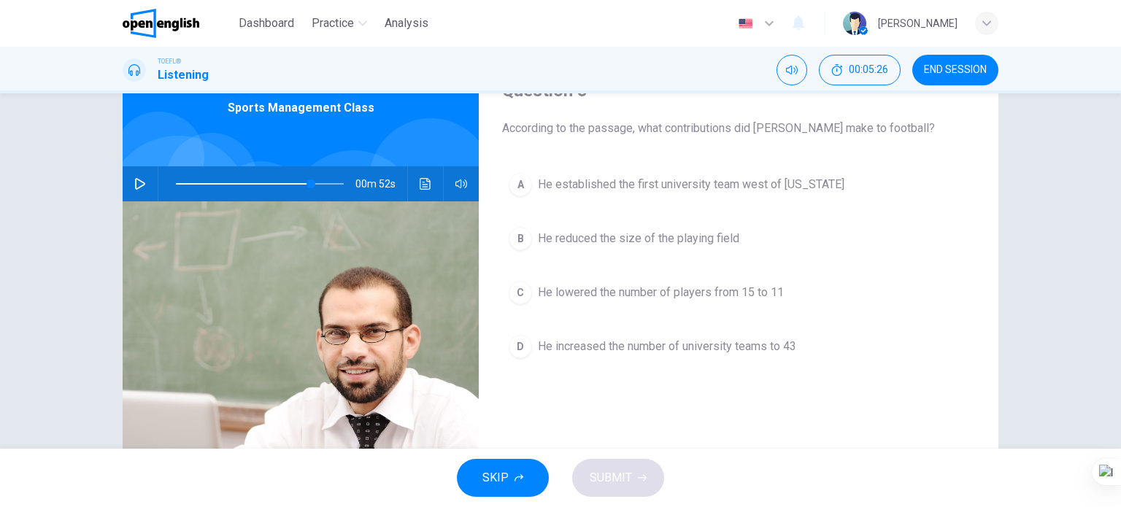
click at [417, 182] on div "00m 52s" at bounding box center [301, 183] width 356 height 35
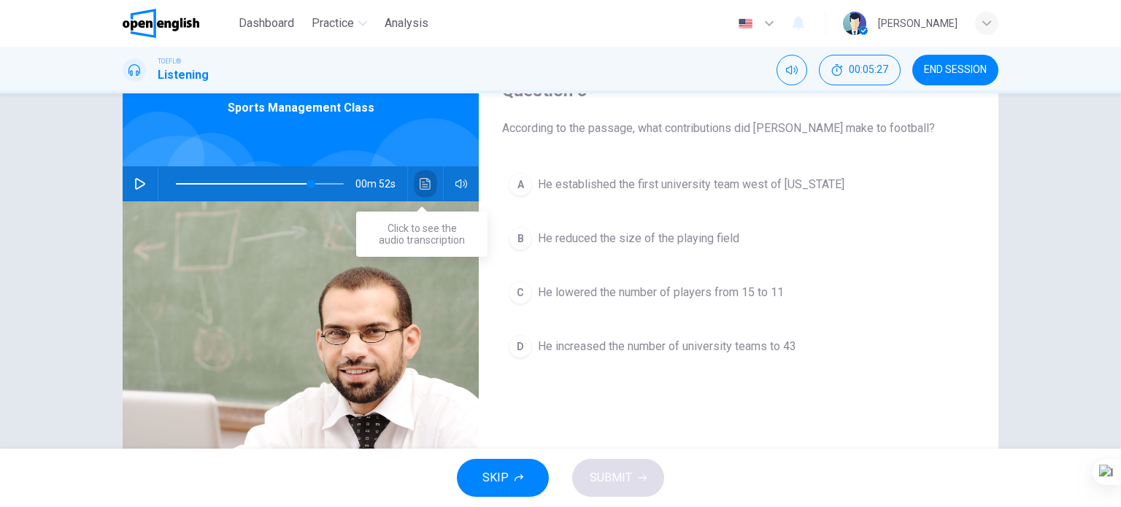
click at [420, 183] on icon "Click to see the audio transcription" at bounding box center [426, 184] width 12 height 12
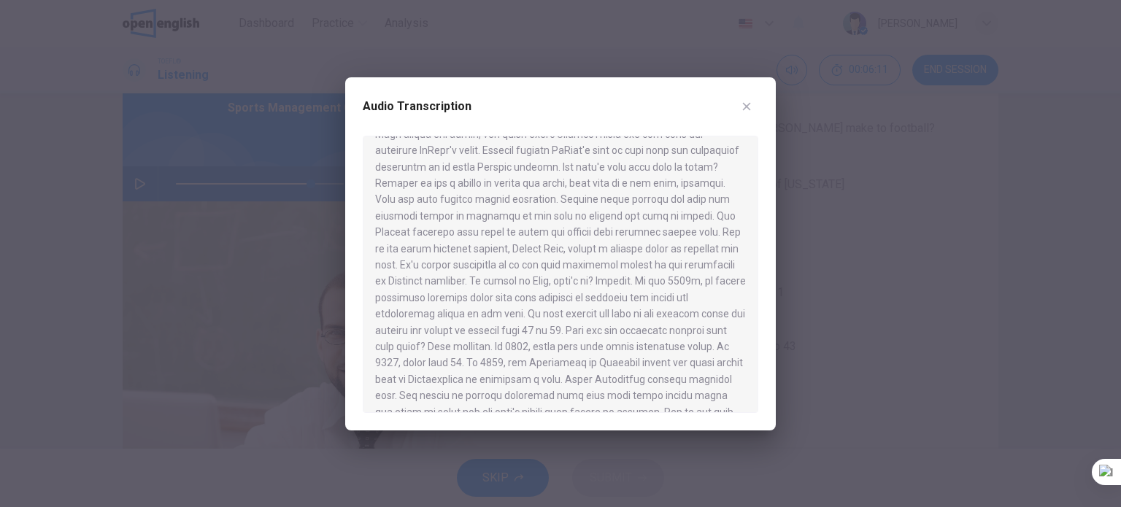
scroll to position [450, 0]
click at [748, 104] on icon "button" at bounding box center [747, 106] width 8 height 8
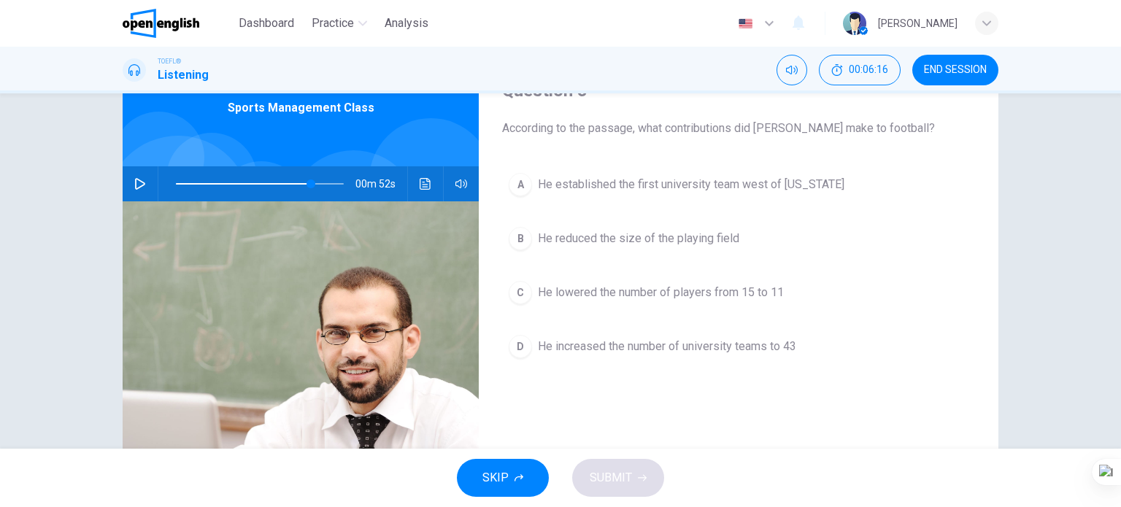
click at [685, 289] on span "He lowered the number of players from 15 to 11" at bounding box center [661, 293] width 246 height 18
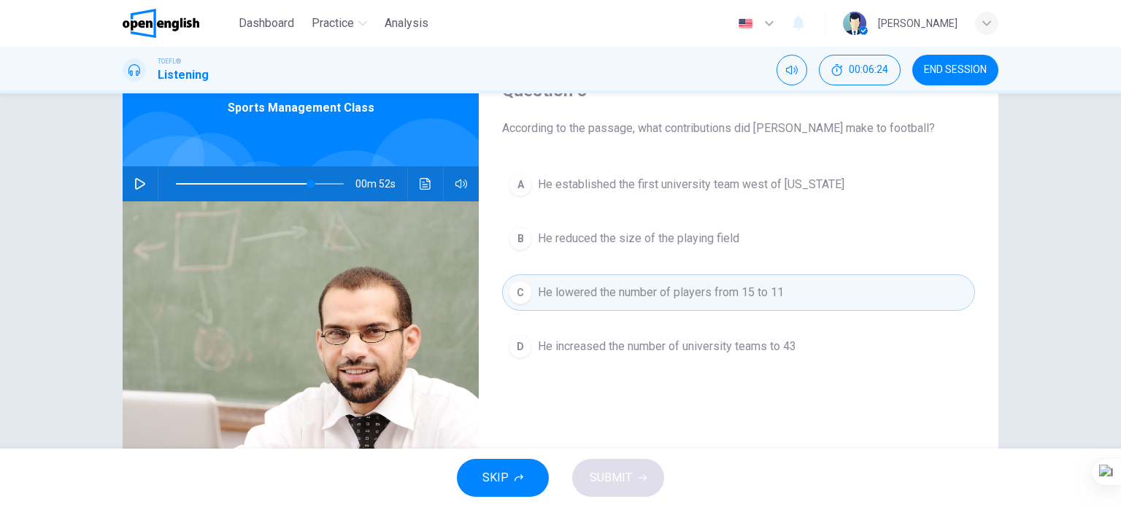
click at [661, 189] on span "He established the first university team west of Pennsylvania" at bounding box center [691, 185] width 307 height 18
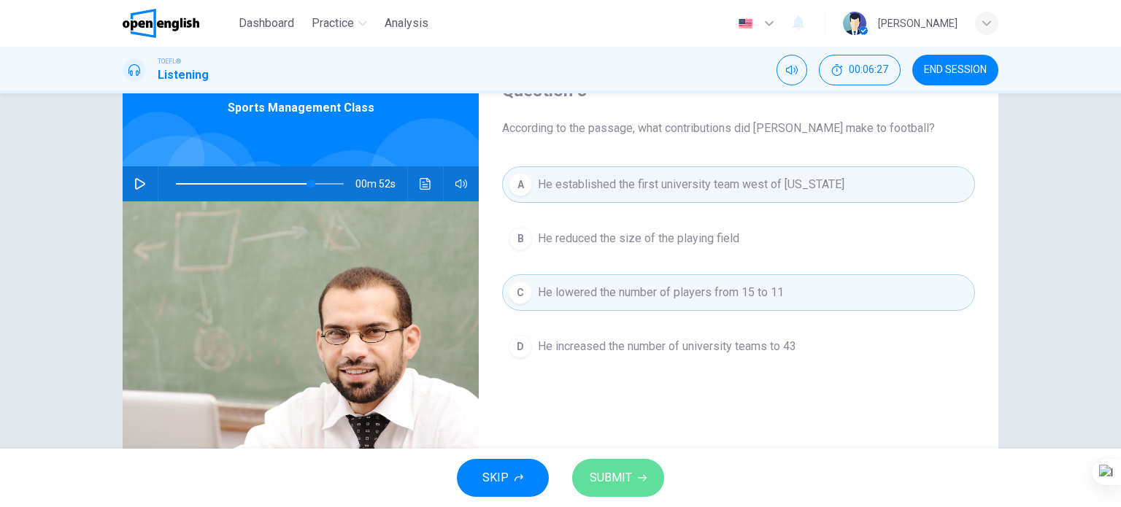
click at [590, 488] on button "SUBMIT" at bounding box center [618, 478] width 92 height 38
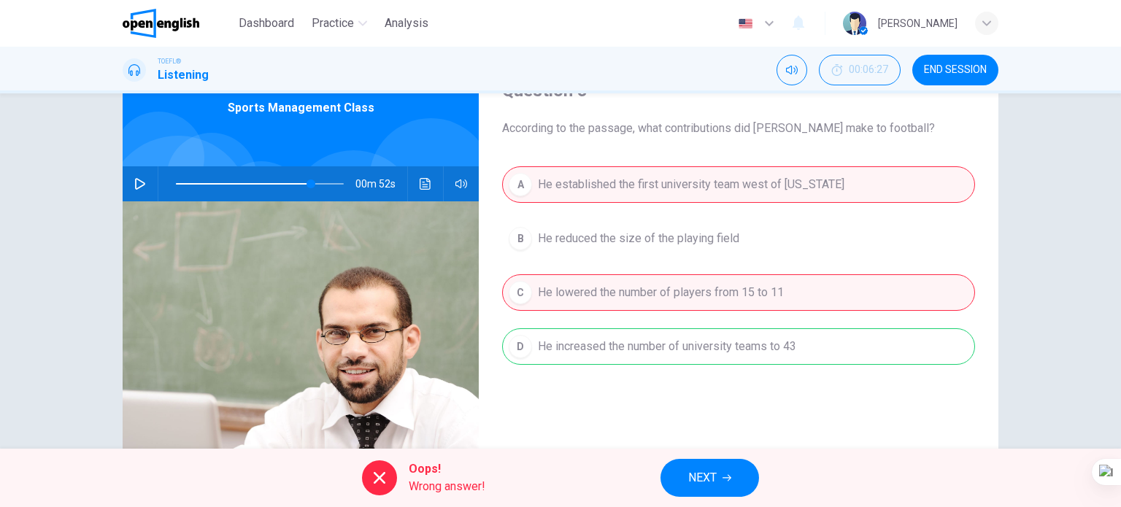
click at [388, 472] on div at bounding box center [379, 478] width 35 height 35
click at [380, 477] on icon at bounding box center [380, 478] width 12 height 12
click at [391, 483] on div "Oops! Wrong answer!" at bounding box center [423, 478] width 123 height 35
click at [390, 483] on div at bounding box center [379, 478] width 35 height 35
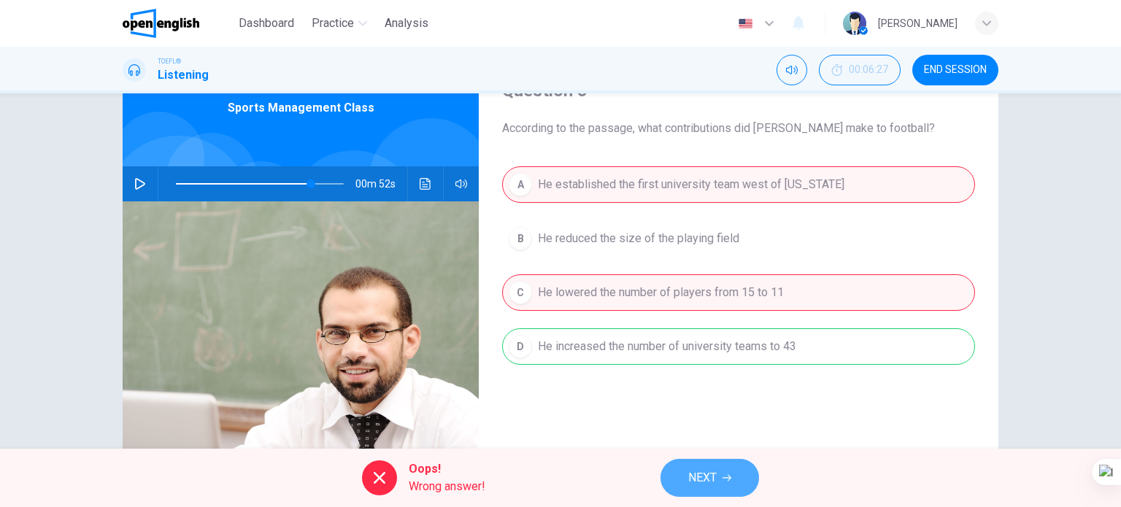
click at [718, 473] on button "NEXT" at bounding box center [710, 478] width 99 height 38
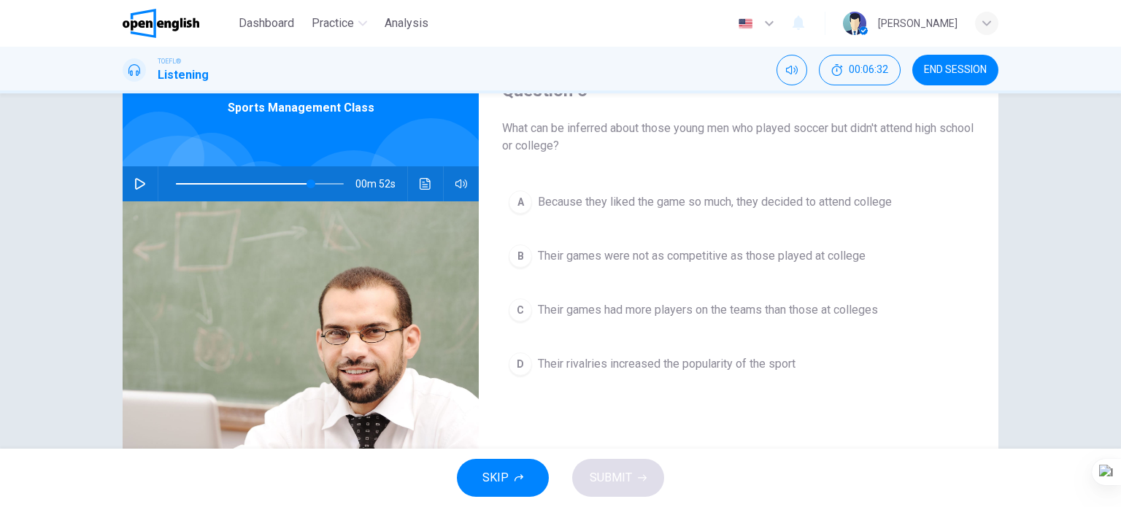
click at [134, 189] on icon "button" at bounding box center [140, 184] width 12 height 12
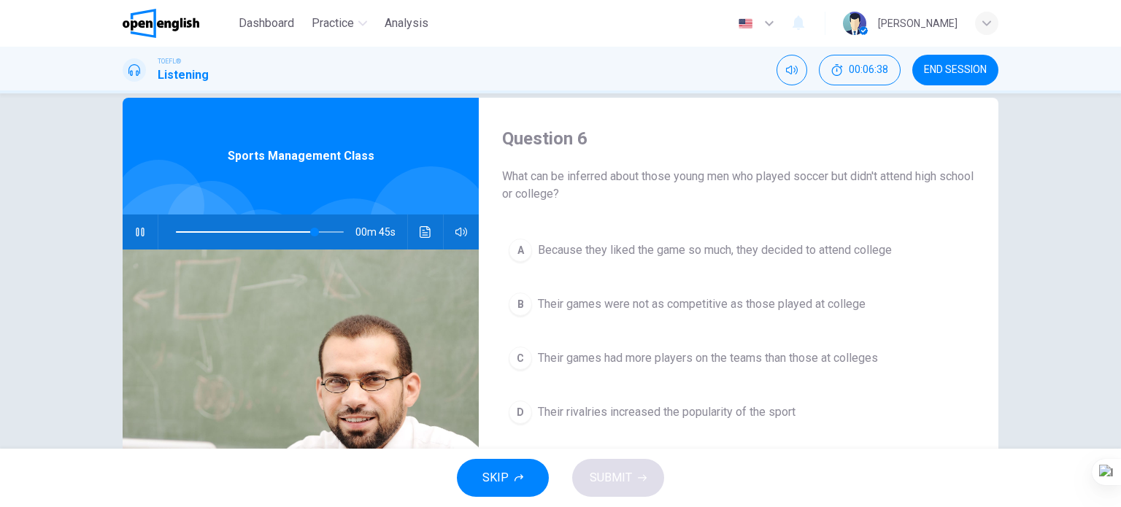
scroll to position [0, 0]
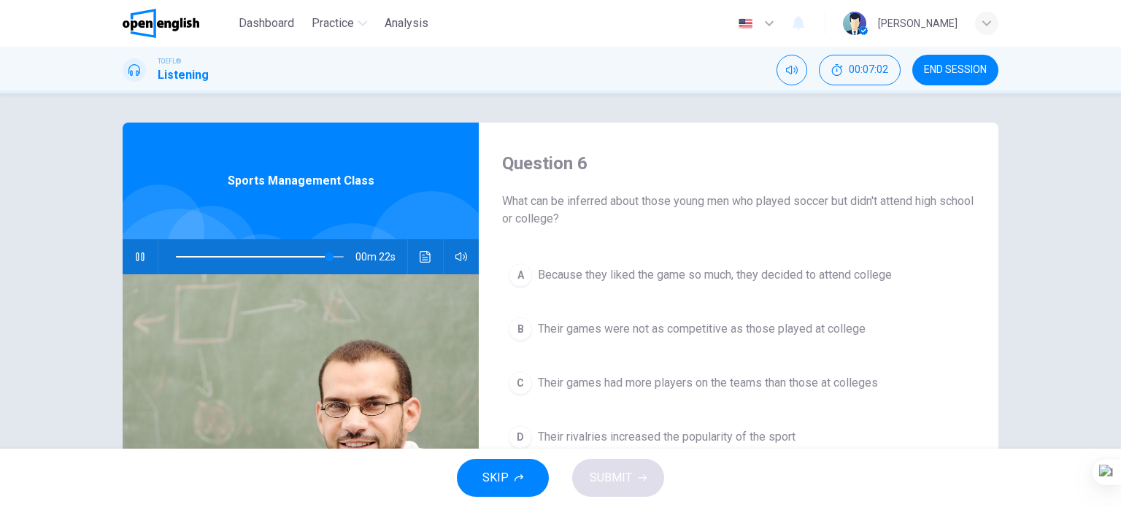
click at [614, 382] on span "Their games had more players on the teams than those at colleges" at bounding box center [708, 384] width 340 height 18
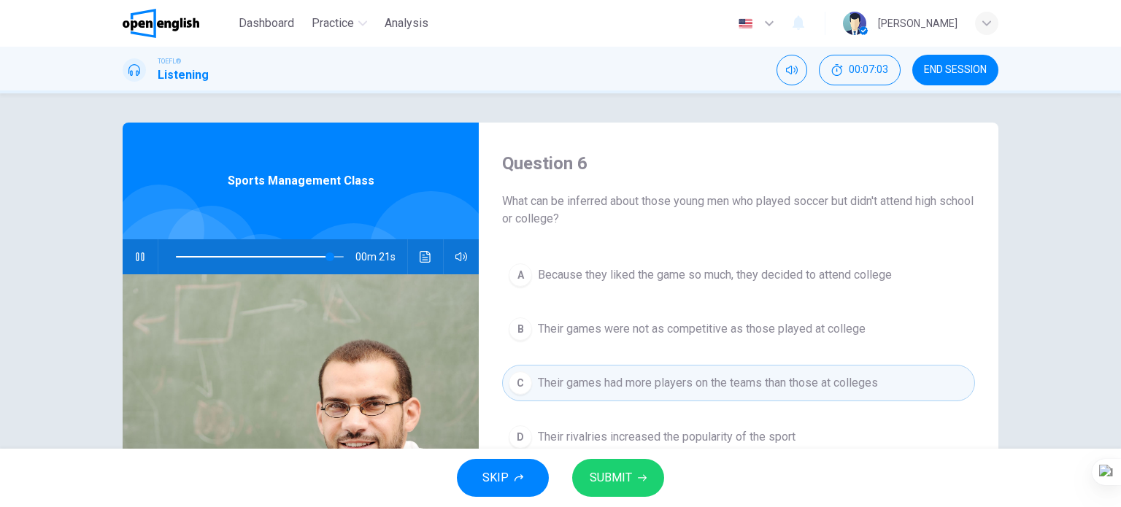
click at [616, 478] on span "SUBMIT" at bounding box center [611, 478] width 42 height 20
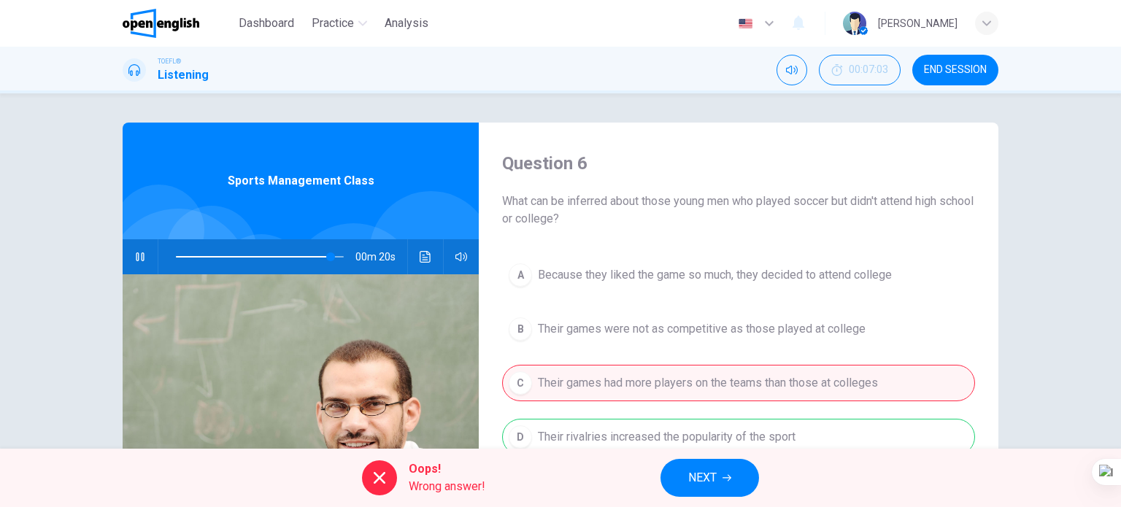
type input "**"
click at [695, 472] on span "NEXT" at bounding box center [702, 478] width 28 height 20
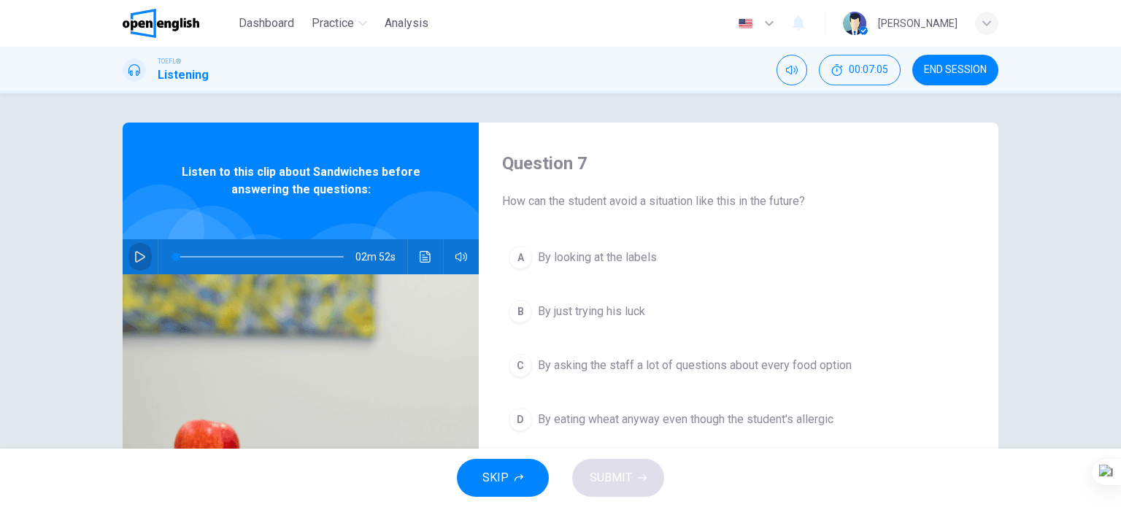
click at [141, 259] on icon "button" at bounding box center [140, 257] width 12 height 12
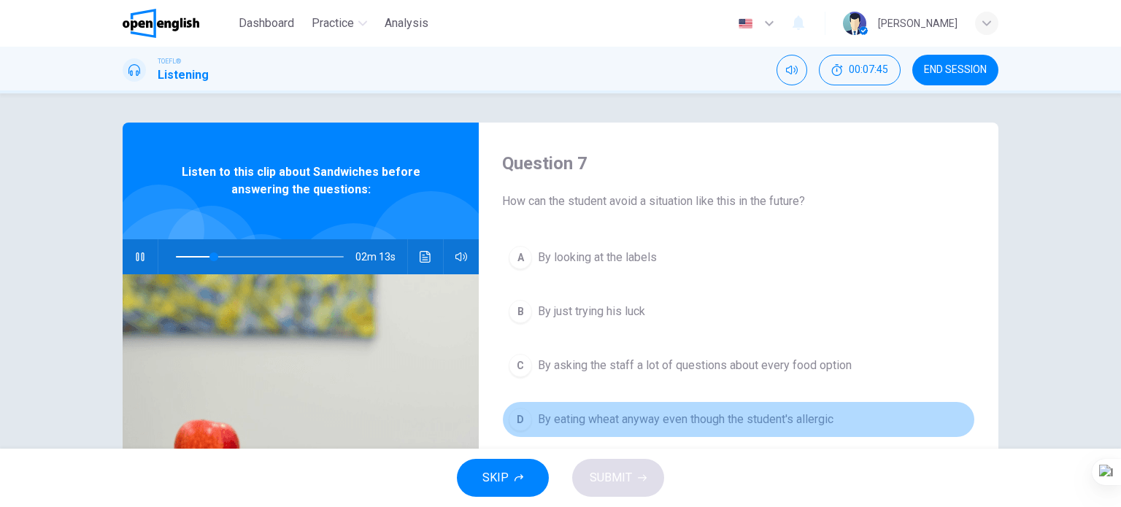
click at [596, 423] on span "By eating wheat anyway even though the student's allergic" at bounding box center [686, 420] width 296 height 18
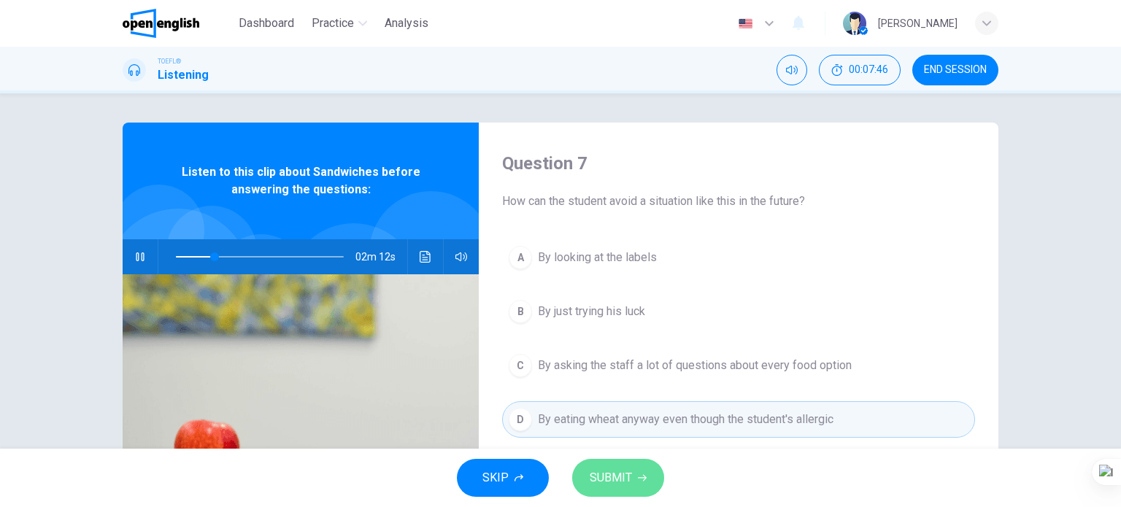
click at [604, 481] on span "SUBMIT" at bounding box center [611, 478] width 42 height 20
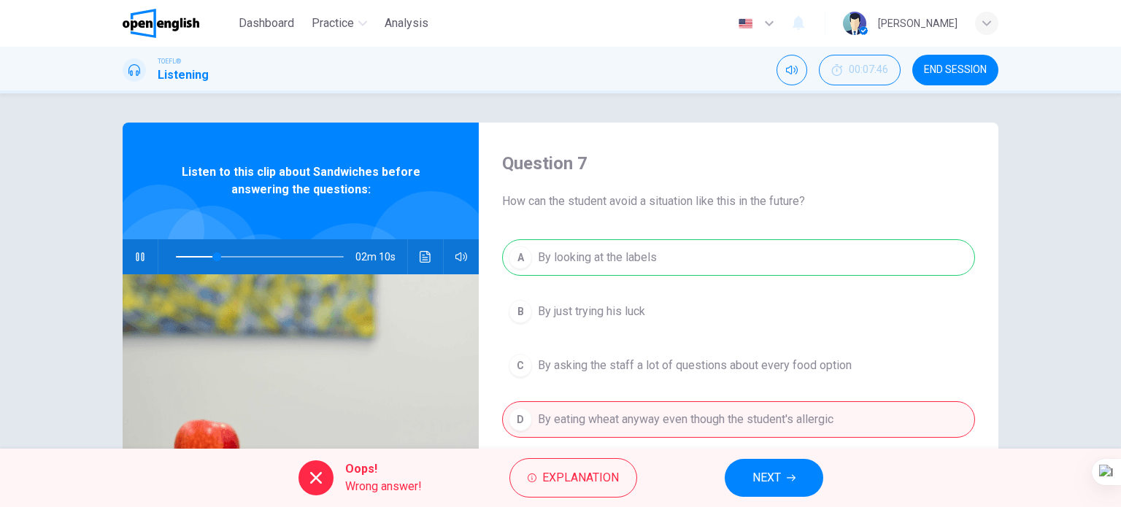
drag, startPoint x: 764, startPoint y: 473, endPoint x: 748, endPoint y: 466, distance: 18.0
click at [764, 472] on span "NEXT" at bounding box center [767, 478] width 28 height 20
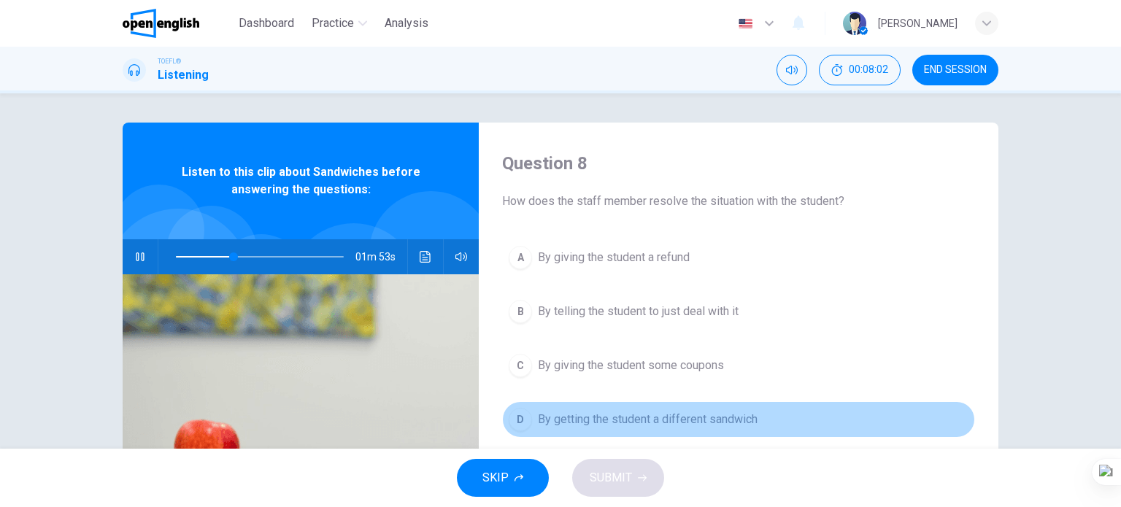
click at [543, 404] on button "D By getting the student a different sandwich" at bounding box center [738, 420] width 473 height 37
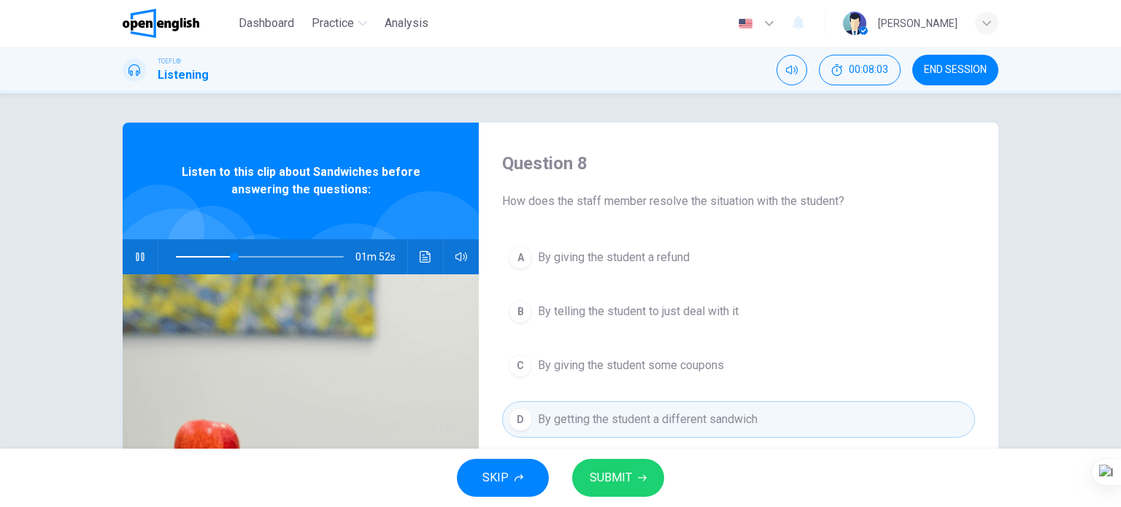
click at [623, 485] on span "SUBMIT" at bounding box center [611, 478] width 42 height 20
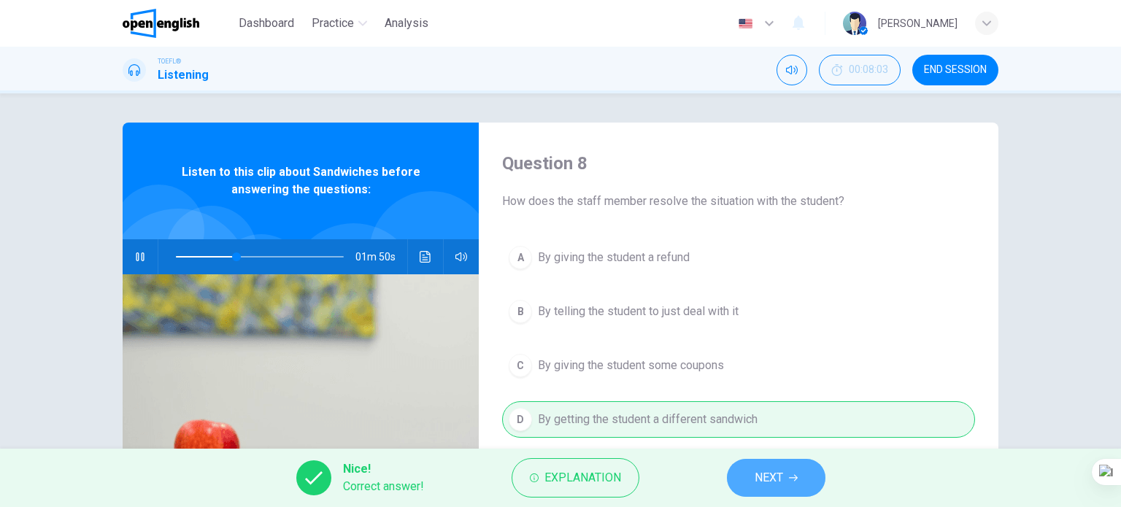
drag, startPoint x: 794, startPoint y: 479, endPoint x: 785, endPoint y: 482, distance: 9.9
click at [794, 479] on icon "button" at bounding box center [793, 478] width 9 height 9
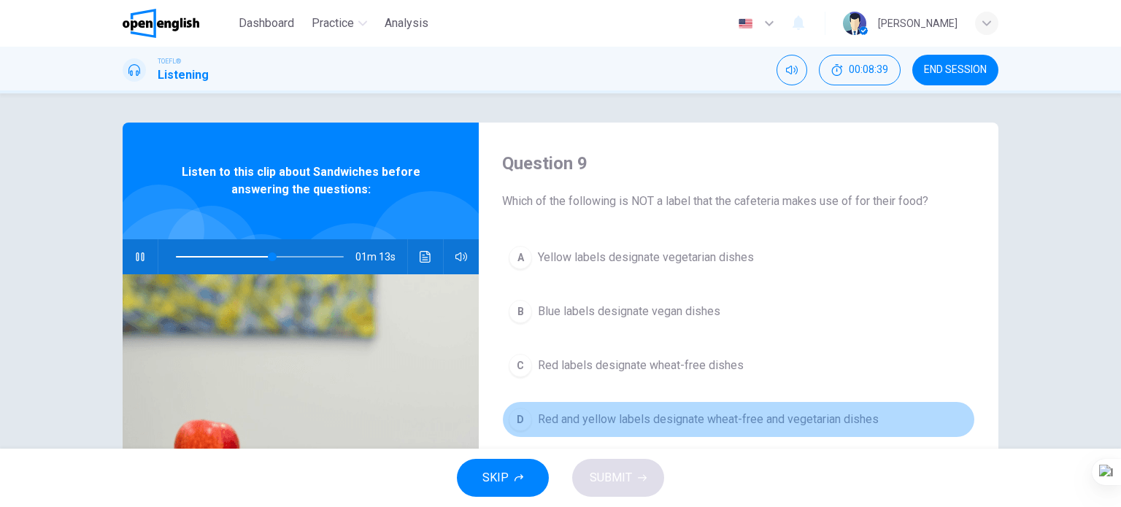
click at [607, 414] on span "Red and yellow labels designate wheat-free and vegetarian dishes" at bounding box center [708, 420] width 341 height 18
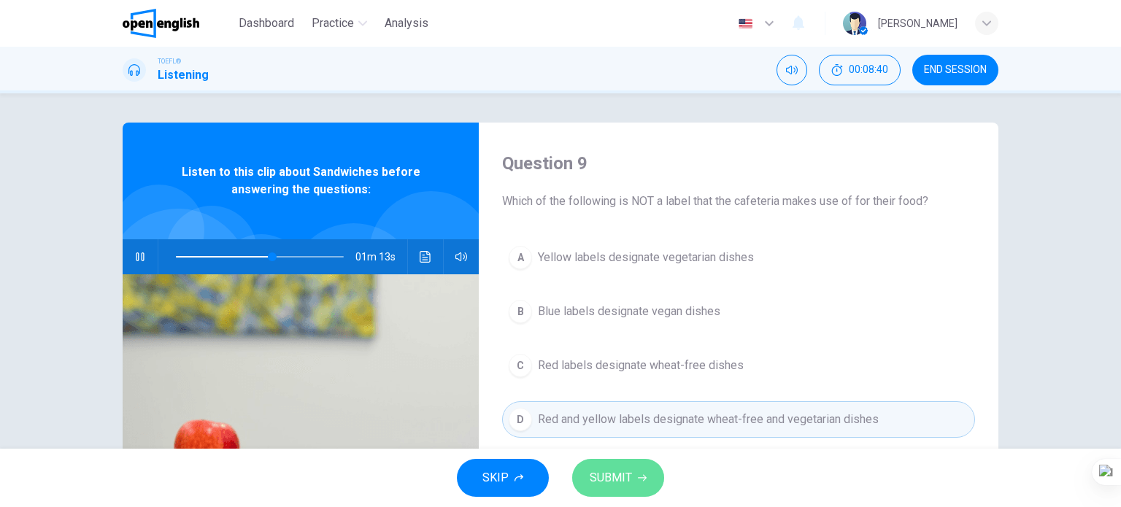
click at [610, 487] on span "SUBMIT" at bounding box center [611, 478] width 42 height 20
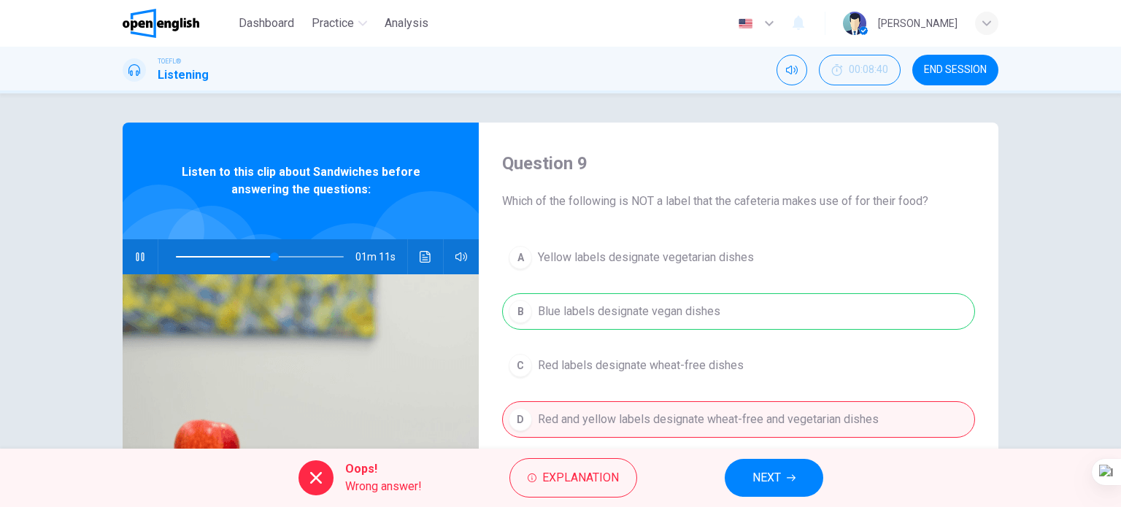
click at [757, 481] on span "NEXT" at bounding box center [767, 478] width 28 height 20
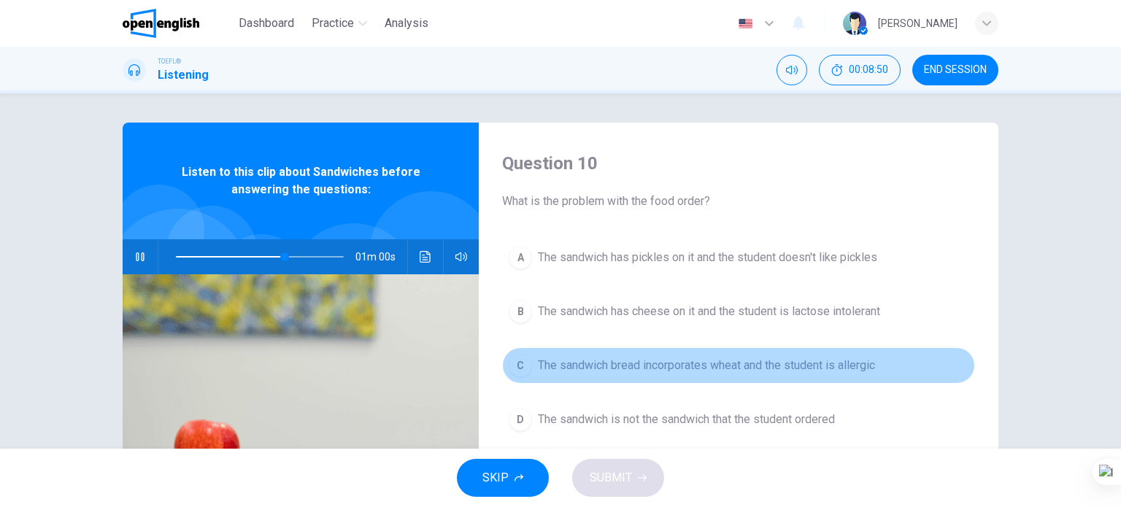
drag, startPoint x: 665, startPoint y: 369, endPoint x: 661, endPoint y: 363, distance: 7.5
click at [663, 364] on span "The sandwich bread incorporates wheat and the student is allergic" at bounding box center [706, 366] width 337 height 18
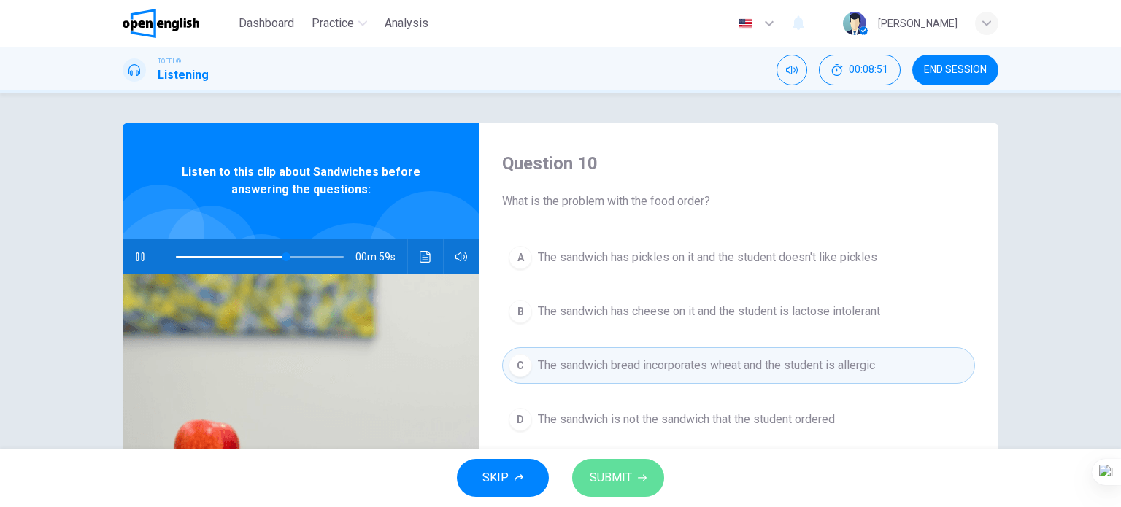
click at [593, 469] on span "SUBMIT" at bounding box center [611, 478] width 42 height 20
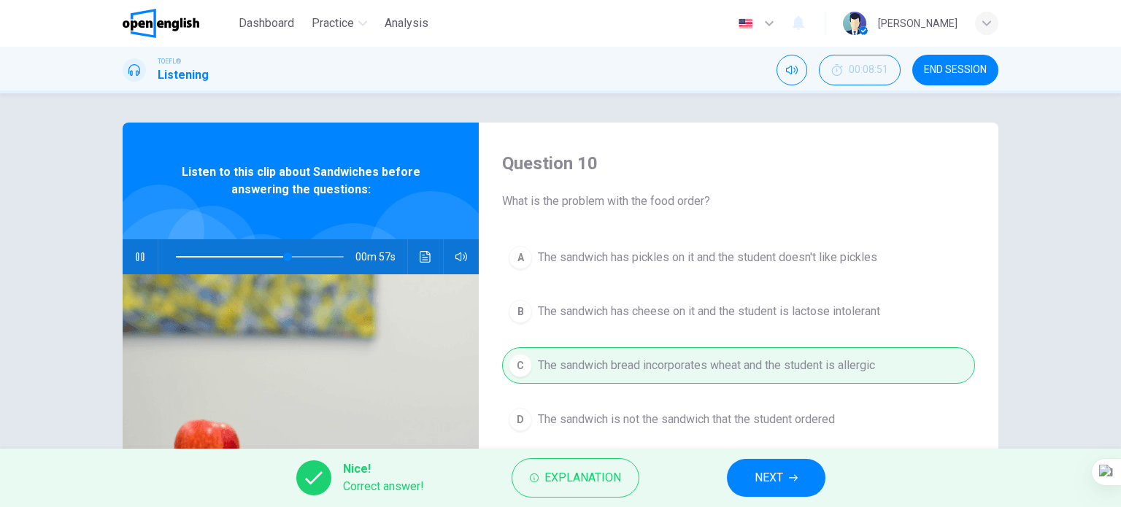
drag, startPoint x: 794, startPoint y: 467, endPoint x: 786, endPoint y: 453, distance: 16.4
click at [788, 461] on button "NEXT" at bounding box center [776, 478] width 99 height 38
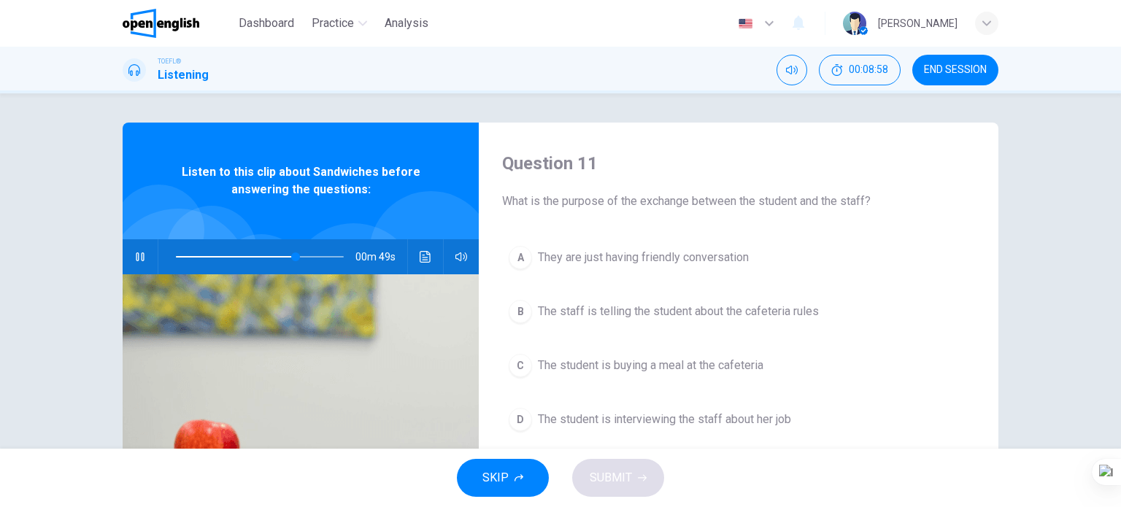
click at [604, 303] on span "The staff is telling the student about the cafeteria rules" at bounding box center [678, 312] width 281 height 18
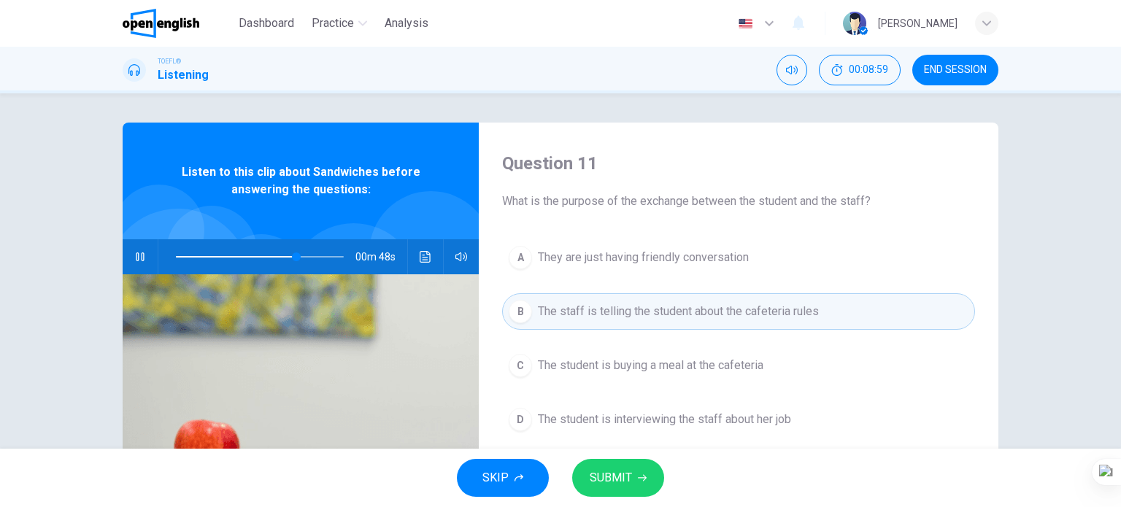
click at [606, 474] on span "SUBMIT" at bounding box center [611, 478] width 42 height 20
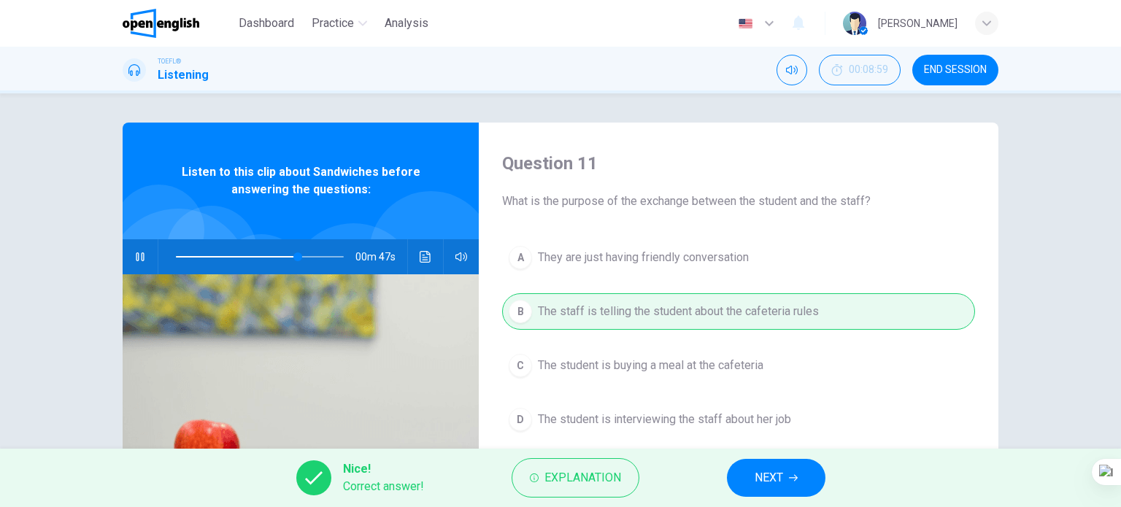
type input "**"
click at [768, 475] on span "NEXT" at bounding box center [769, 478] width 28 height 20
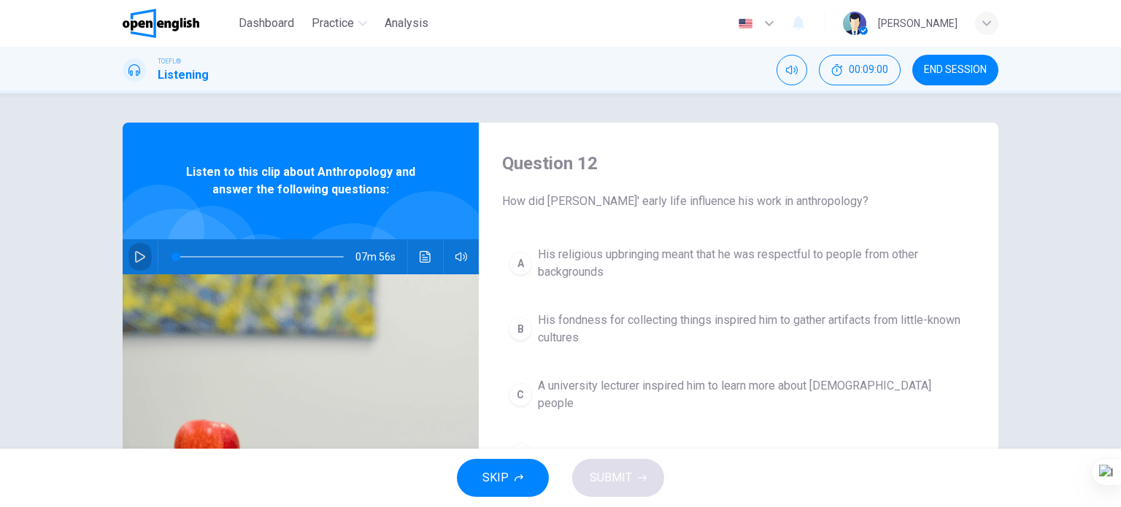
click at [131, 250] on button "button" at bounding box center [139, 256] width 23 height 35
click at [143, 256] on button "button" at bounding box center [139, 256] width 23 height 35
click at [134, 253] on icon "button" at bounding box center [140, 257] width 12 height 12
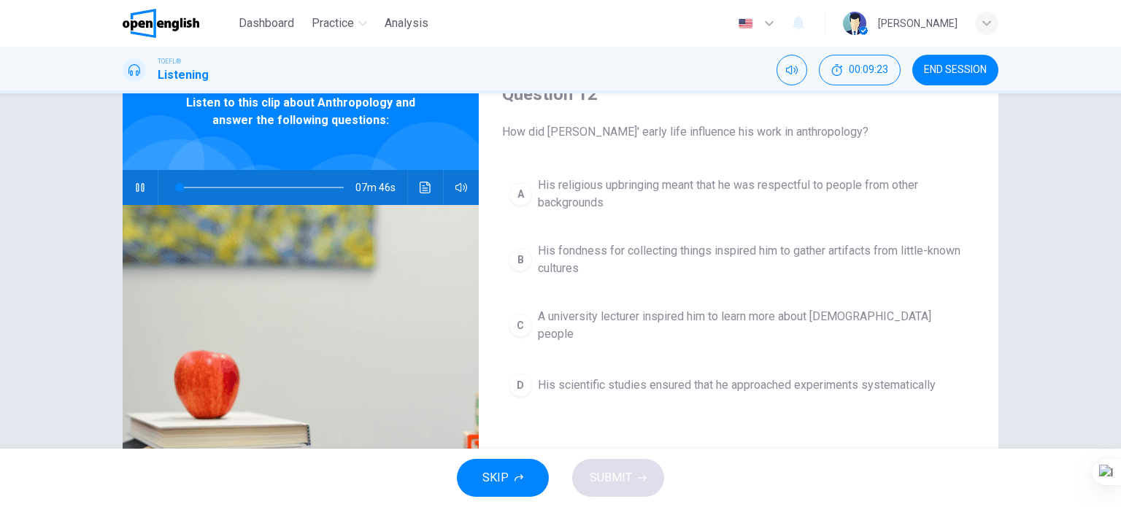
scroll to position [73, 0]
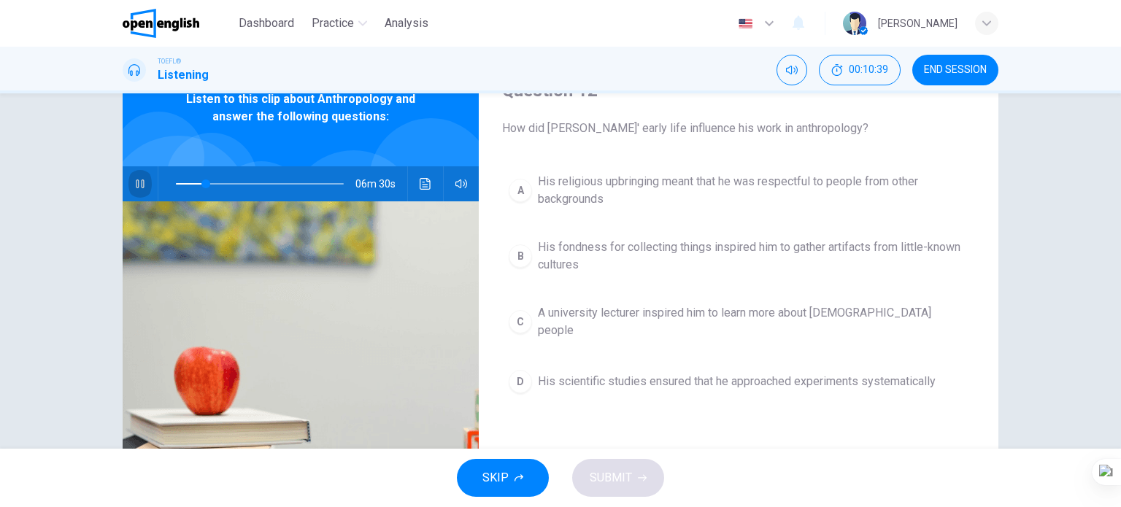
click at [144, 180] on button "button" at bounding box center [139, 183] width 23 height 35
click at [420, 179] on icon "Click to see the audio transcription" at bounding box center [426, 184] width 12 height 12
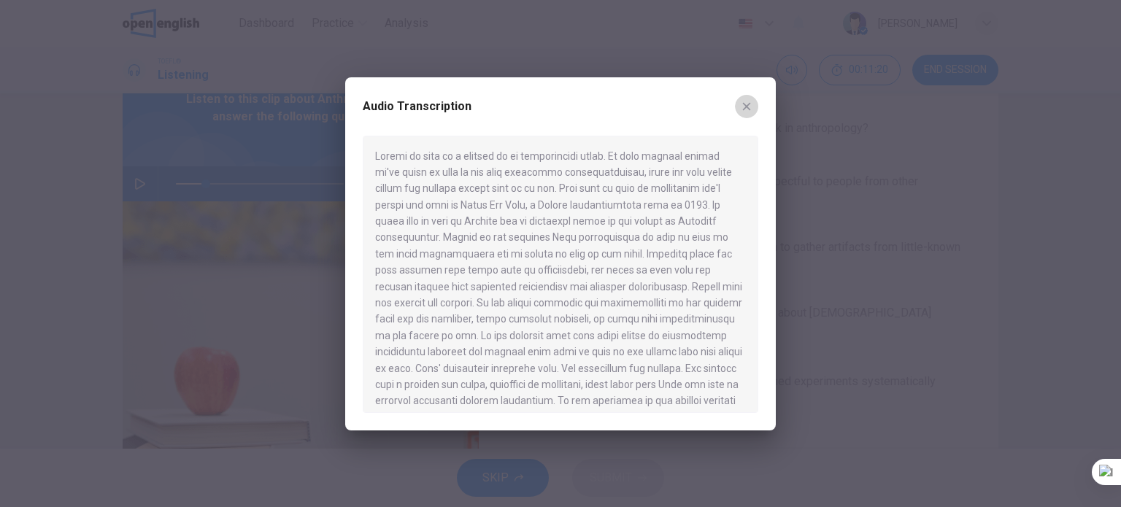
click at [748, 108] on icon "button" at bounding box center [747, 107] width 12 height 12
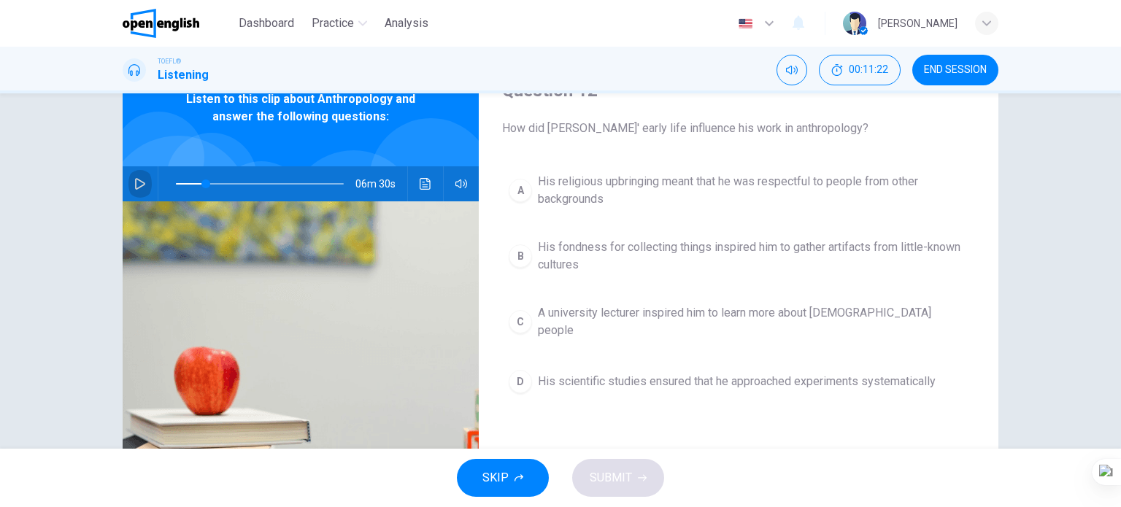
click at [128, 177] on button "button" at bounding box center [139, 183] width 23 height 35
click at [135, 177] on button "button" at bounding box center [139, 183] width 23 height 35
click at [426, 185] on icon "Click to see the audio transcription" at bounding box center [425, 184] width 11 height 12
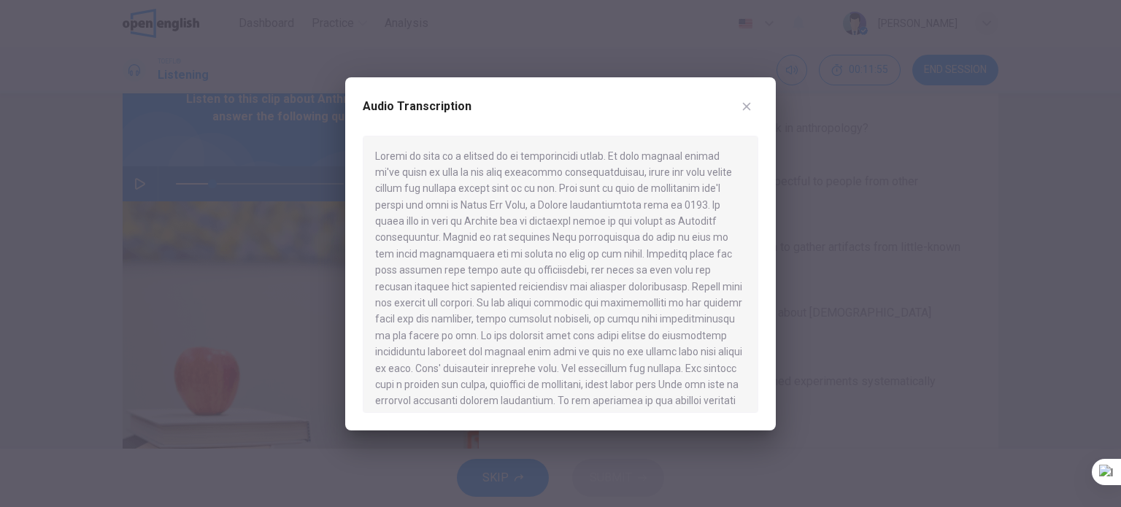
click at [754, 103] on button "button" at bounding box center [746, 106] width 23 height 23
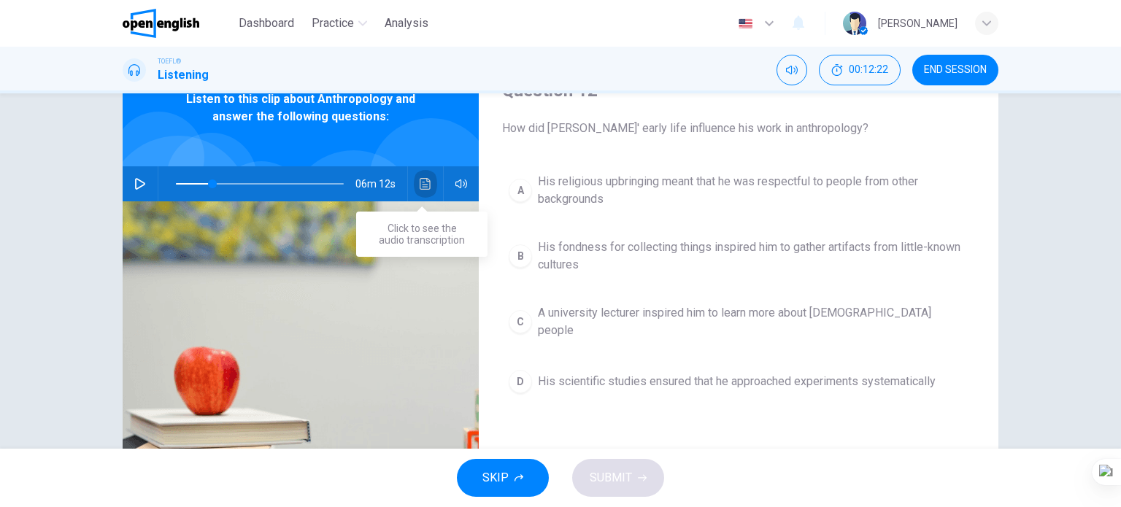
click at [426, 191] on button "Click to see the audio transcription" at bounding box center [425, 183] width 23 height 35
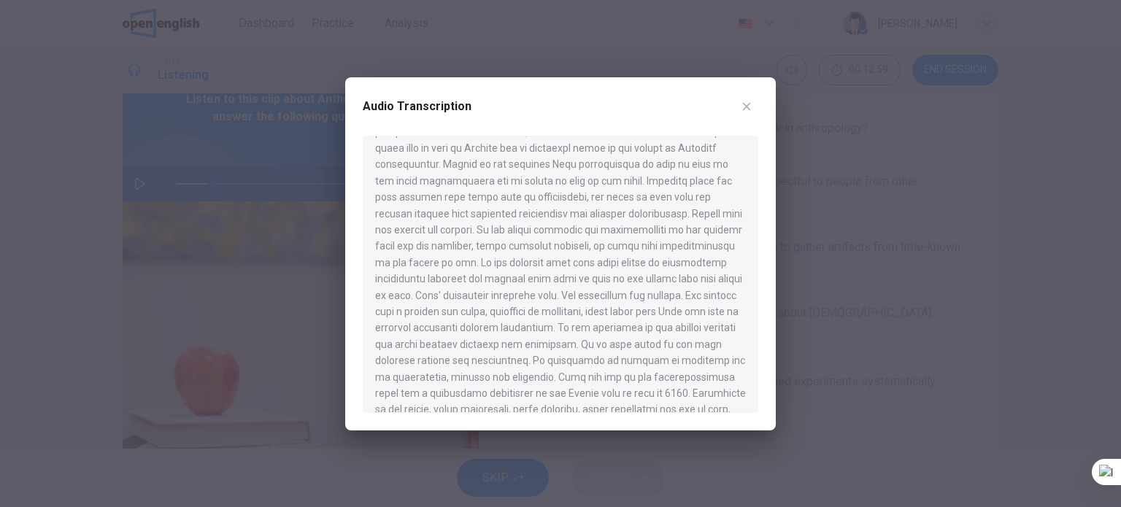
click at [769, 96] on div "Audio Transcription" at bounding box center [560, 253] width 431 height 353
click at [750, 105] on icon "button" at bounding box center [747, 107] width 12 height 12
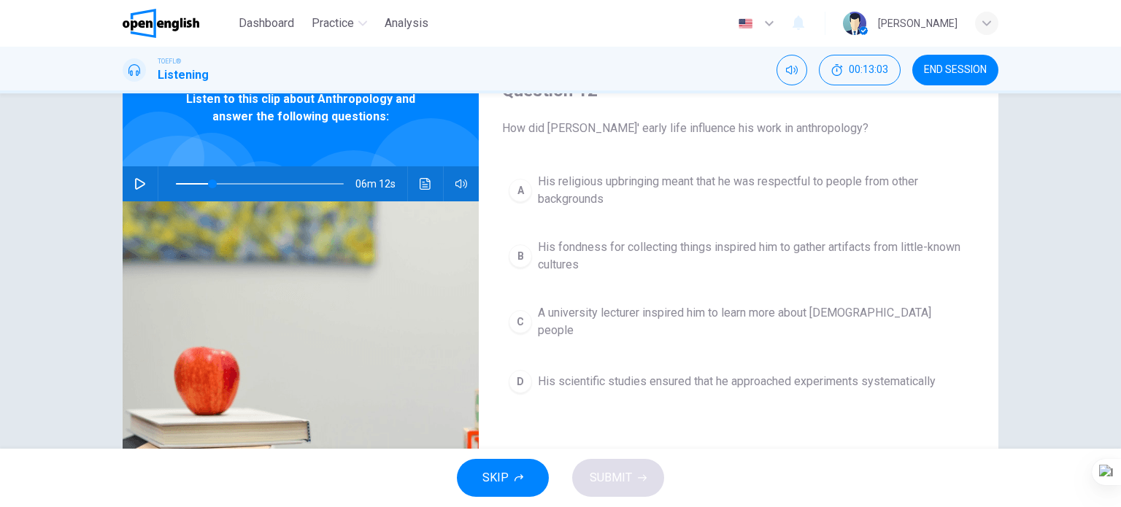
click at [140, 178] on icon "button" at bounding box center [140, 184] width 12 height 12
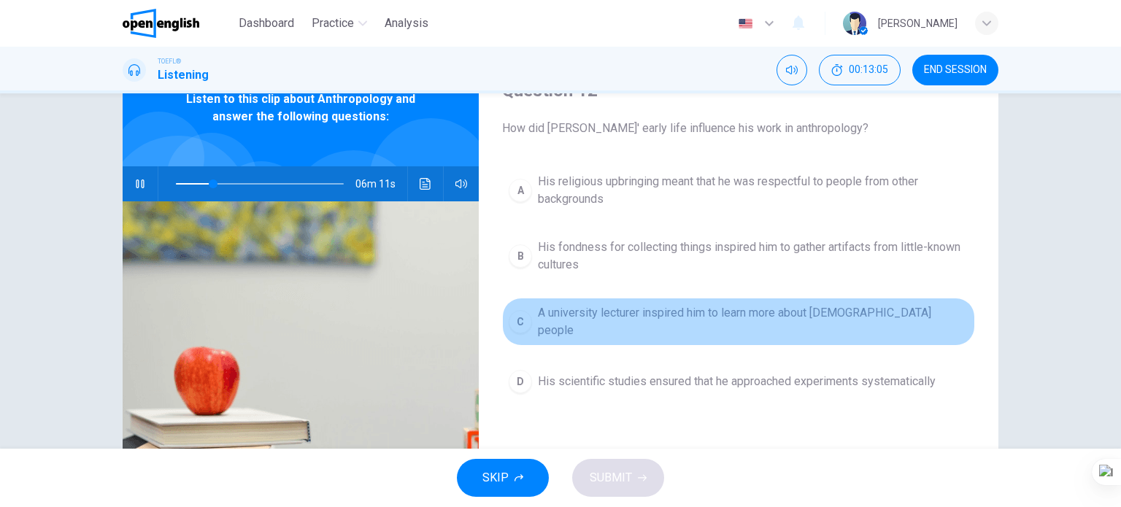
click at [780, 320] on span "A university lecturer inspired him to learn more about indigenous people" at bounding box center [753, 321] width 431 height 35
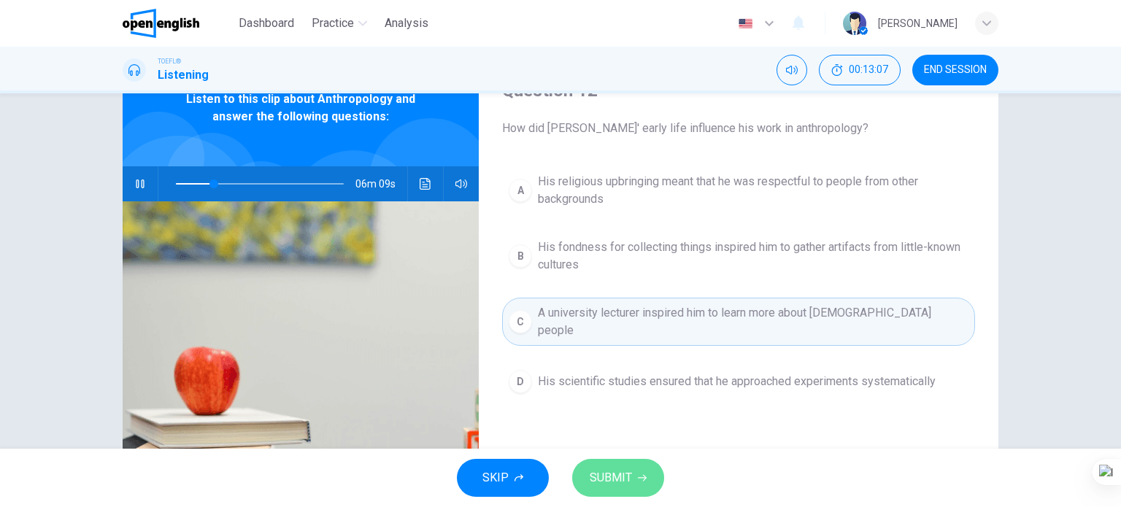
click at [643, 472] on button "SUBMIT" at bounding box center [618, 478] width 92 height 38
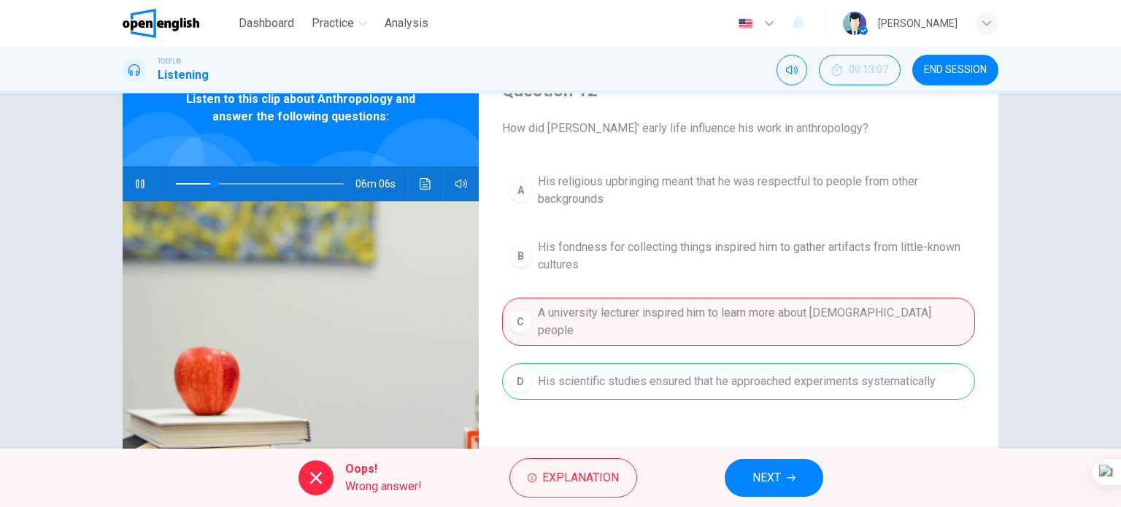
click at [753, 479] on span "NEXT" at bounding box center [767, 478] width 28 height 20
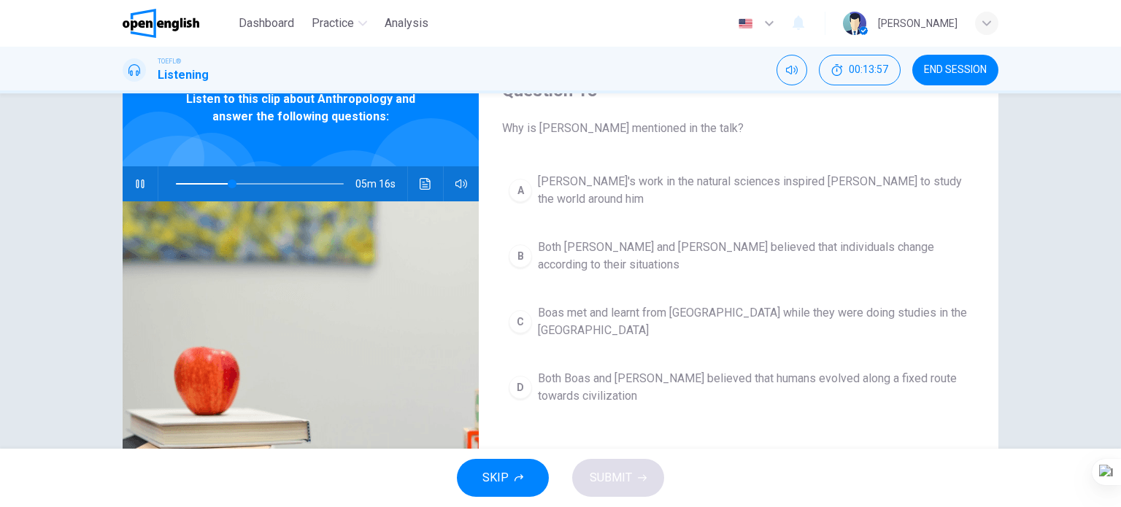
click at [171, 179] on div at bounding box center [256, 183] width 197 height 35
click at [176, 180] on span at bounding box center [260, 184] width 168 height 20
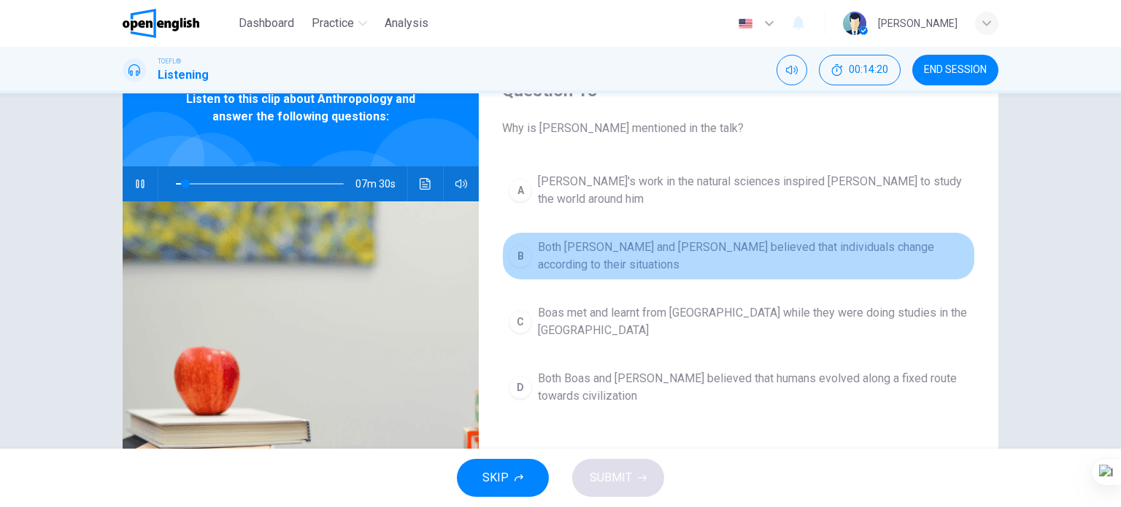
click at [740, 239] on span "Both Darwin and Boas believed that individuals change according to their situat…" at bounding box center [753, 256] width 431 height 35
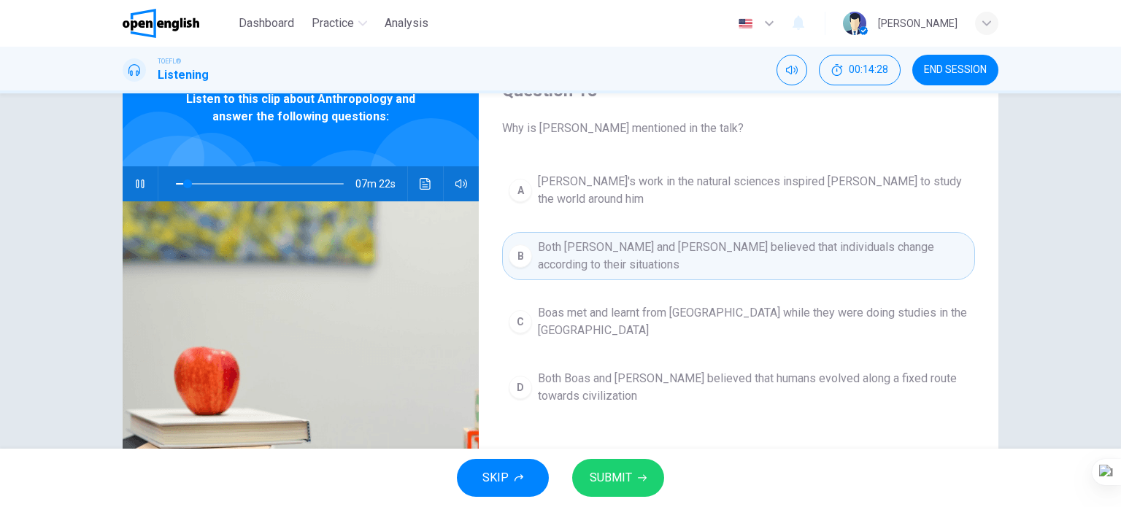
click at [430, 176] on button "Click to see the audio transcription" at bounding box center [425, 183] width 23 height 35
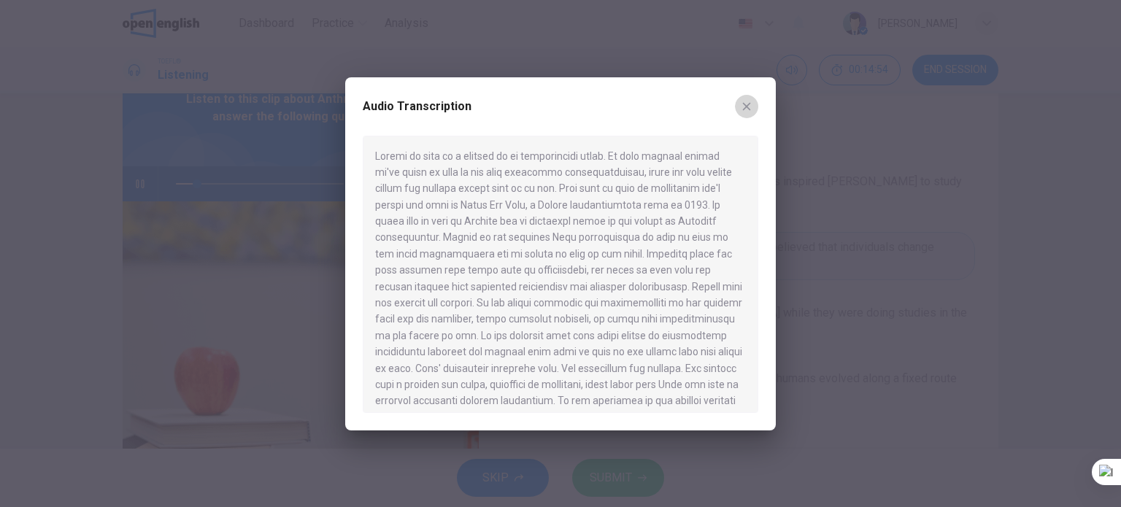
click at [750, 104] on icon "button" at bounding box center [747, 107] width 12 height 12
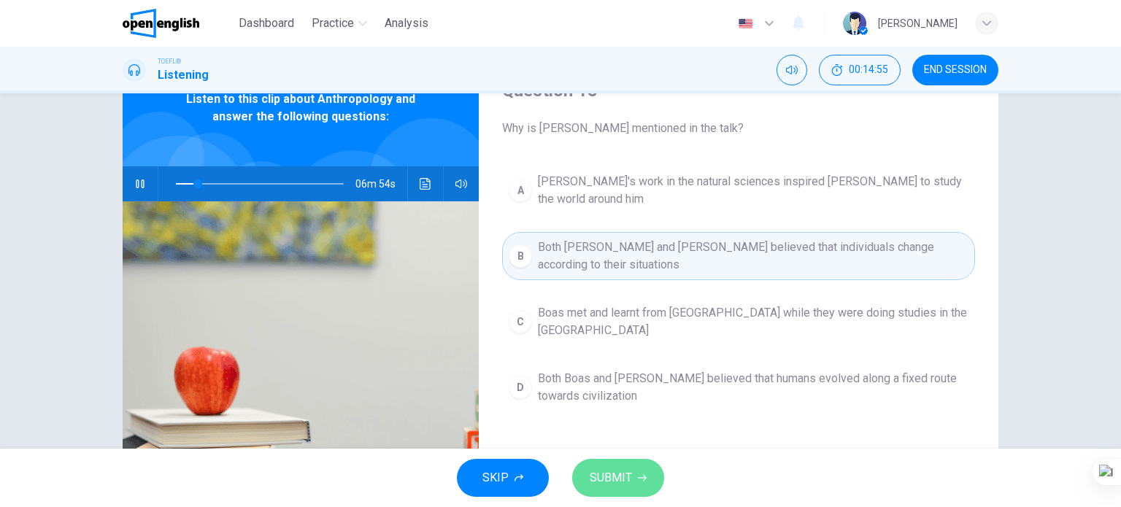
click at [638, 476] on icon "button" at bounding box center [642, 478] width 9 height 9
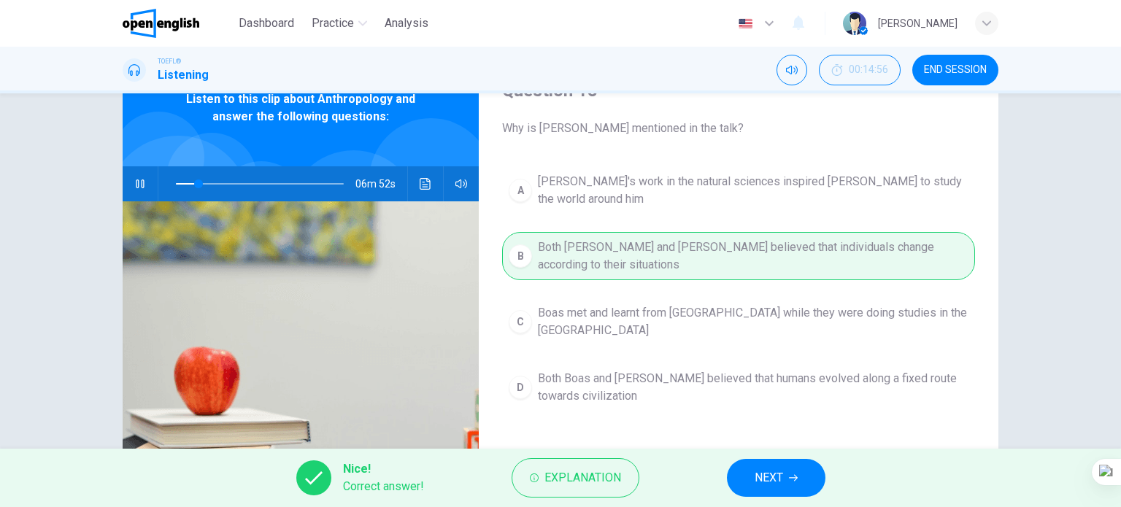
click at [774, 487] on span "NEXT" at bounding box center [769, 478] width 28 height 20
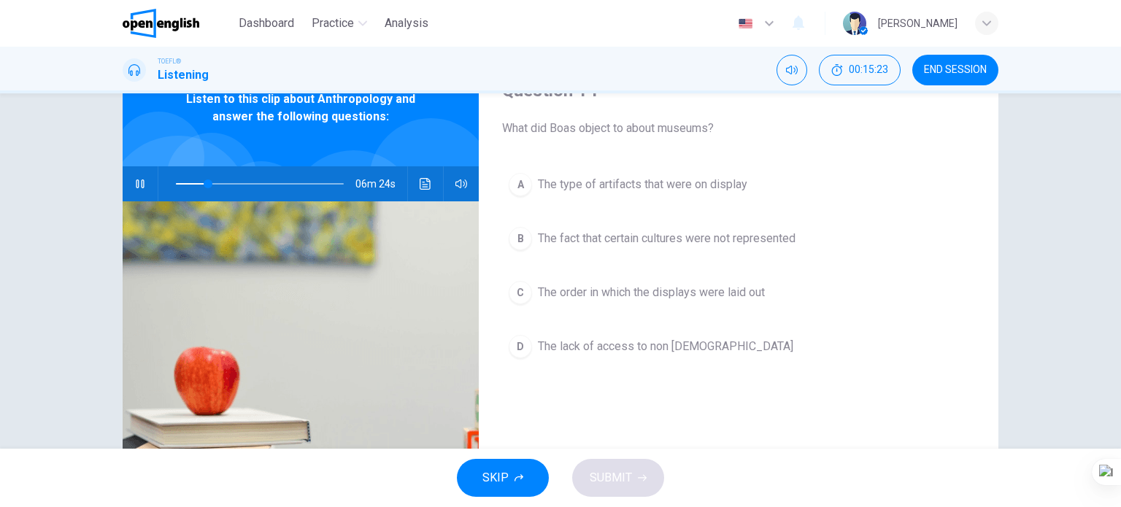
click at [669, 184] on span "The type of artifacts that were on display" at bounding box center [643, 185] width 210 height 18
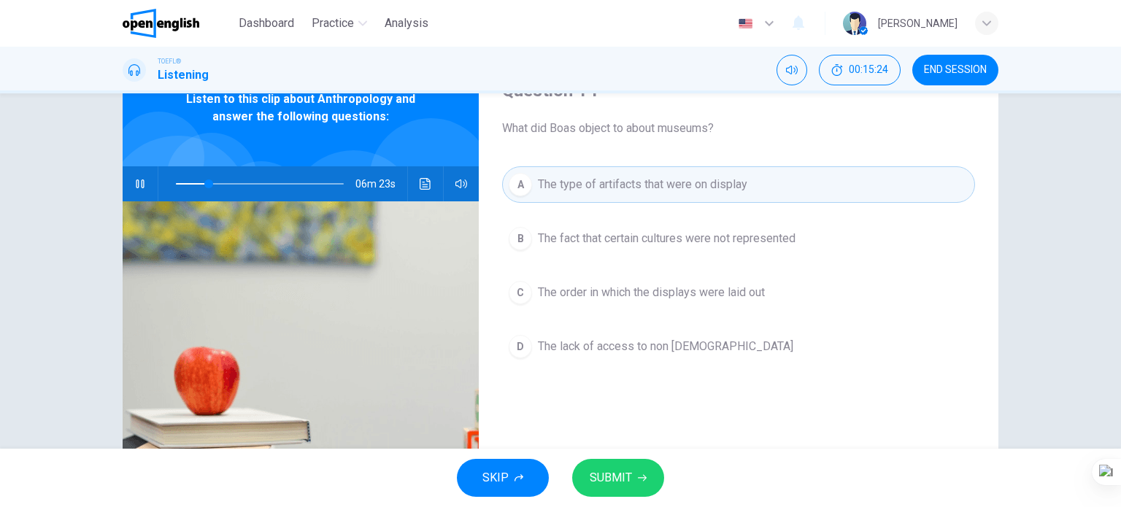
click at [623, 469] on span "SUBMIT" at bounding box center [611, 478] width 42 height 20
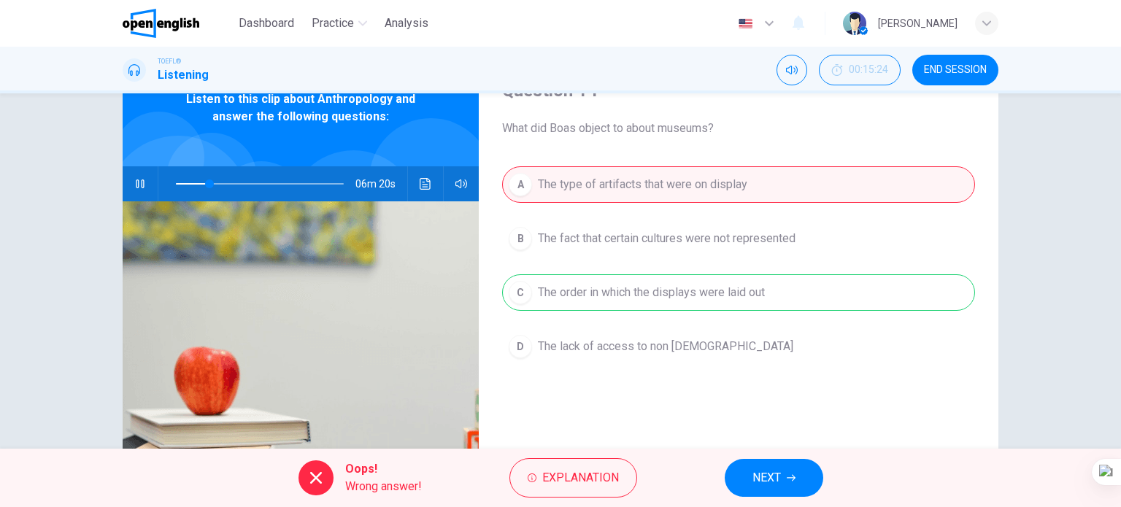
click at [776, 487] on span "NEXT" at bounding box center [767, 478] width 28 height 20
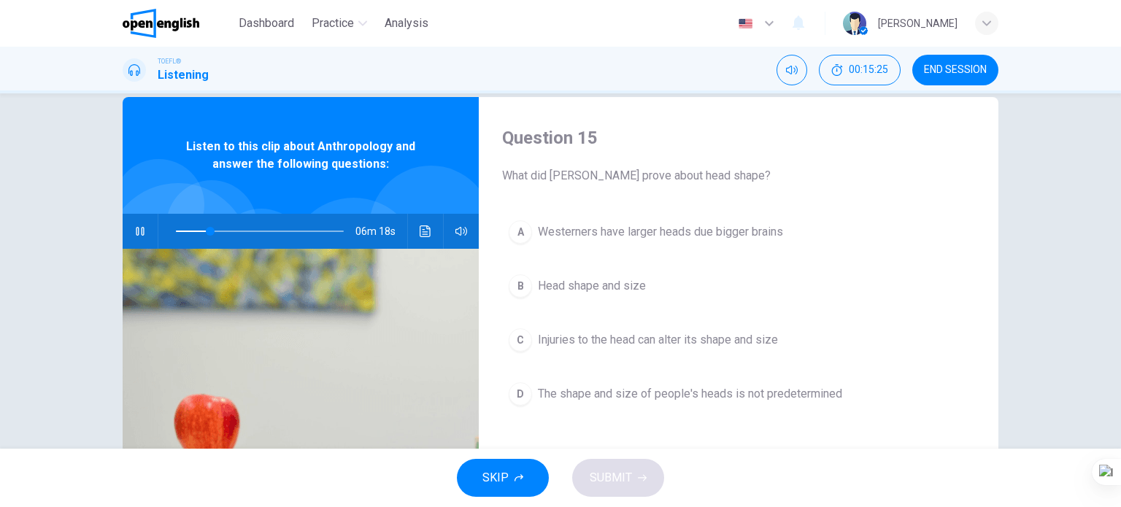
scroll to position [0, 0]
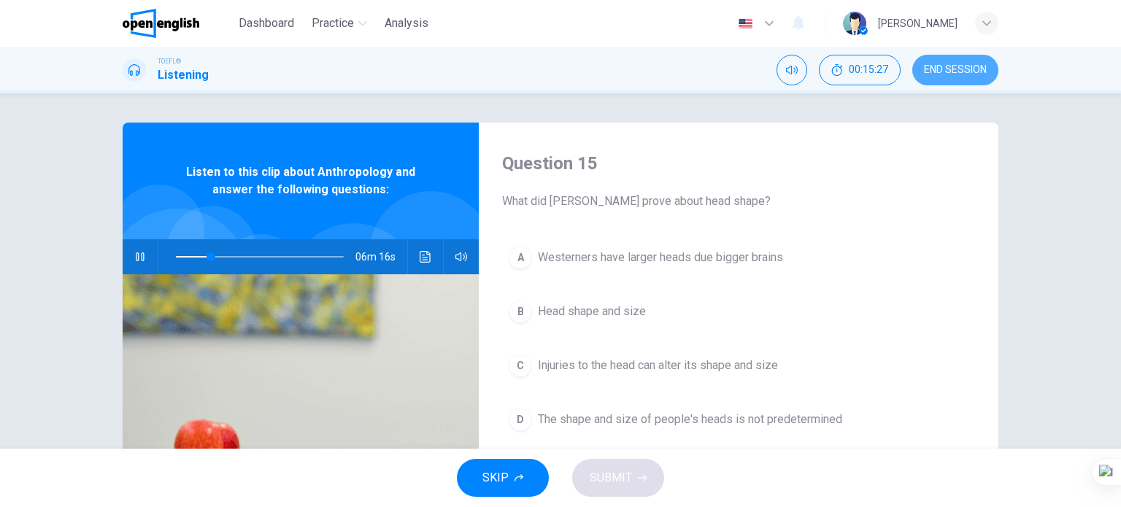
click at [972, 61] on button "END SESSION" at bounding box center [956, 70] width 86 height 31
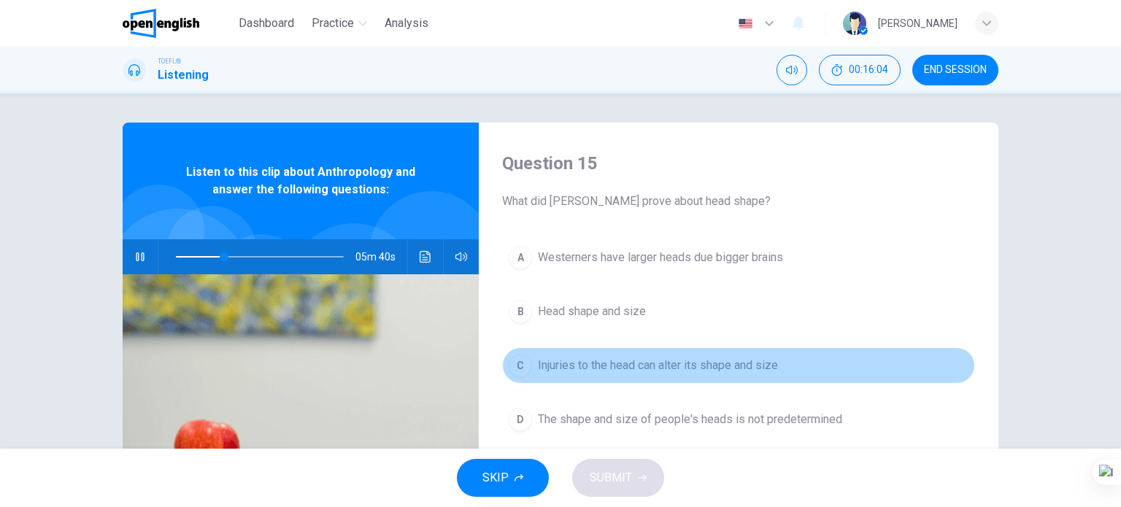
click at [622, 367] on span "Injuries to the head can alter its shape and size" at bounding box center [658, 366] width 240 height 18
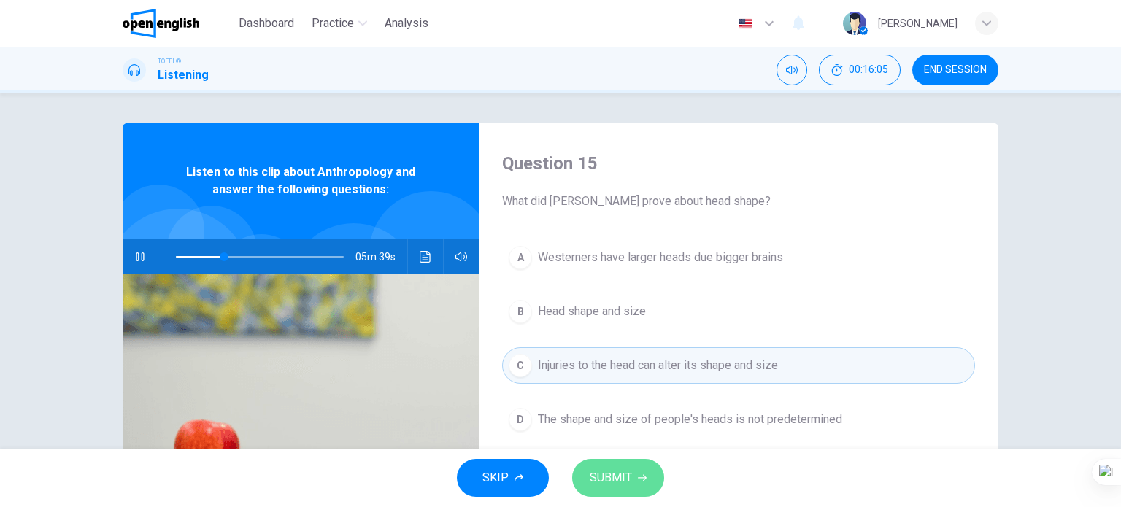
click at [622, 475] on span "SUBMIT" at bounding box center [611, 478] width 42 height 20
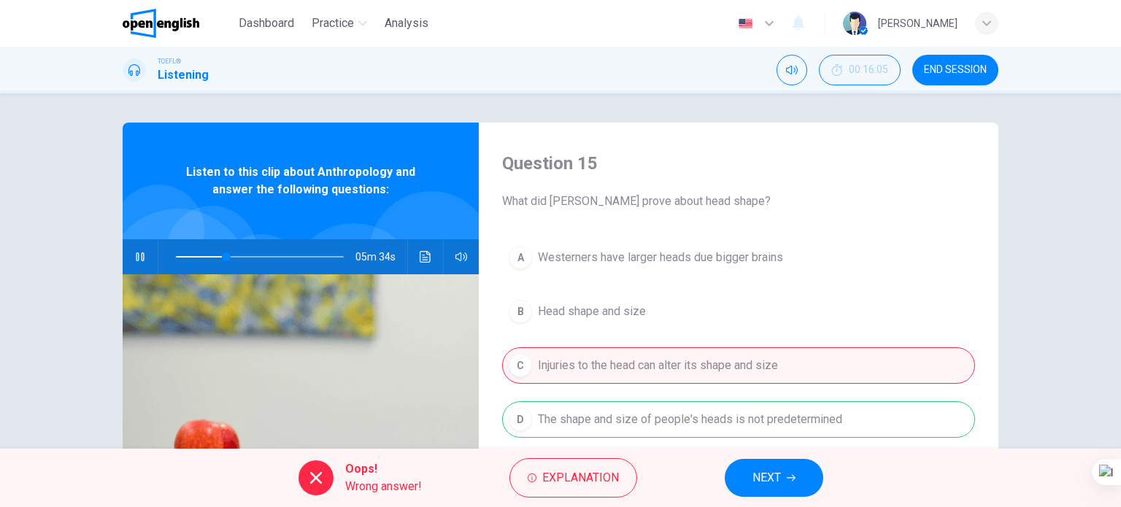
click at [786, 481] on button "NEXT" at bounding box center [774, 478] width 99 height 38
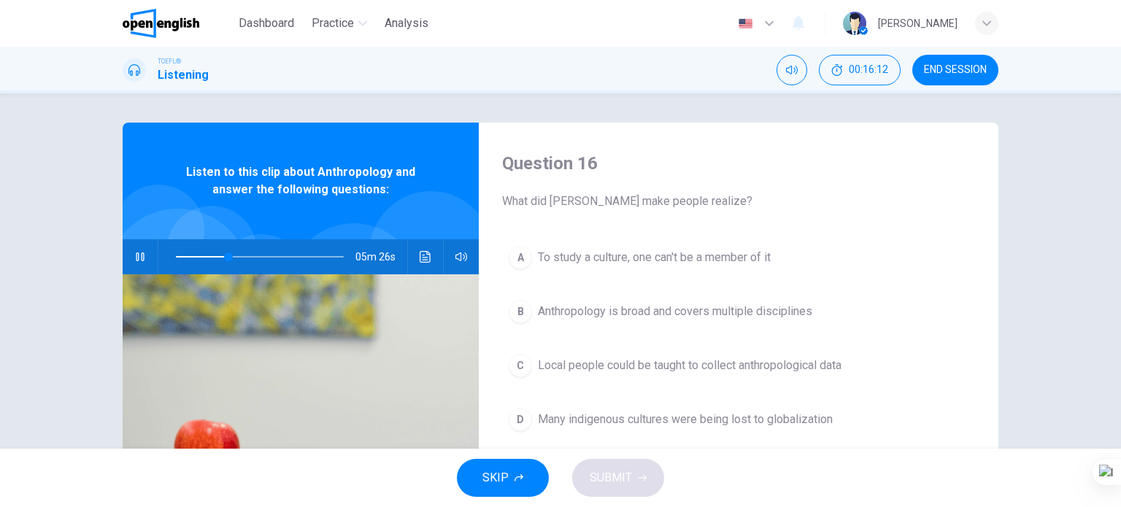
click at [642, 317] on span "Anthropology is broad and covers multiple disciplines" at bounding box center [675, 312] width 274 height 18
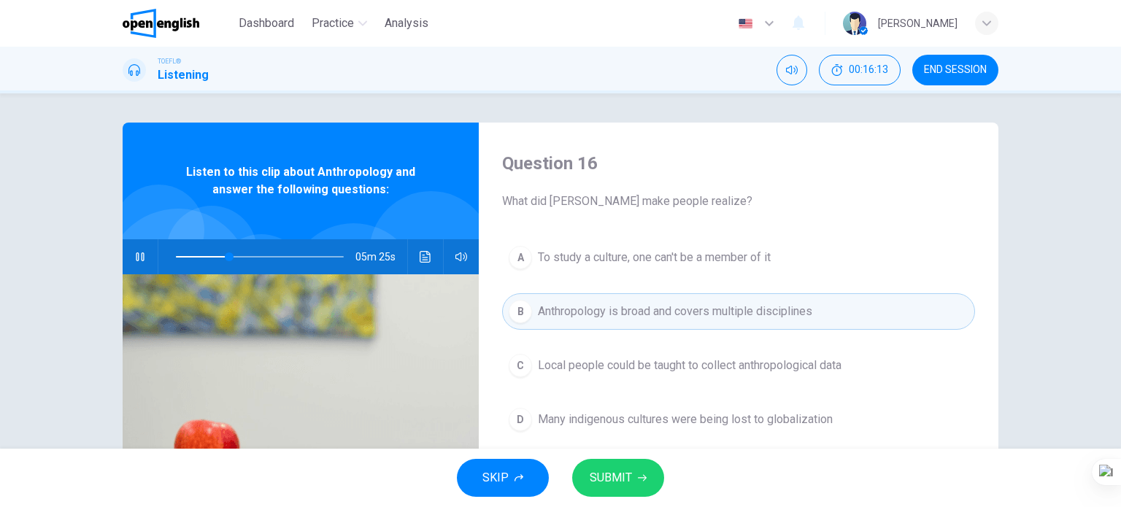
click at [628, 469] on span "SUBMIT" at bounding box center [611, 478] width 42 height 20
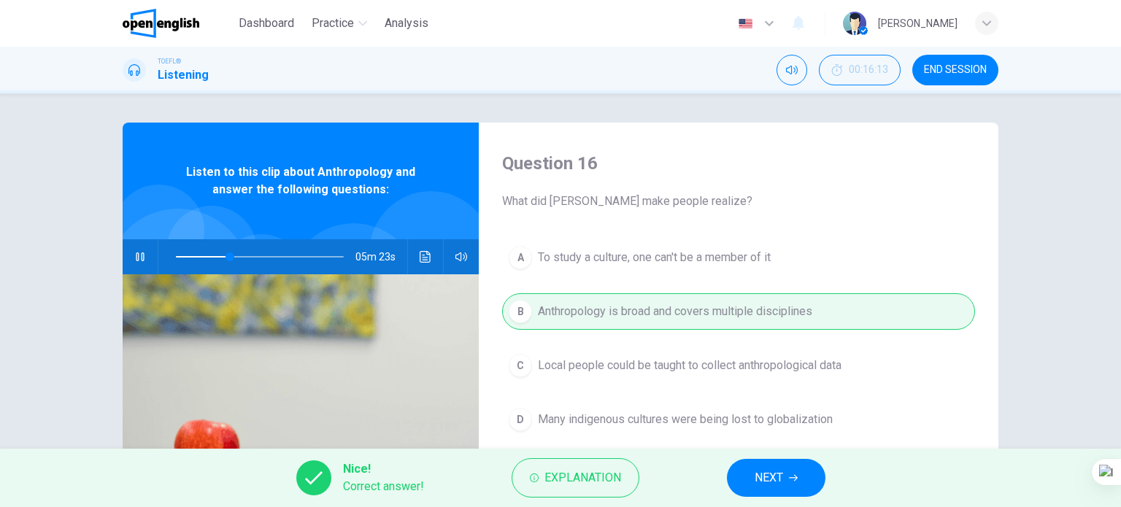
type input "**"
click at [771, 472] on span "NEXT" at bounding box center [769, 478] width 28 height 20
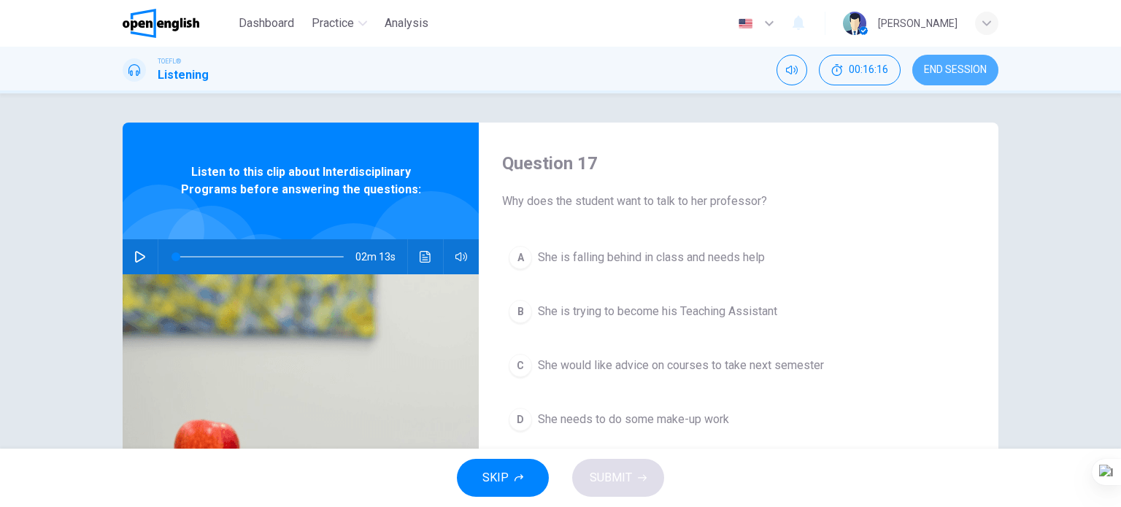
click at [948, 72] on span "END SESSION" at bounding box center [955, 70] width 63 height 12
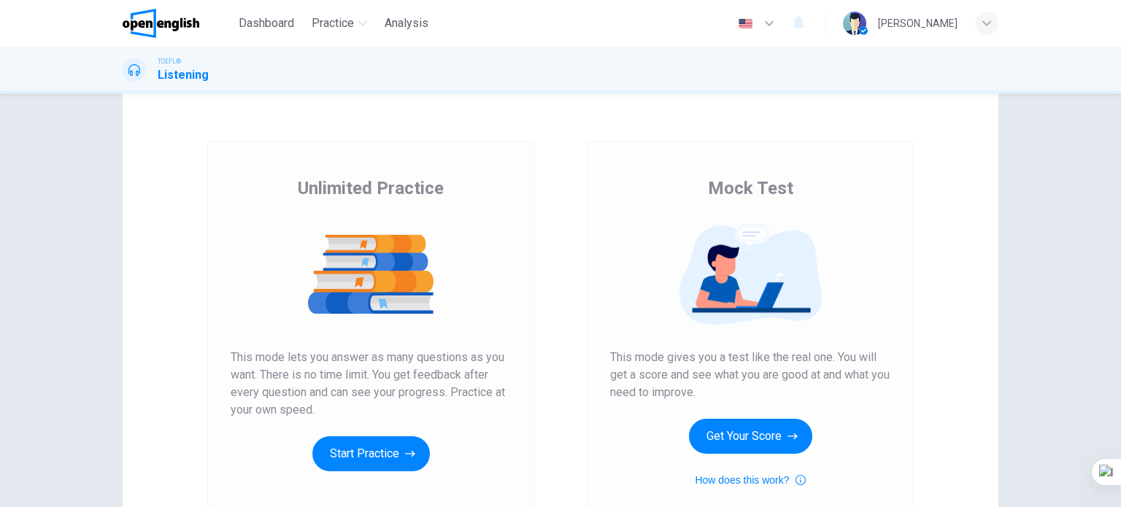
scroll to position [146, 0]
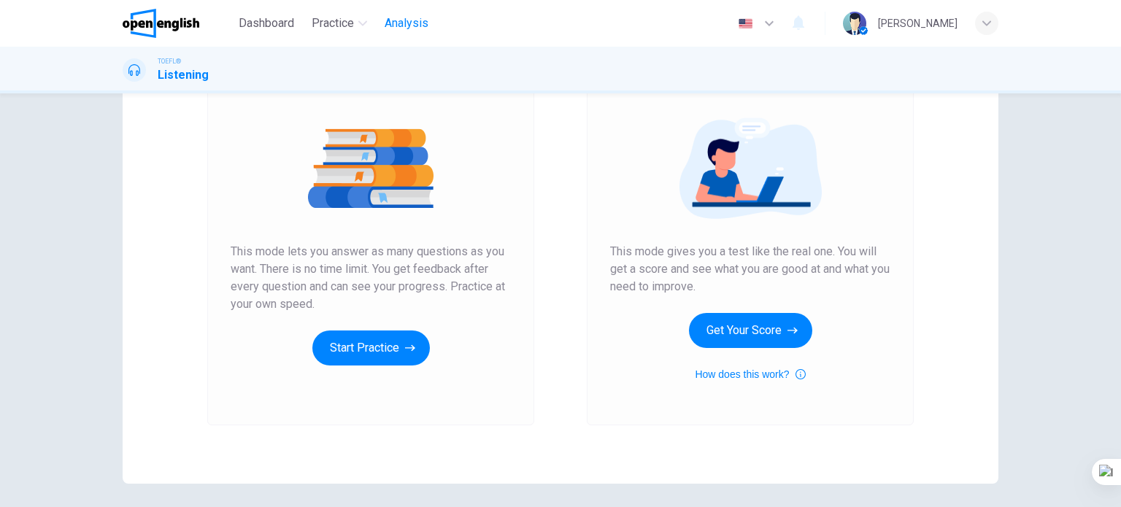
click at [408, 26] on span "Analysis" at bounding box center [407, 24] width 44 height 18
